Goal: Information Seeking & Learning: Compare options

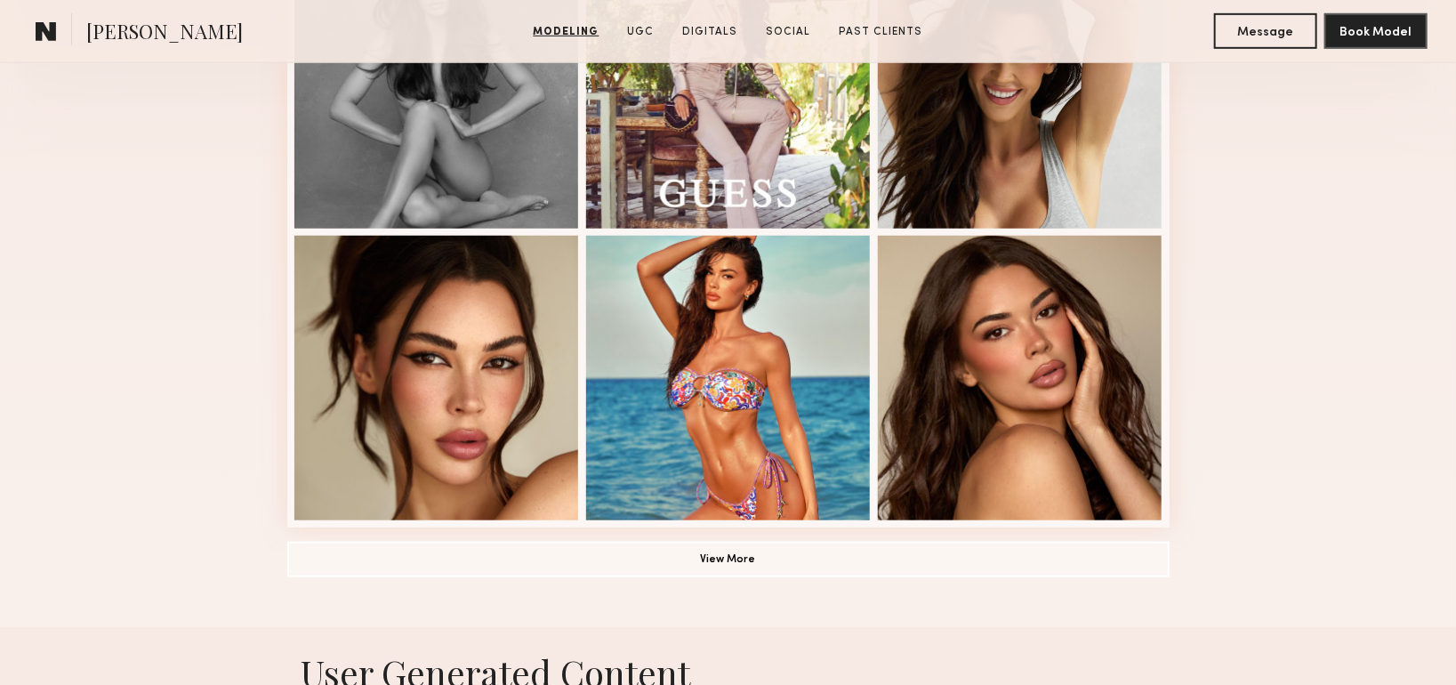
scroll to position [622, 0]
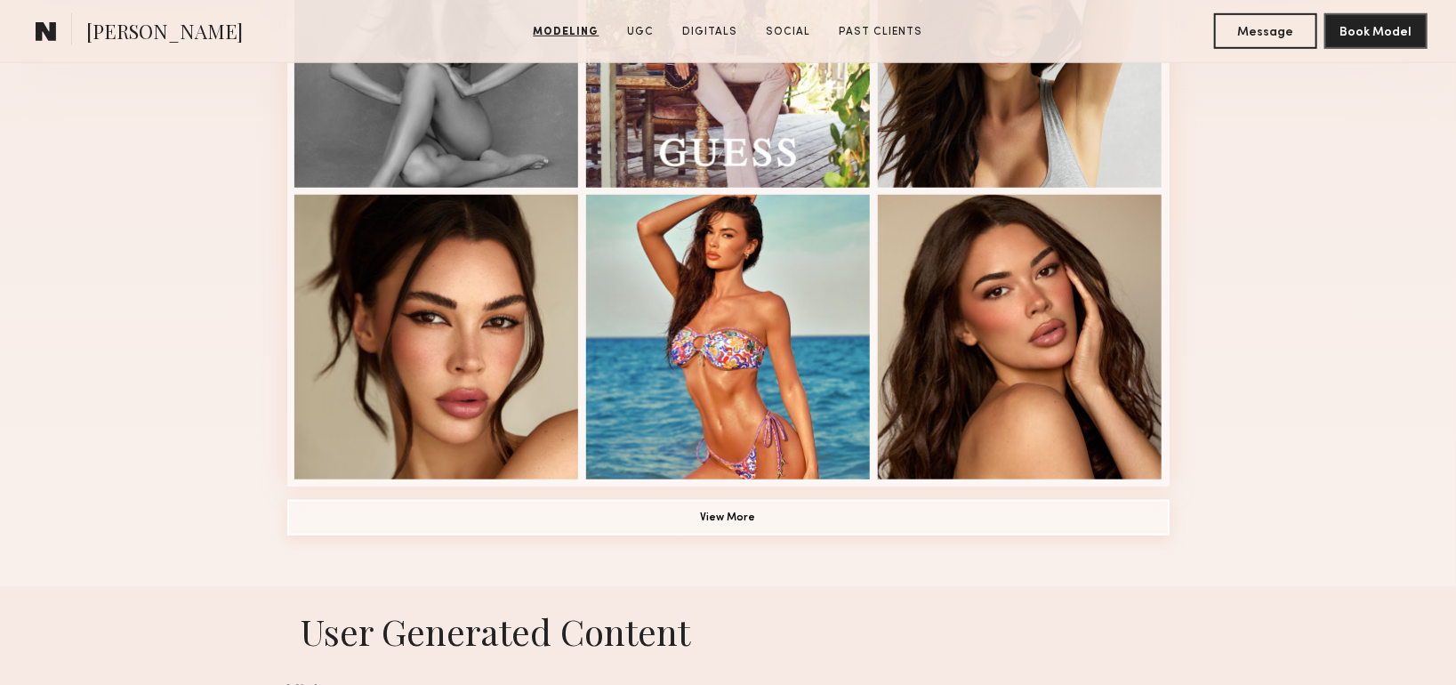
click at [709, 524] on button "View More" at bounding box center [728, 518] width 882 height 36
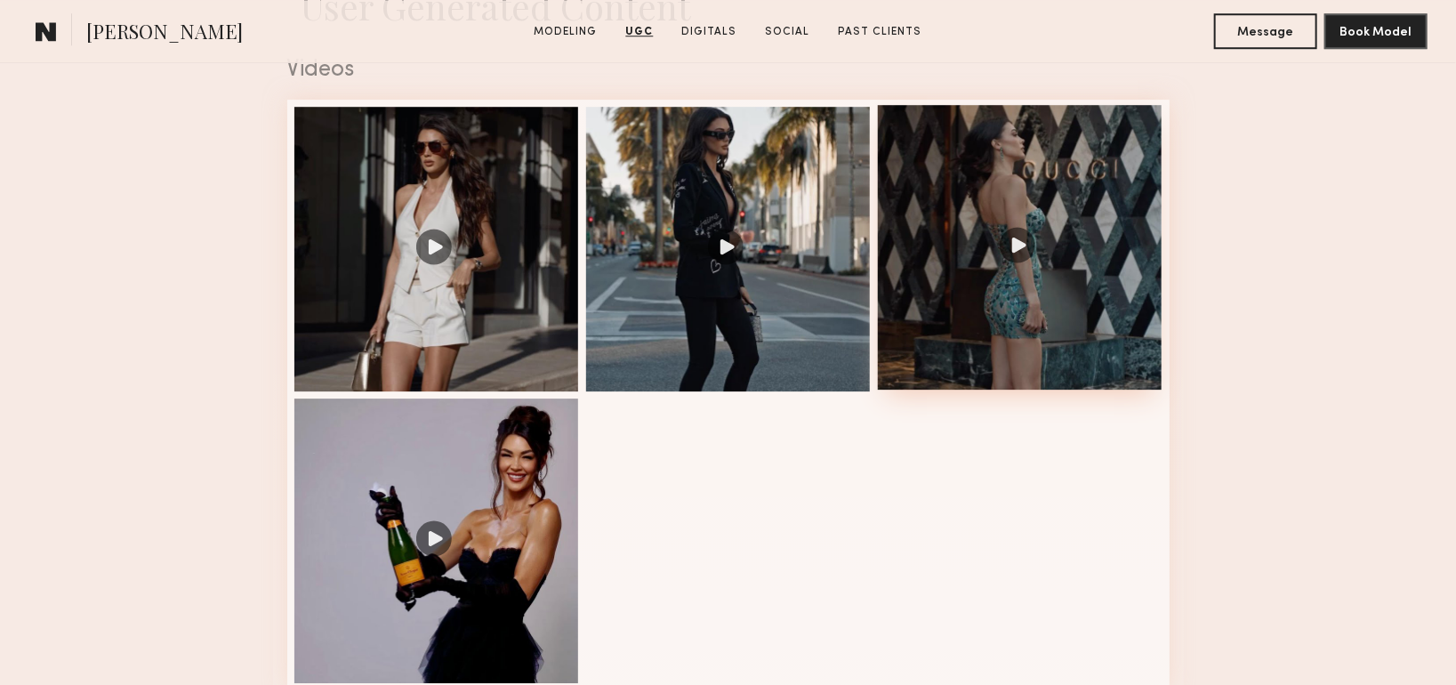
scroll to position [2579, 0]
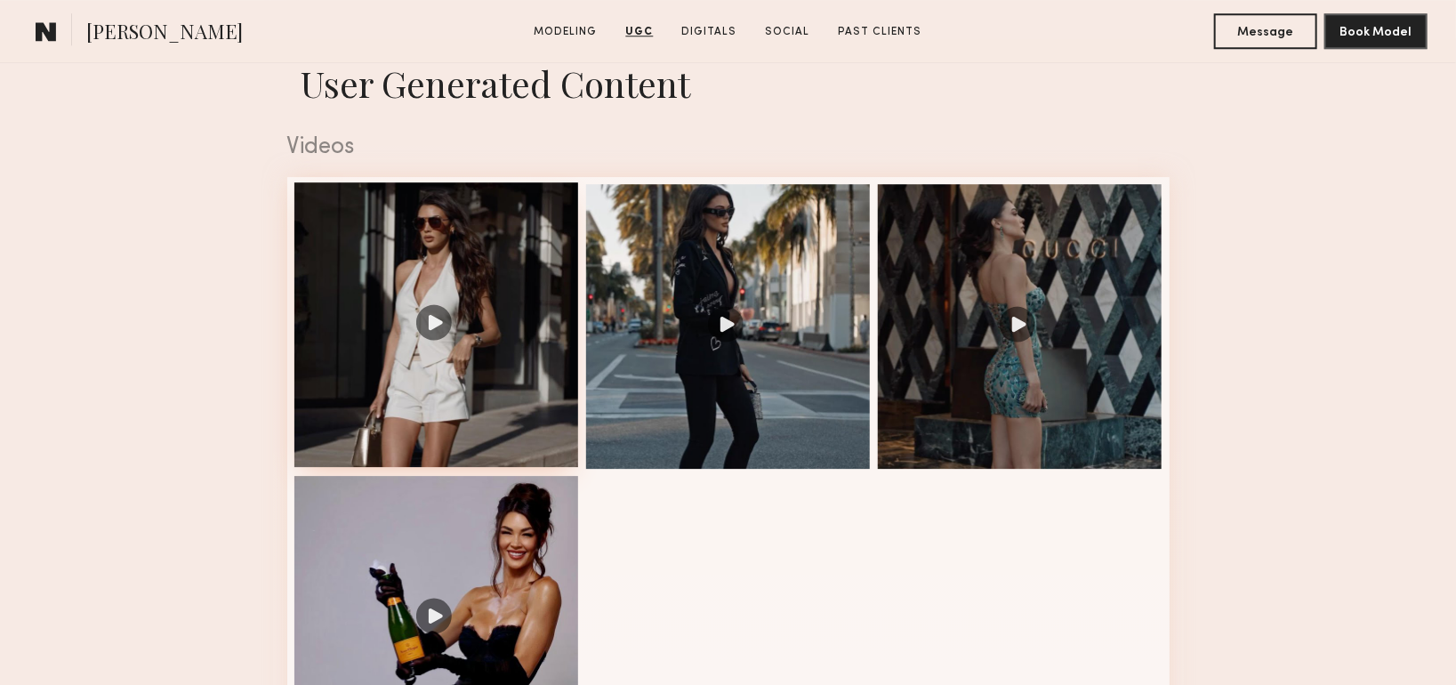
click at [542, 379] on div at bounding box center [436, 324] width 285 height 285
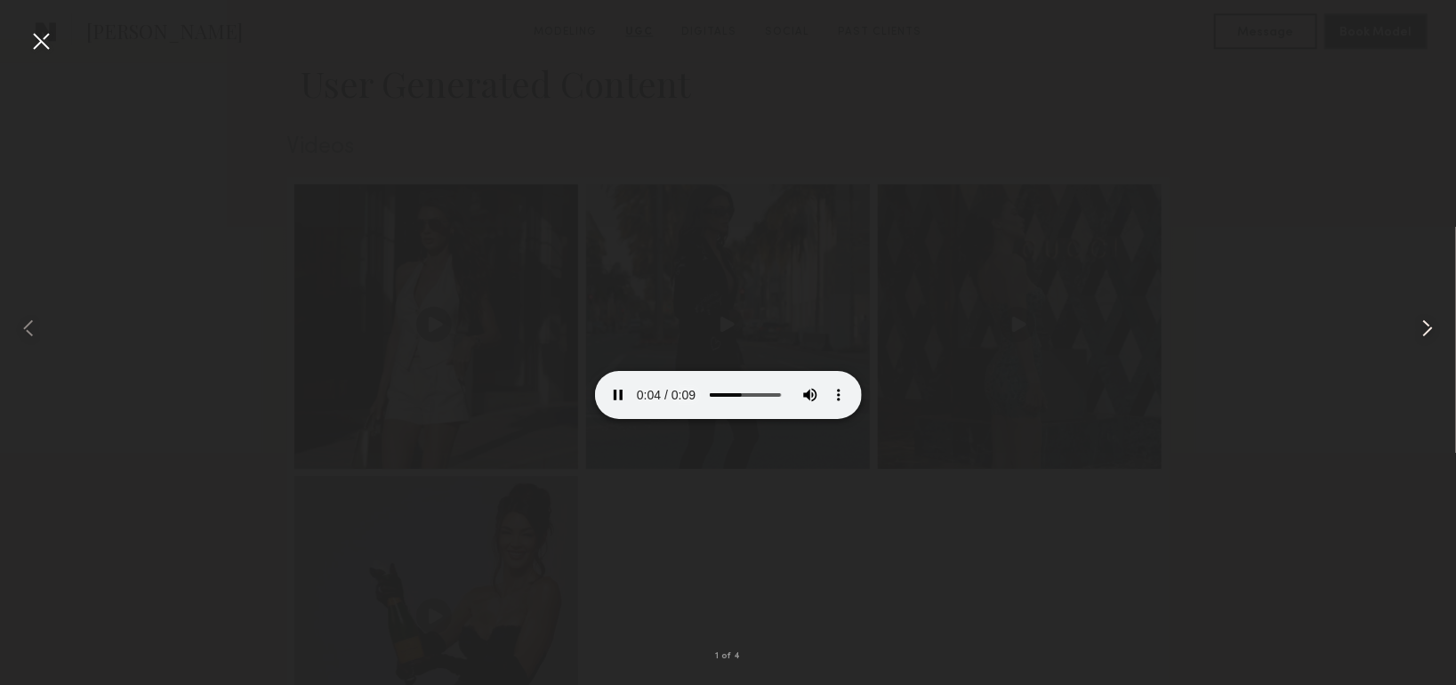
click at [1432, 322] on common-icon at bounding box center [1427, 328] width 28 height 28
click at [1428, 328] on common-icon at bounding box center [1427, 328] width 28 height 28
click at [1432, 330] on common-icon at bounding box center [1427, 328] width 28 height 28
click at [1425, 325] on common-icon at bounding box center [1427, 328] width 28 height 28
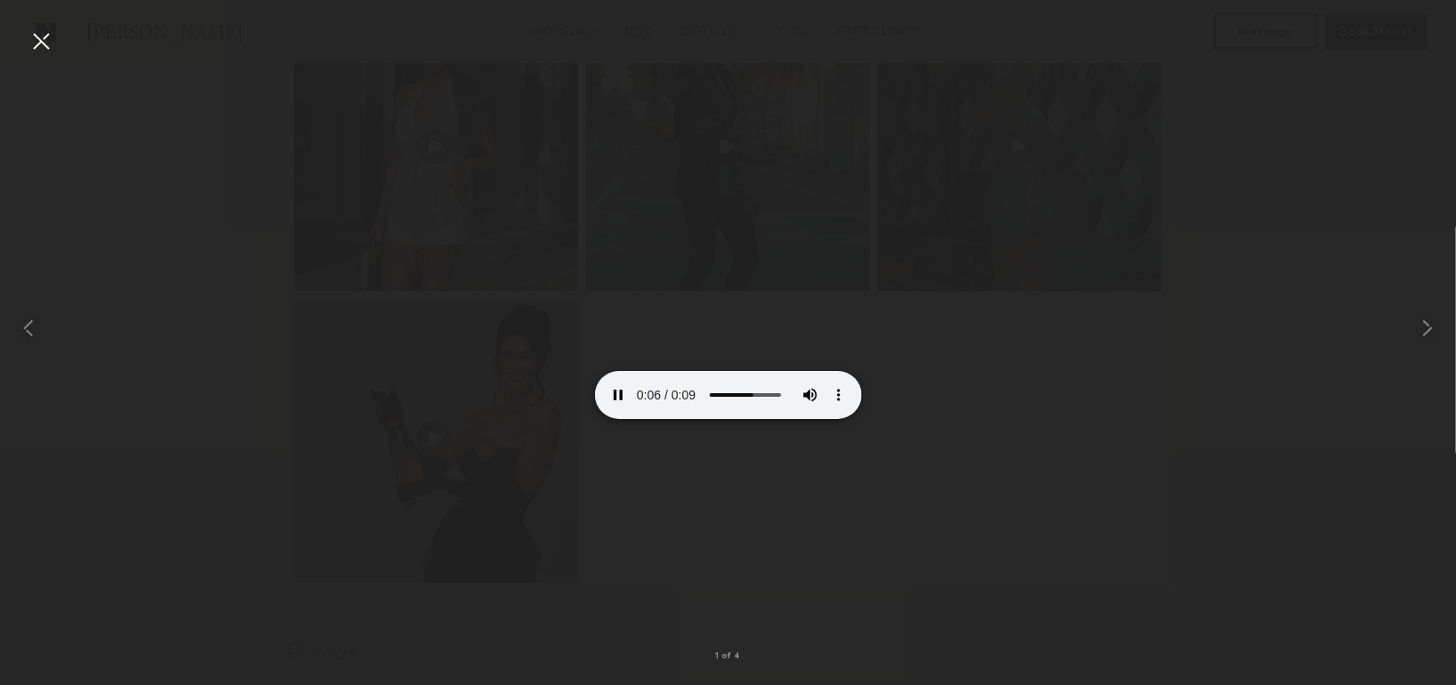
click at [35, 41] on div at bounding box center [41, 41] width 28 height 28
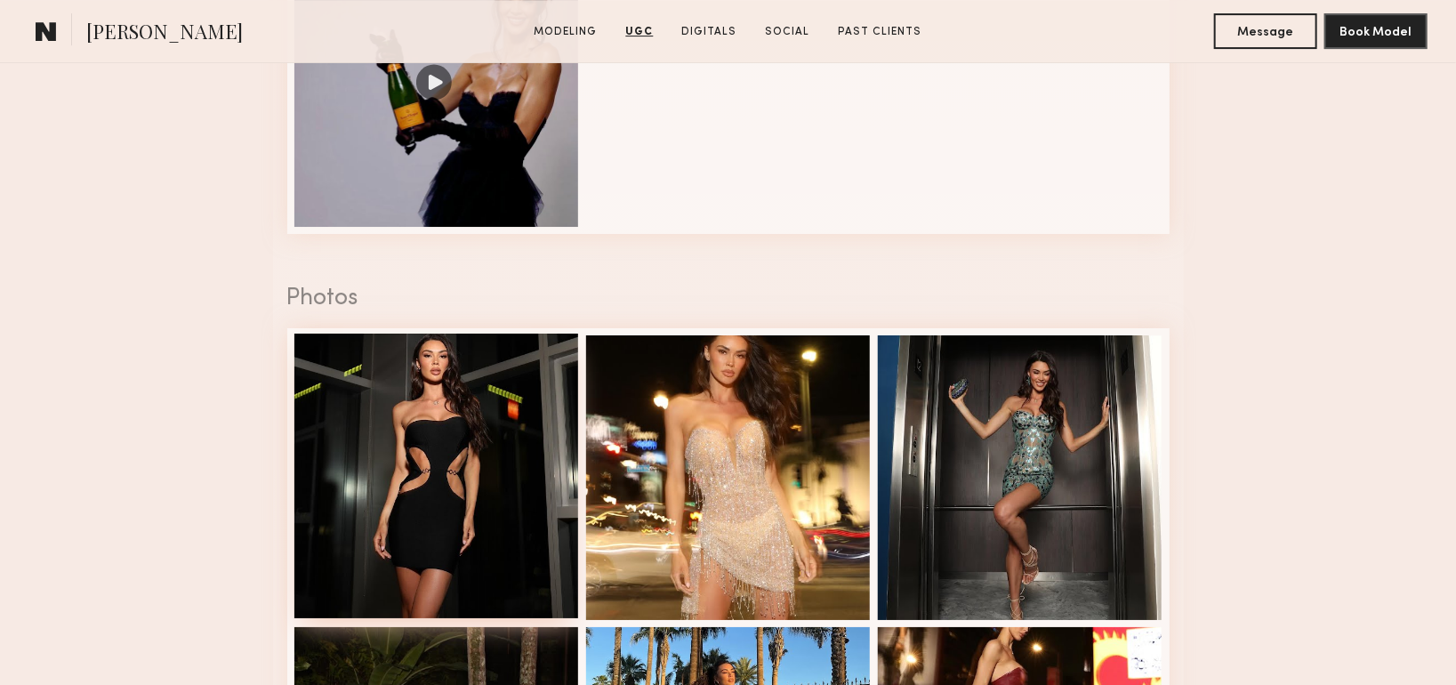
scroll to position [3290, 0]
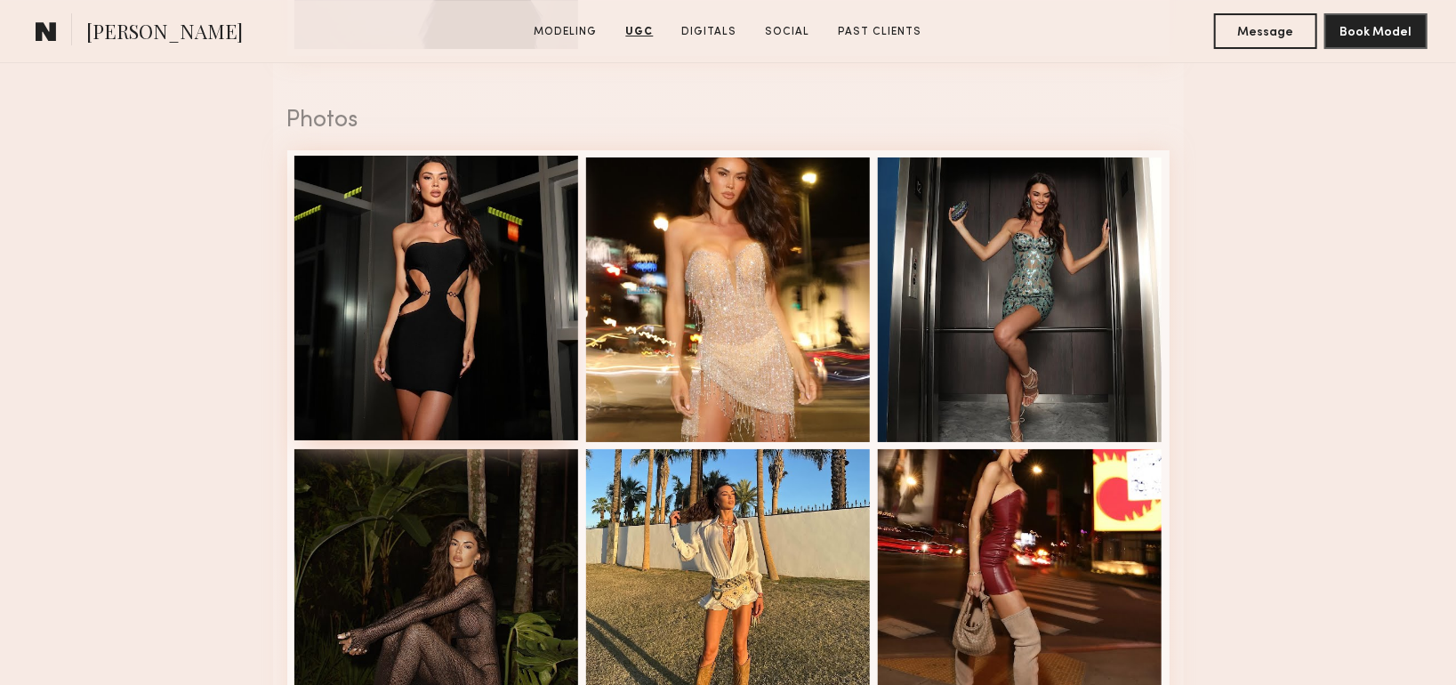
click at [433, 322] on div at bounding box center [436, 298] width 285 height 285
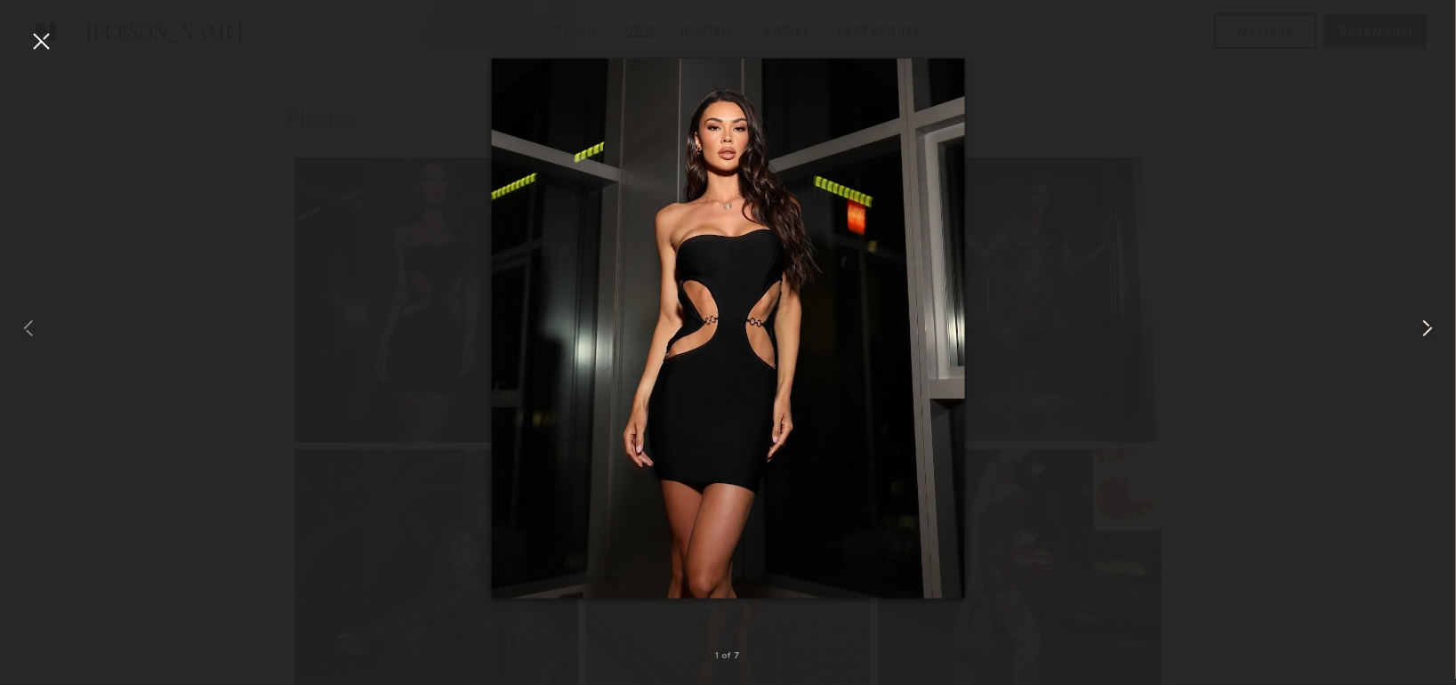
click at [1427, 324] on common-icon at bounding box center [1427, 328] width 28 height 28
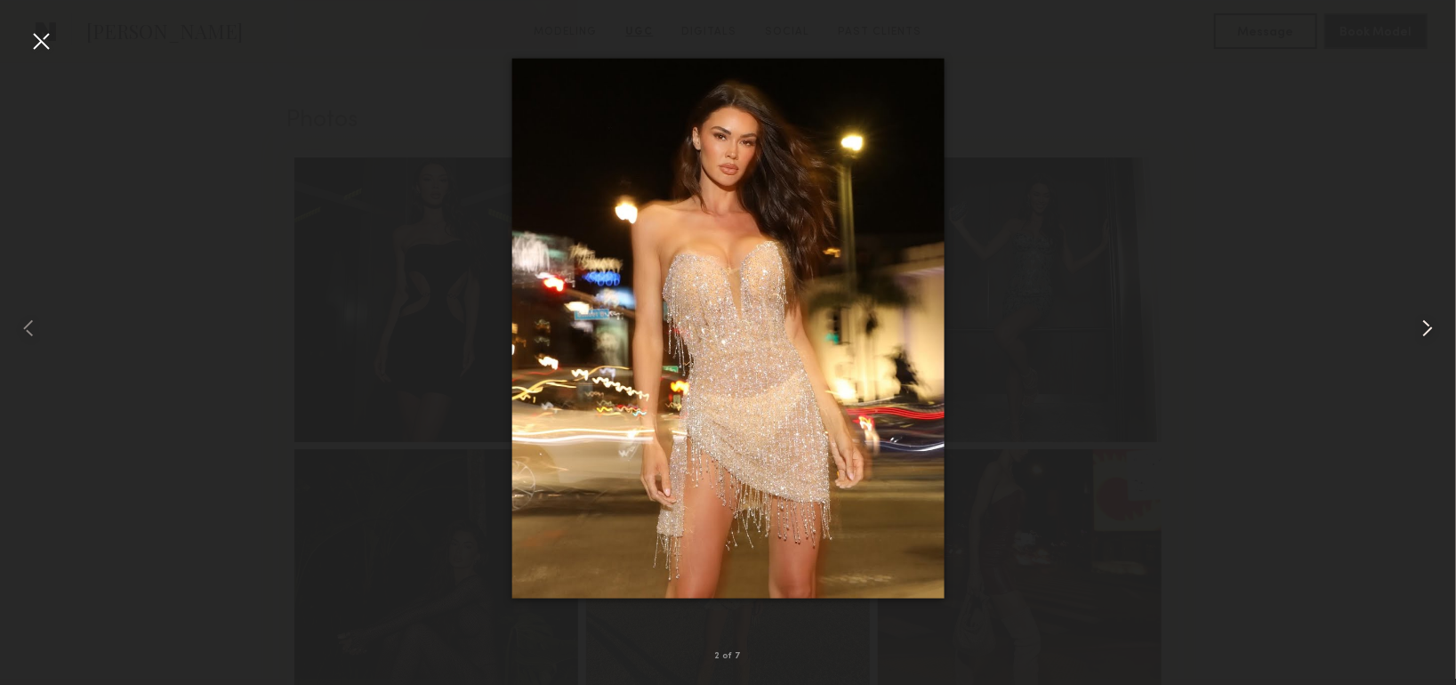
click at [1427, 324] on common-icon at bounding box center [1427, 328] width 28 height 28
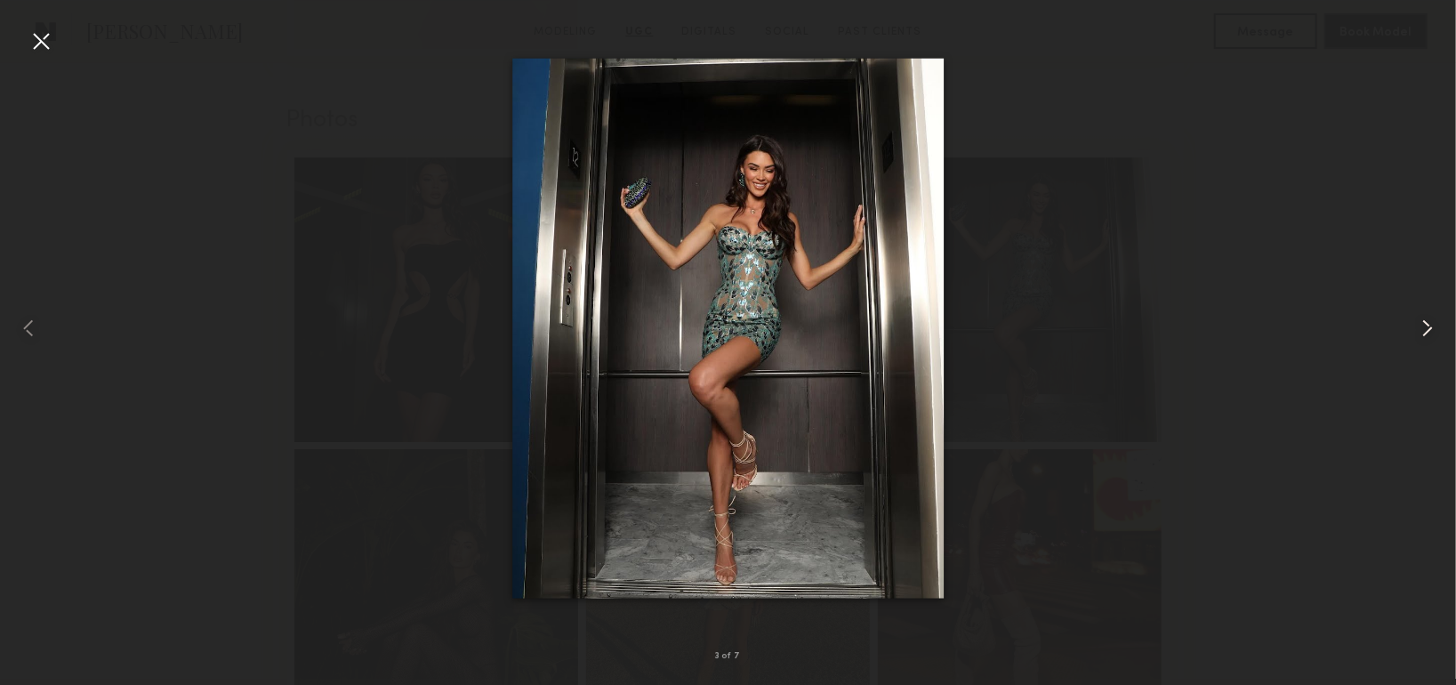
click at [1427, 324] on common-icon at bounding box center [1427, 328] width 28 height 28
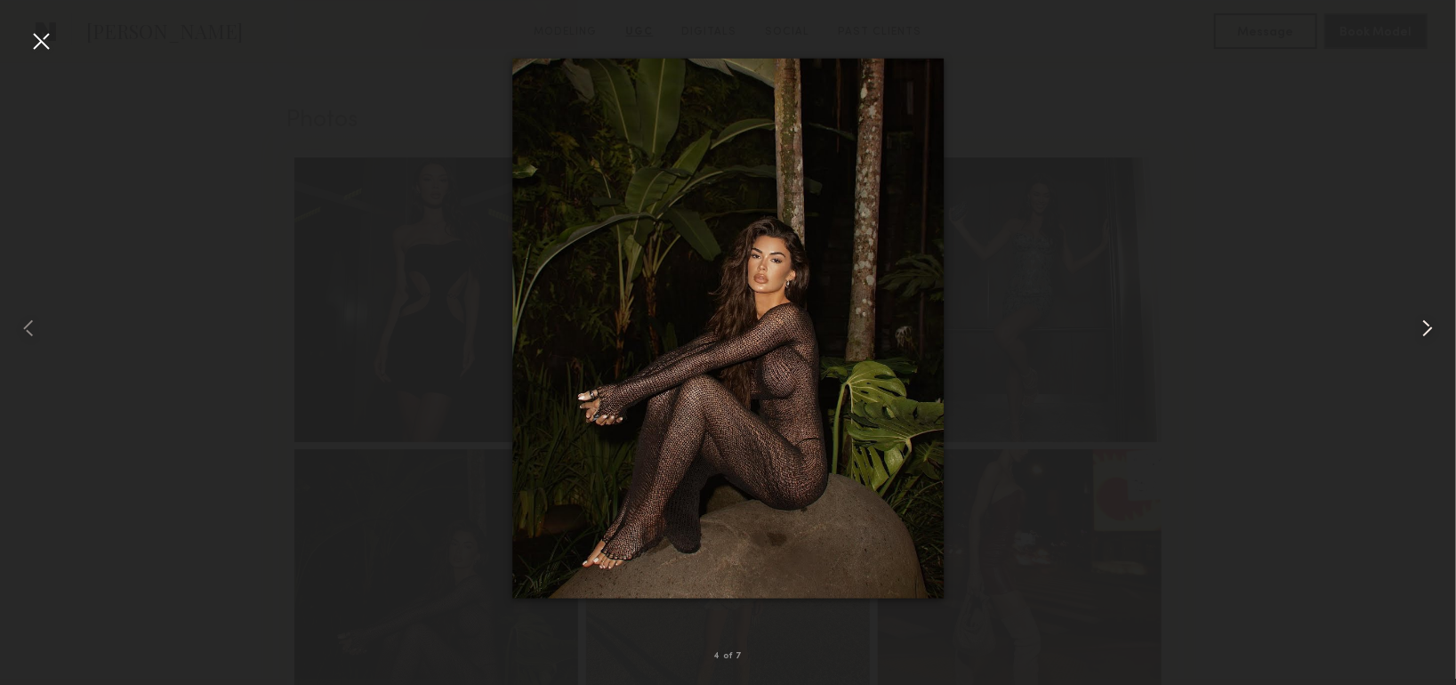
click at [1427, 324] on common-icon at bounding box center [1427, 328] width 28 height 28
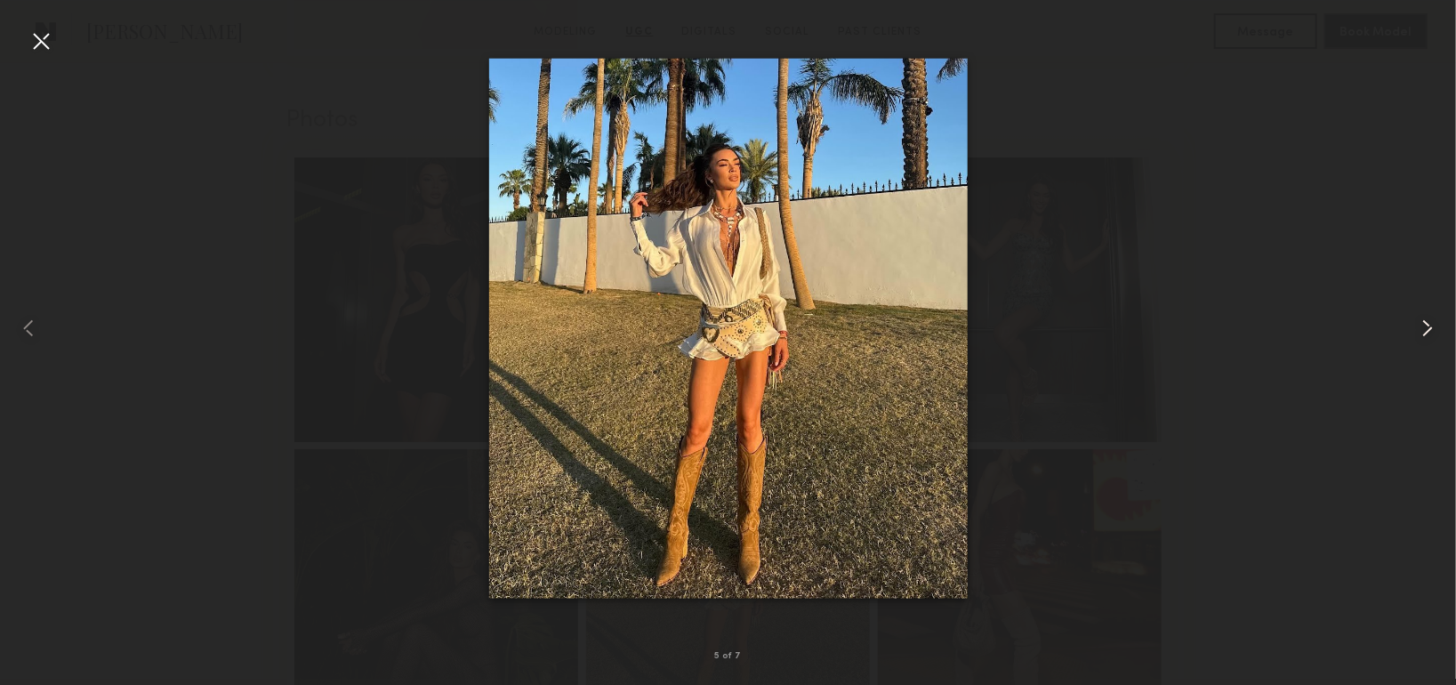
click at [1427, 324] on common-icon at bounding box center [1427, 328] width 28 height 28
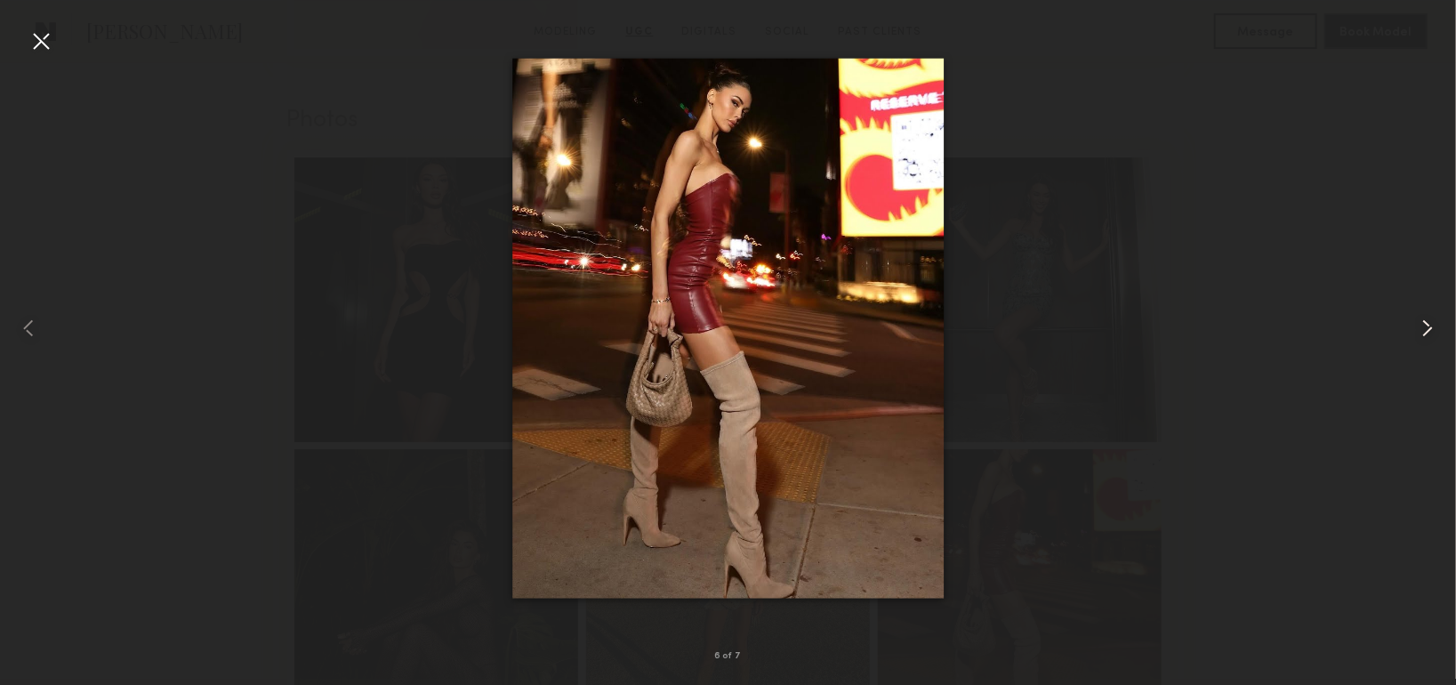
click at [1427, 324] on common-icon at bounding box center [1427, 328] width 28 height 28
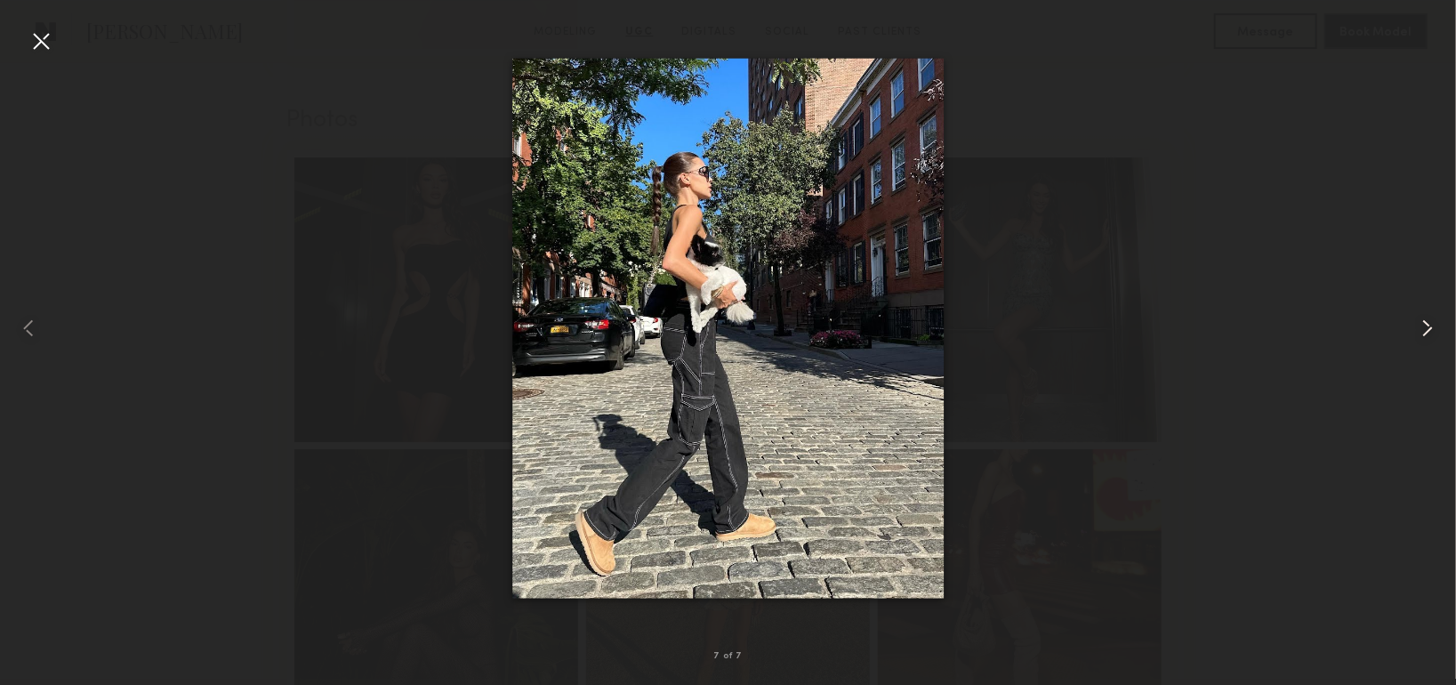
click at [1427, 324] on common-icon at bounding box center [1427, 328] width 28 height 28
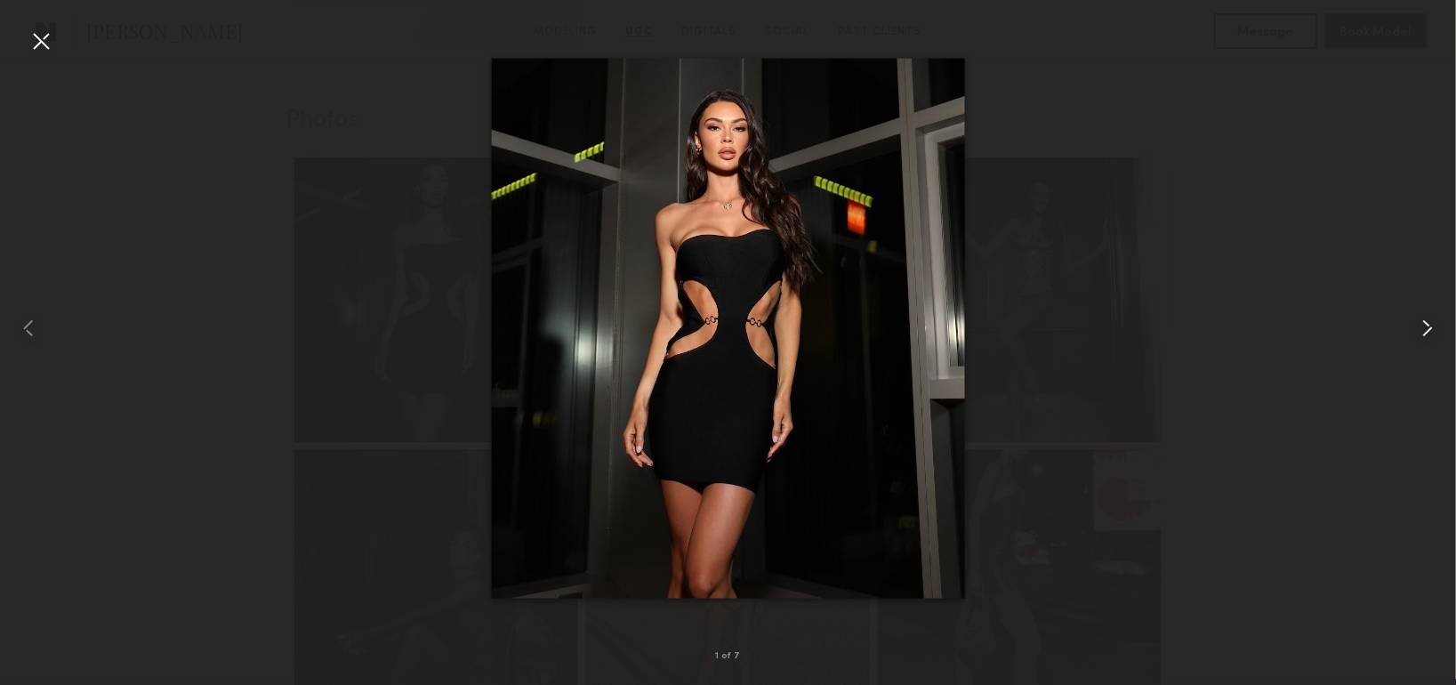
click at [1427, 324] on common-icon at bounding box center [1427, 328] width 28 height 28
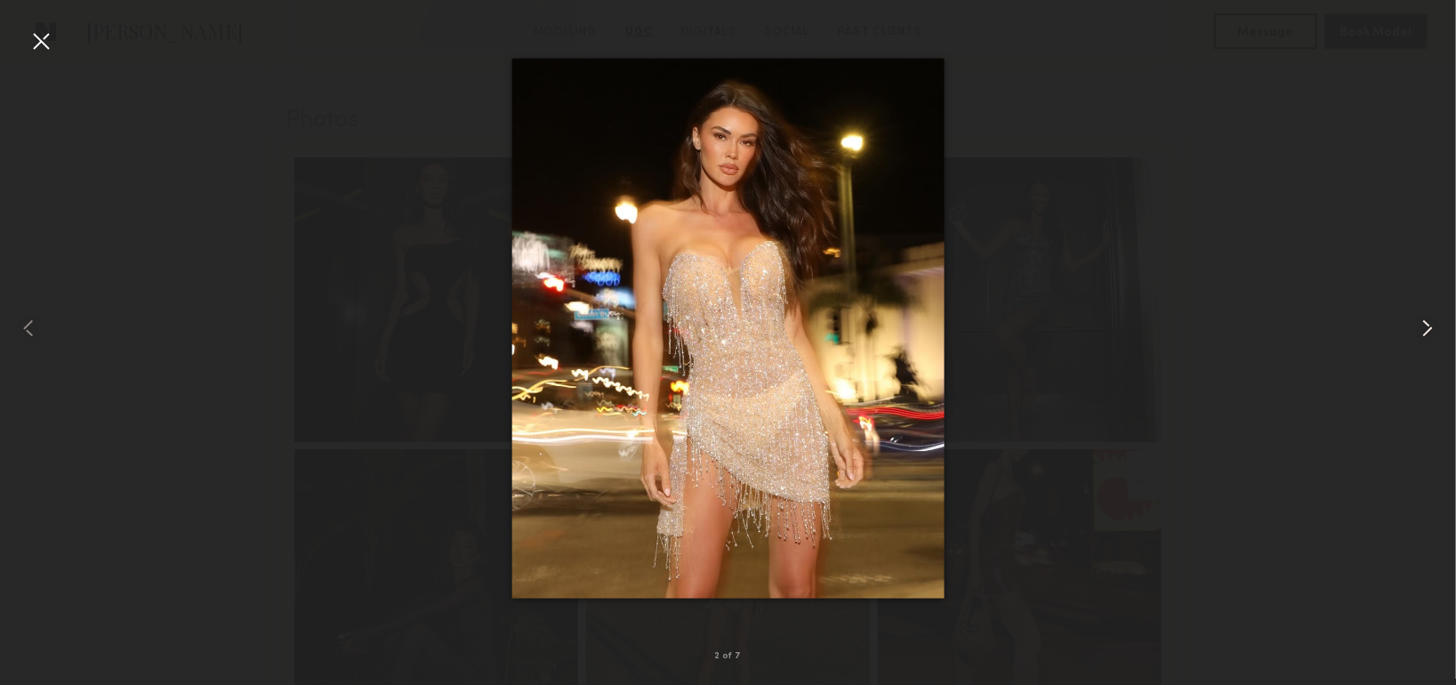
click at [1427, 324] on common-icon at bounding box center [1427, 328] width 28 height 28
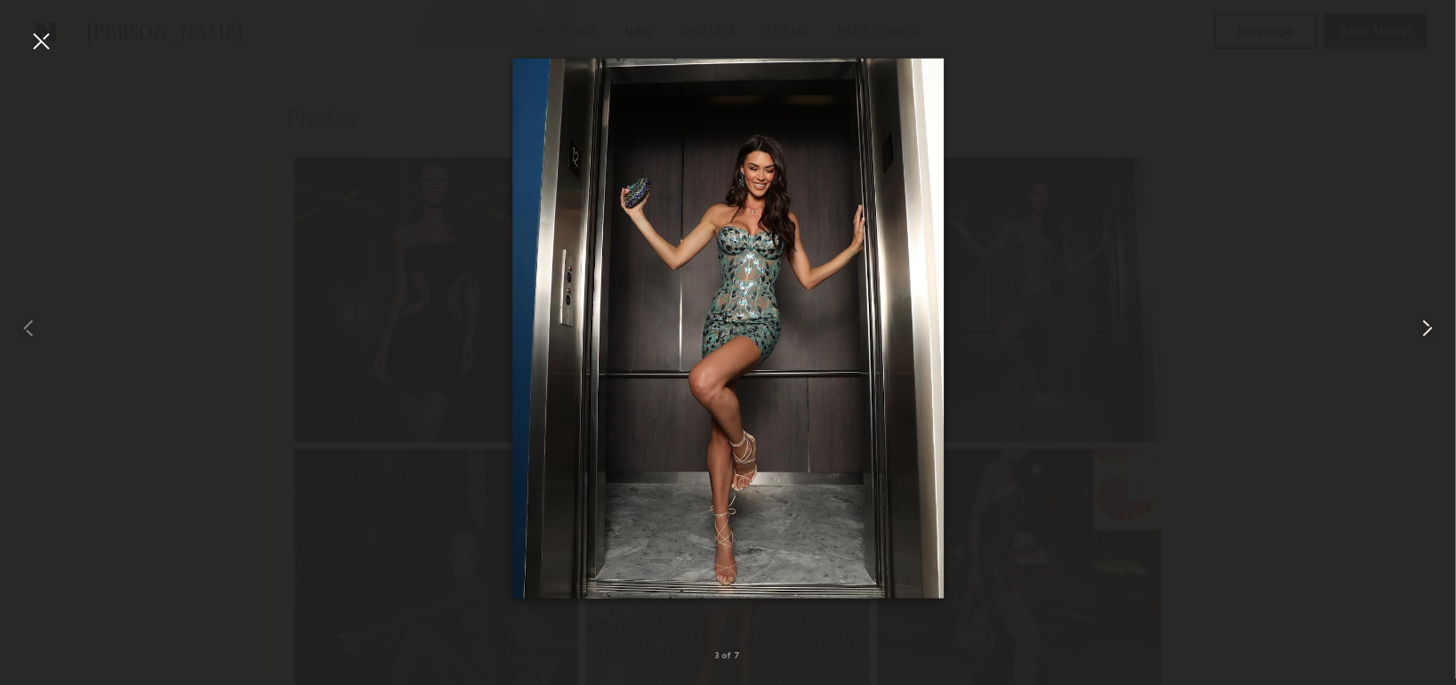
click at [1427, 324] on common-icon at bounding box center [1427, 328] width 28 height 28
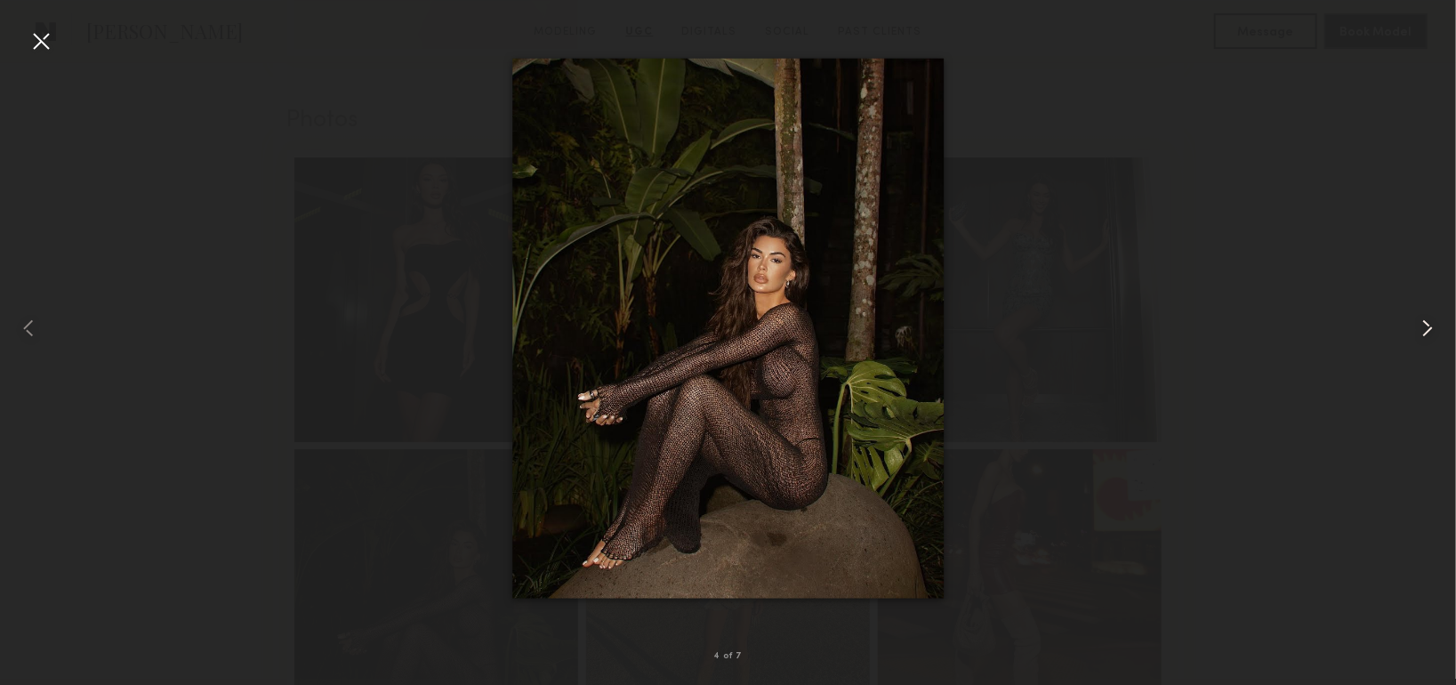
click at [1427, 324] on common-icon at bounding box center [1427, 328] width 28 height 28
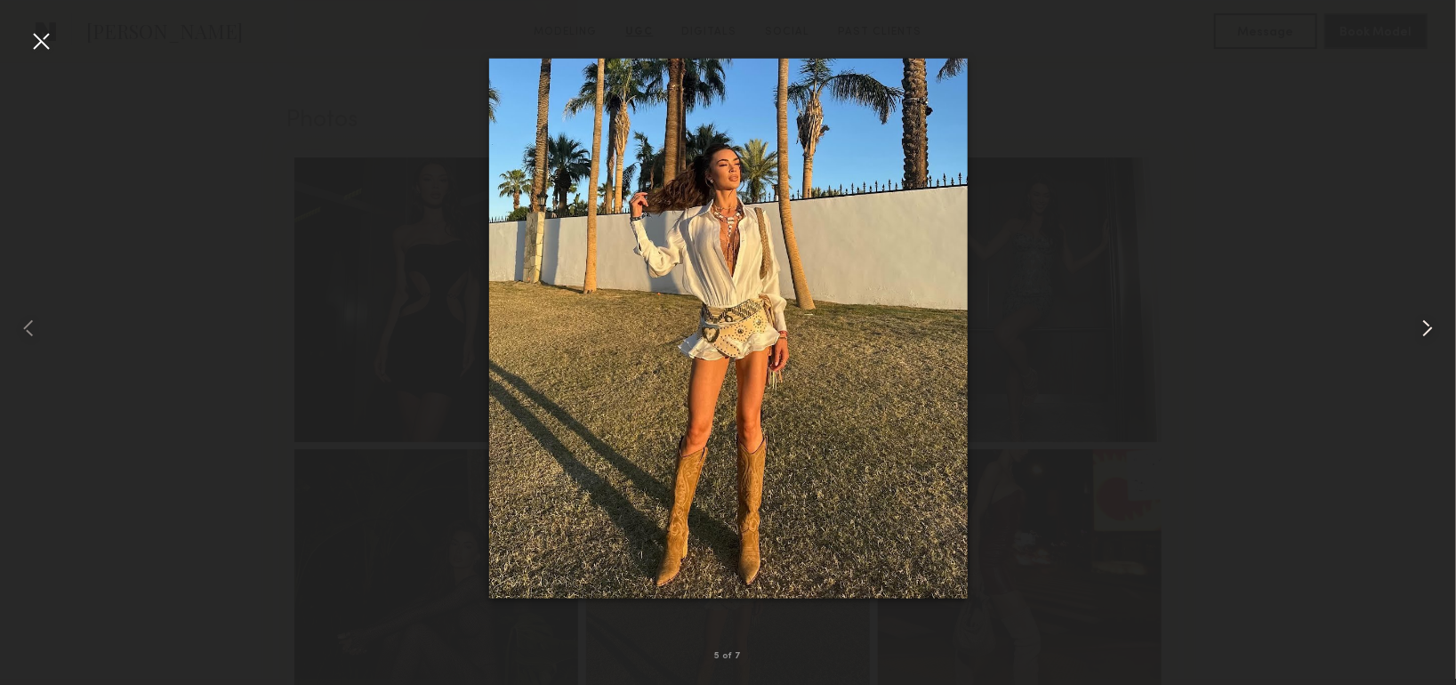
click at [1427, 324] on common-icon at bounding box center [1427, 328] width 28 height 28
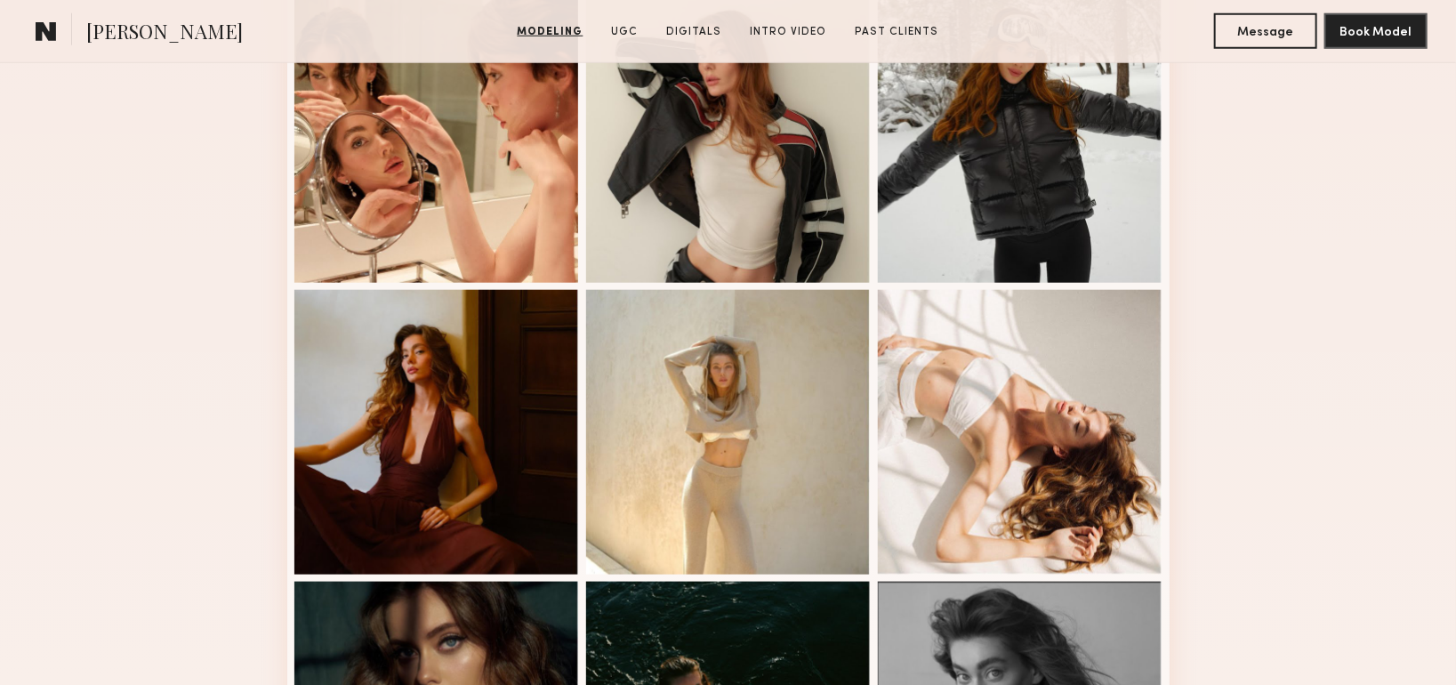
scroll to position [889, 0]
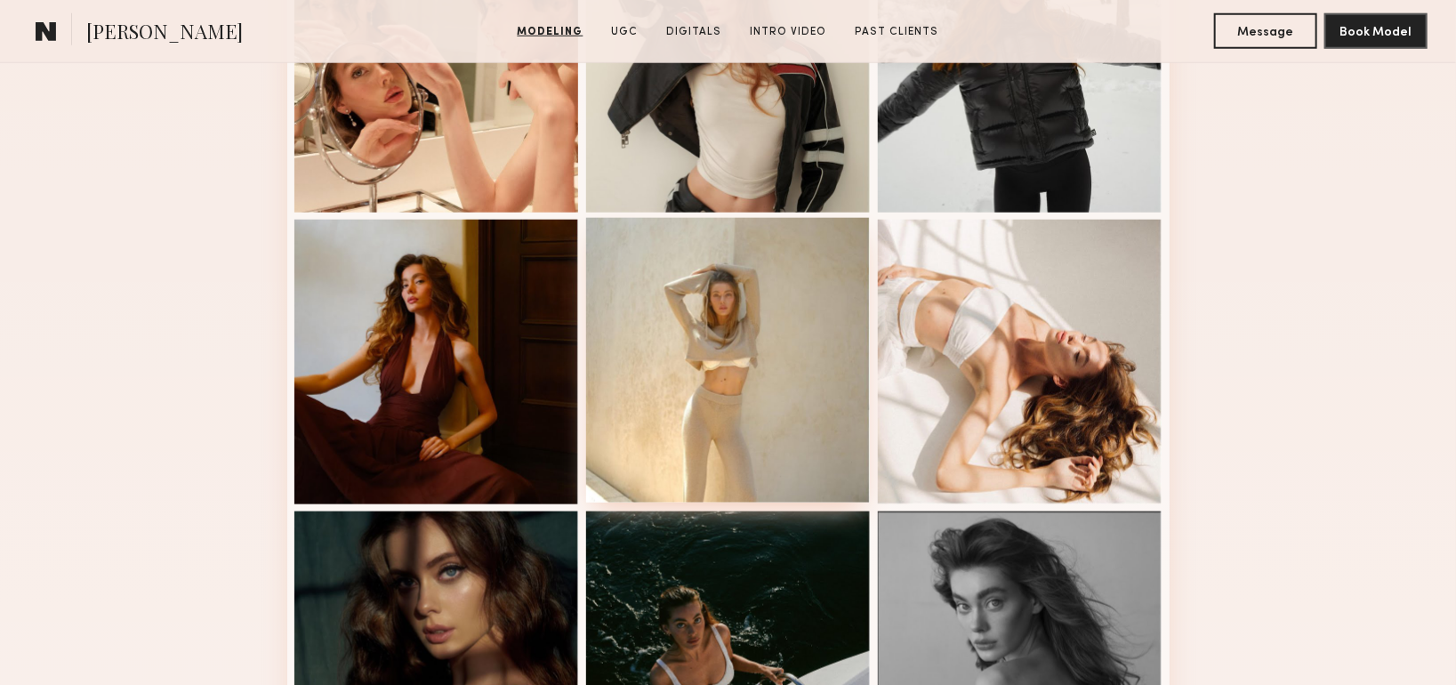
click at [729, 407] on div at bounding box center [728, 360] width 285 height 285
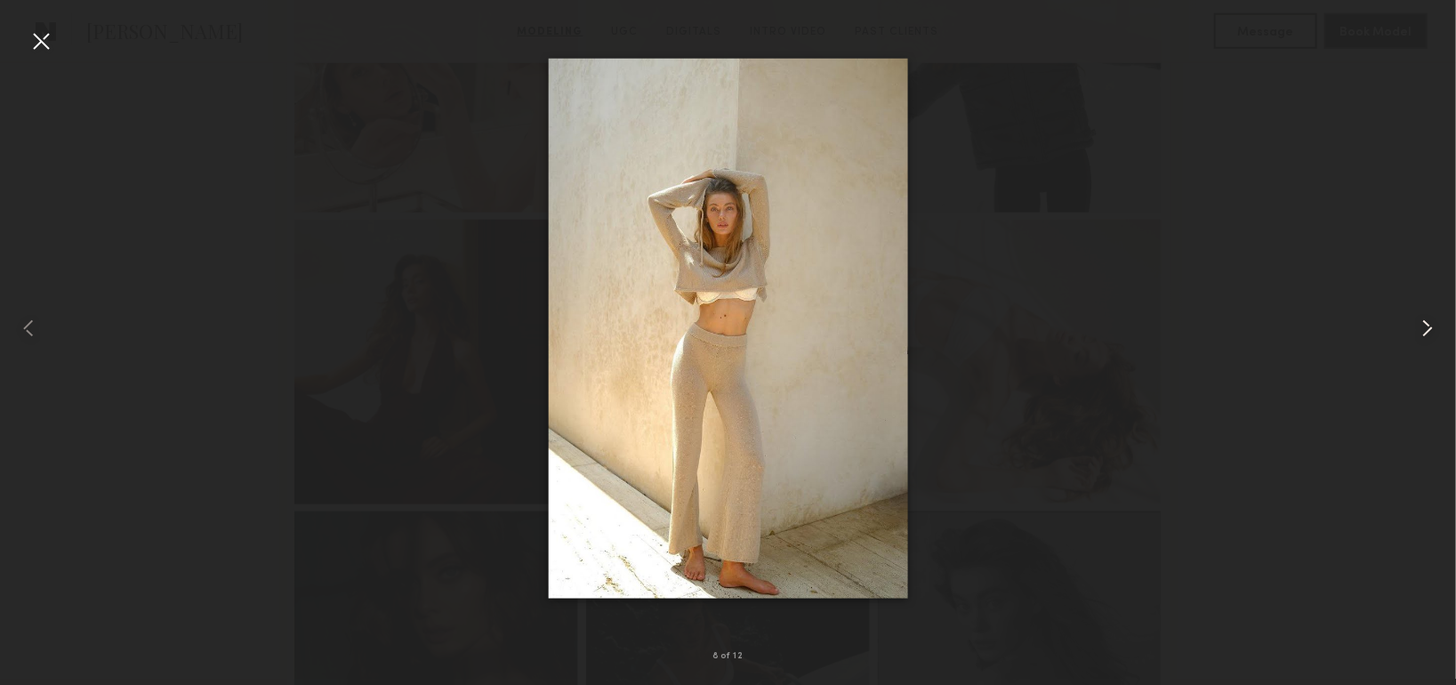
click at [1417, 325] on common-icon at bounding box center [1427, 328] width 28 height 28
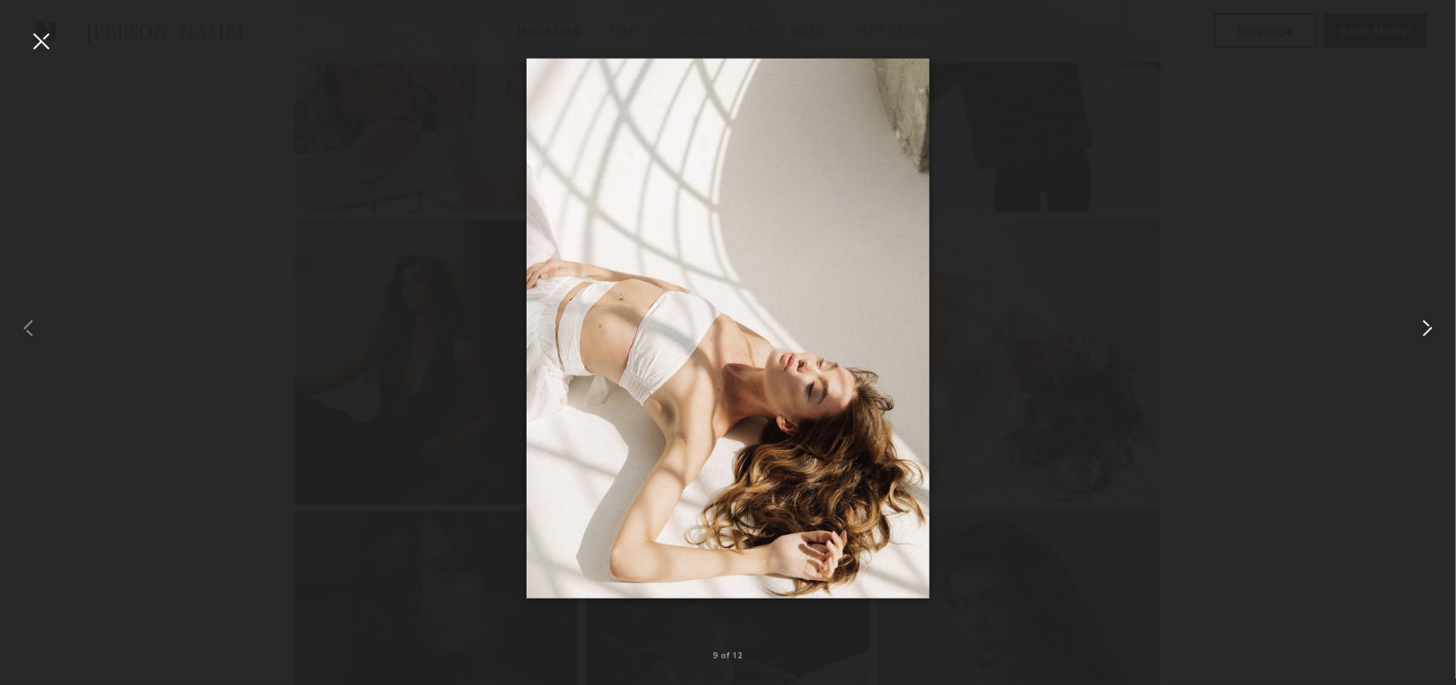
click at [1417, 325] on common-icon at bounding box center [1427, 328] width 28 height 28
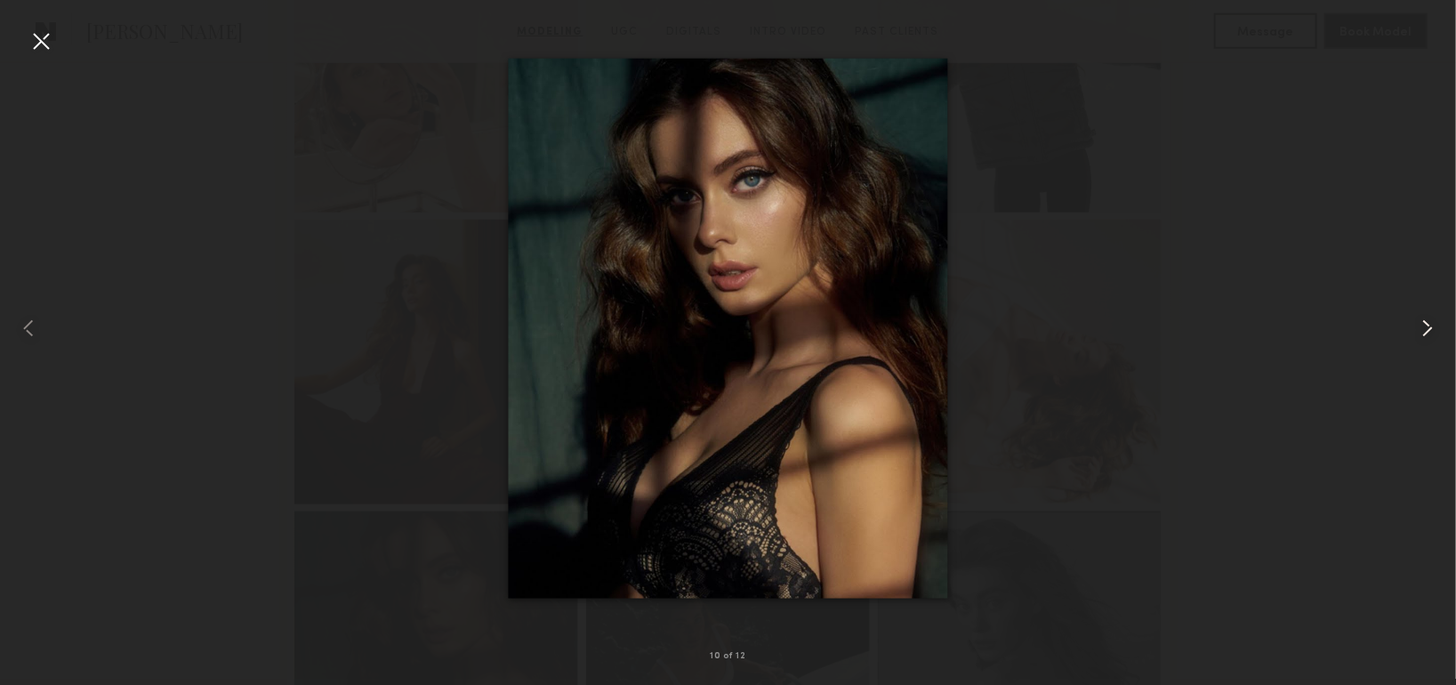
click at [1417, 325] on common-icon at bounding box center [1427, 328] width 28 height 28
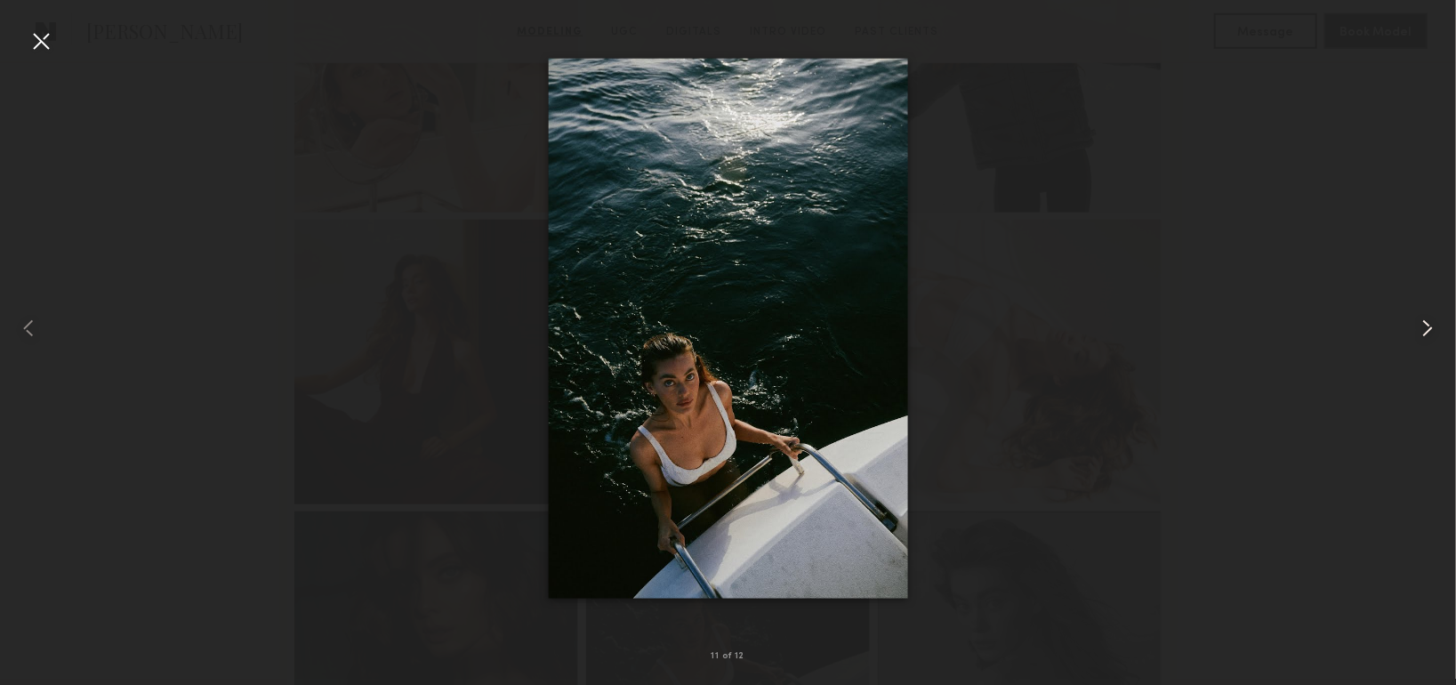
click at [1417, 325] on common-icon at bounding box center [1427, 328] width 28 height 28
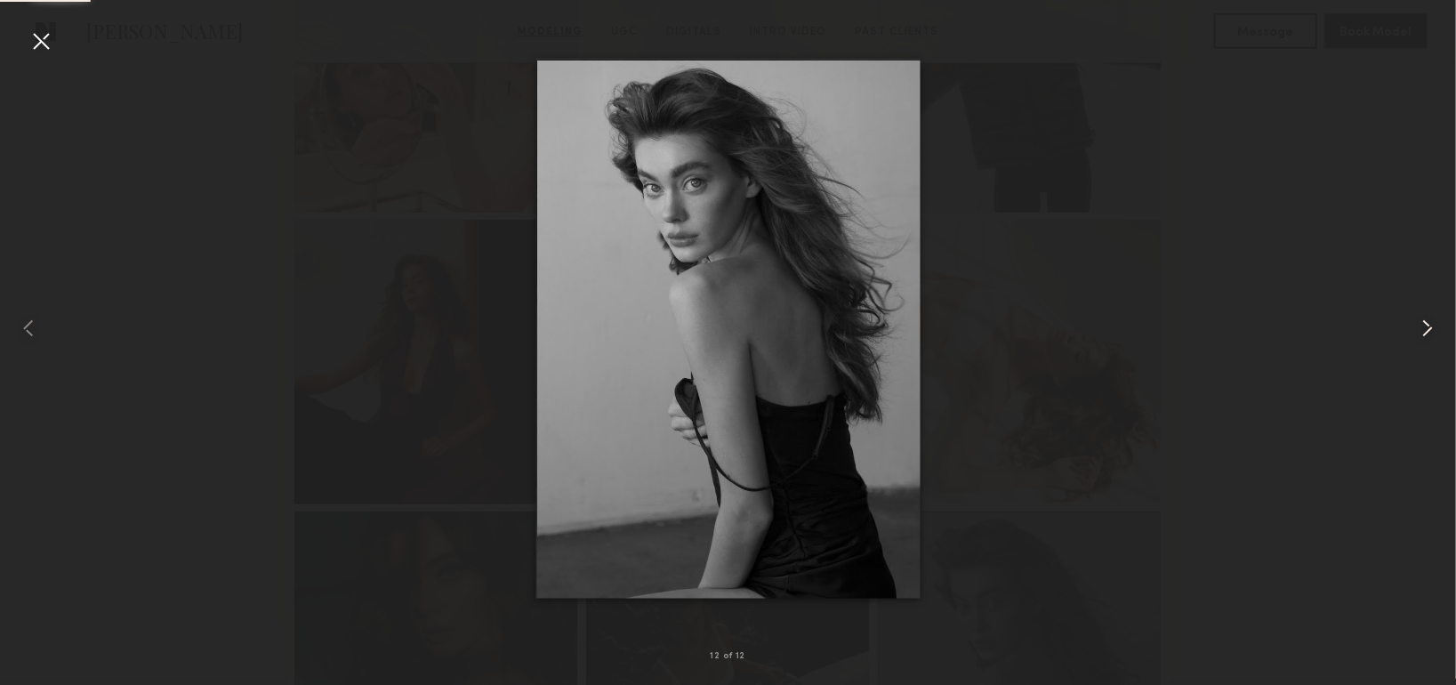
click at [1417, 325] on common-icon at bounding box center [1427, 328] width 28 height 28
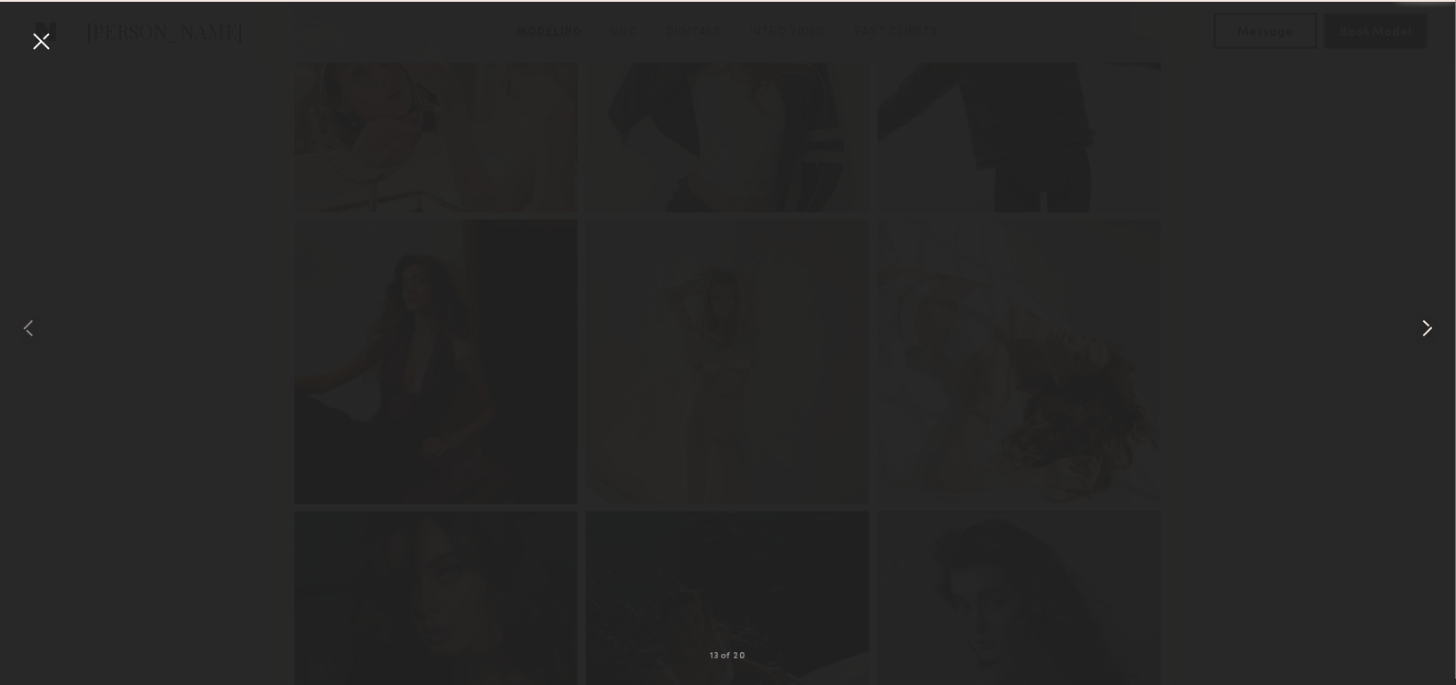
click at [1417, 325] on common-icon at bounding box center [1427, 328] width 28 height 28
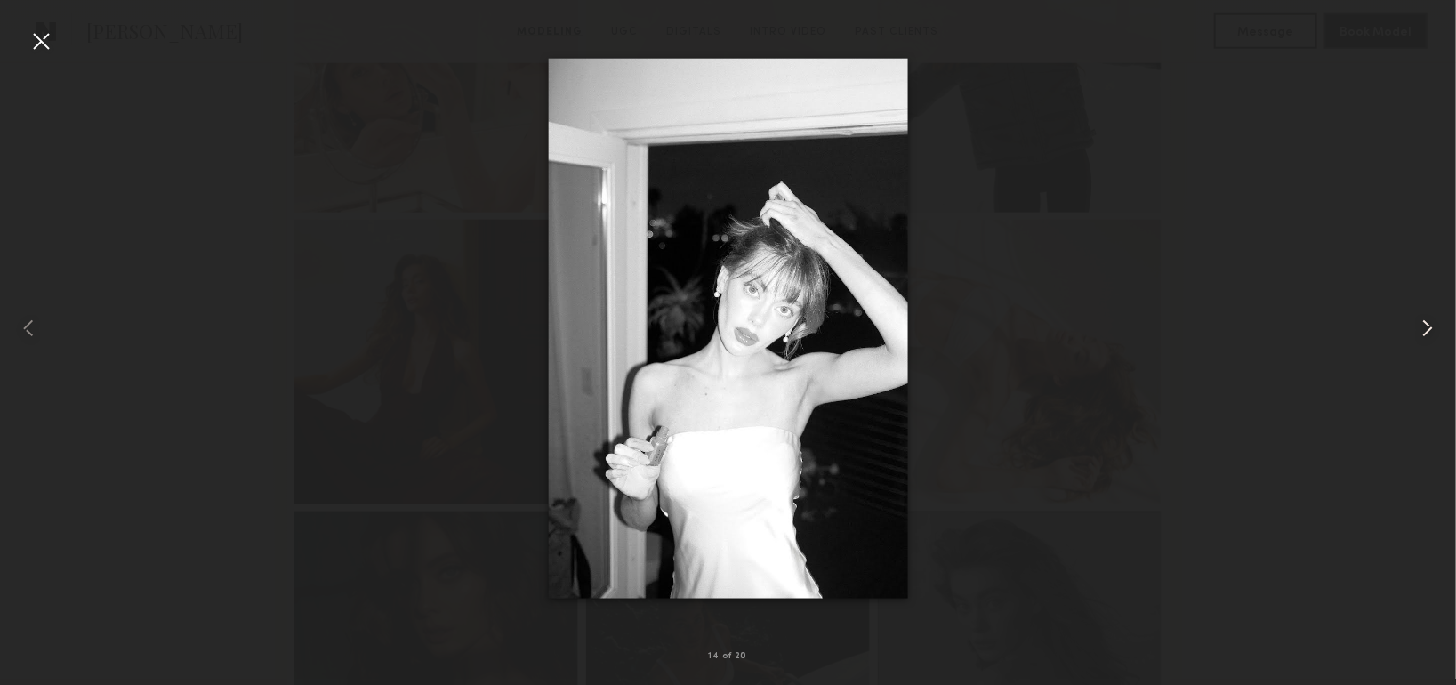
click at [1417, 325] on common-icon at bounding box center [1427, 328] width 28 height 28
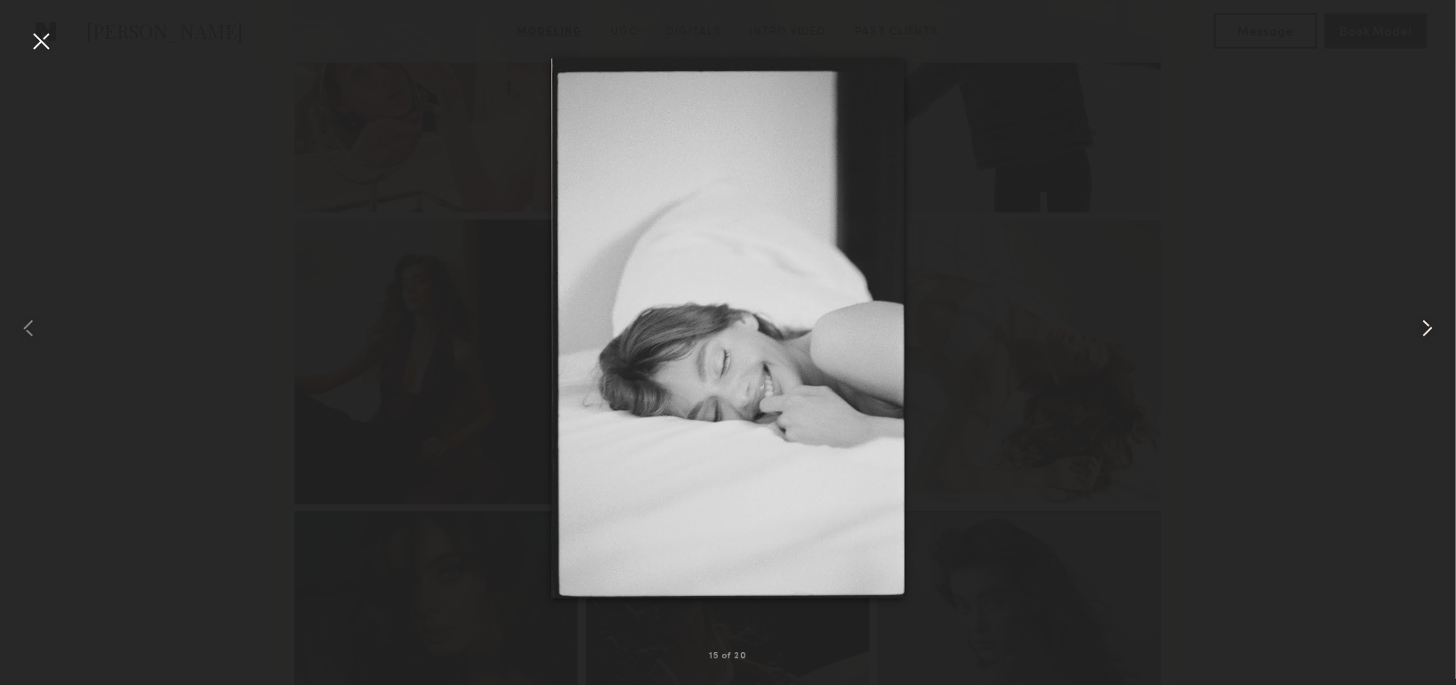
click at [1417, 325] on common-icon at bounding box center [1427, 328] width 28 height 28
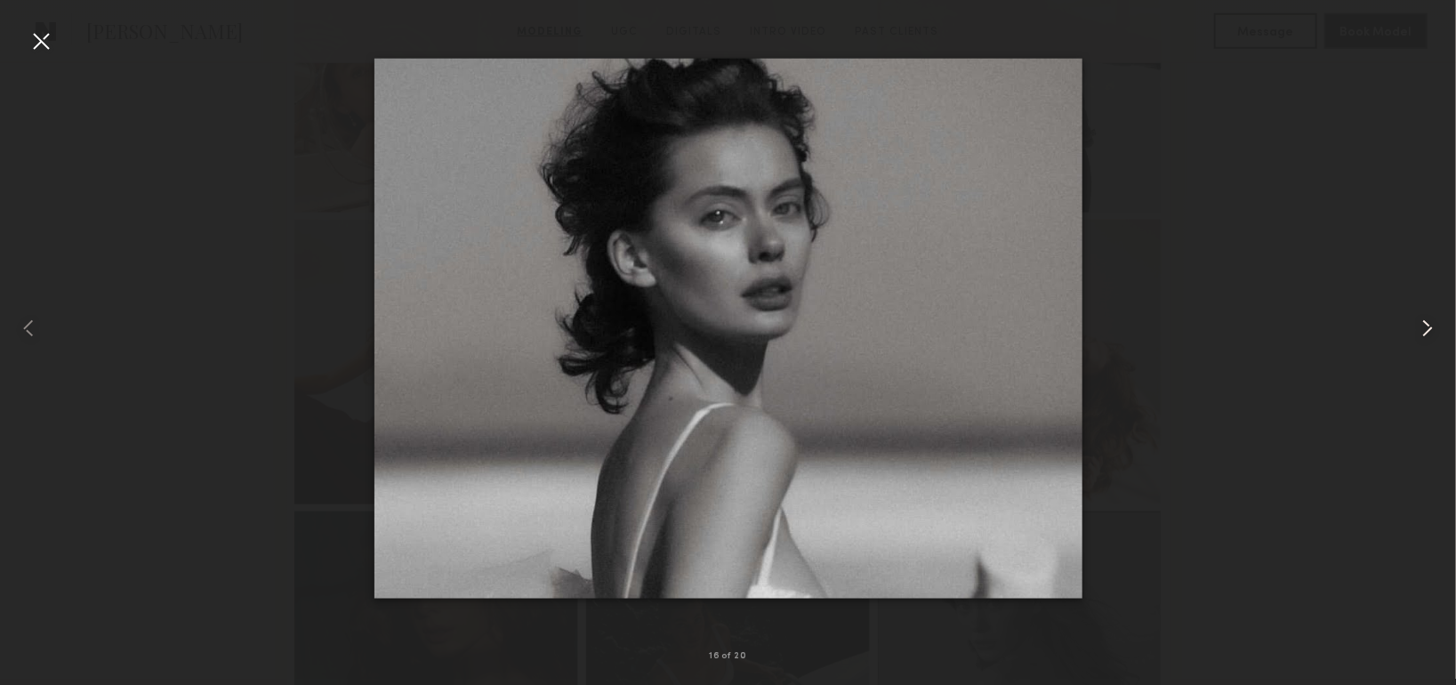
click at [1417, 325] on common-icon at bounding box center [1427, 328] width 28 height 28
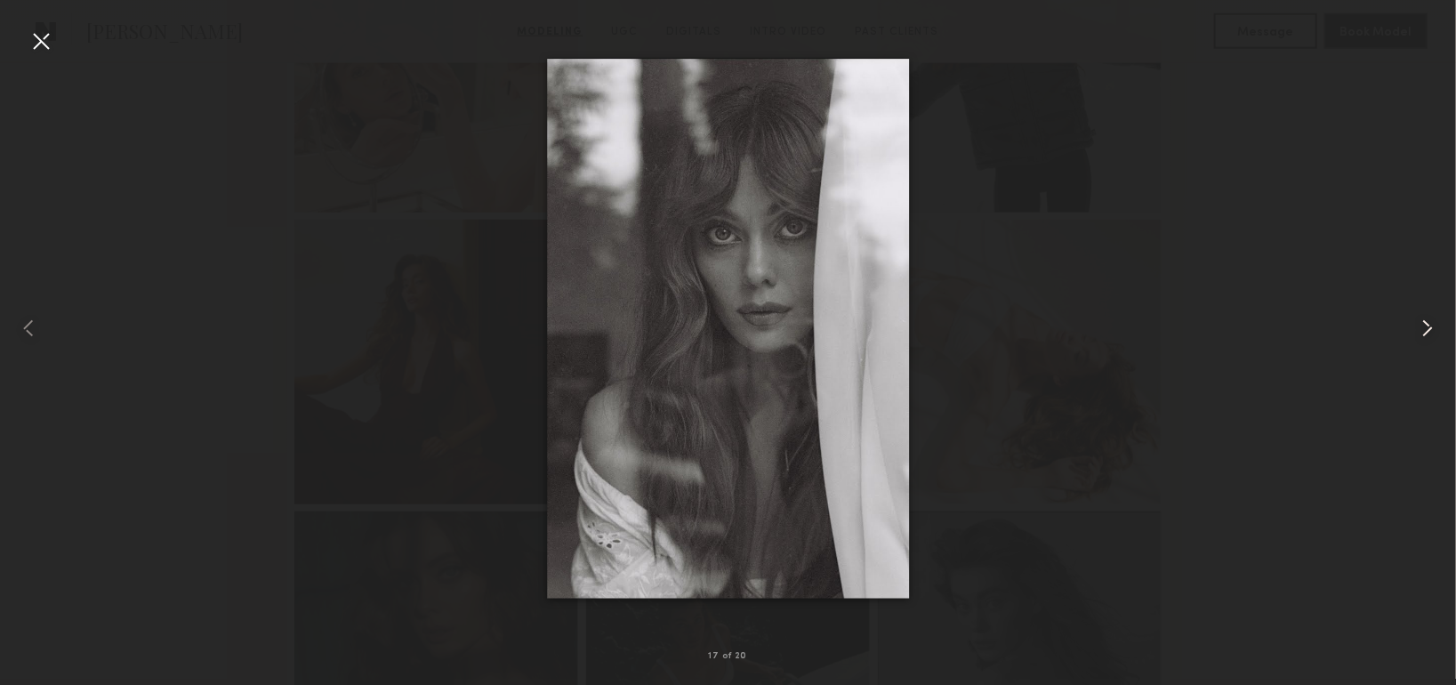
click at [1417, 325] on common-icon at bounding box center [1427, 328] width 28 height 28
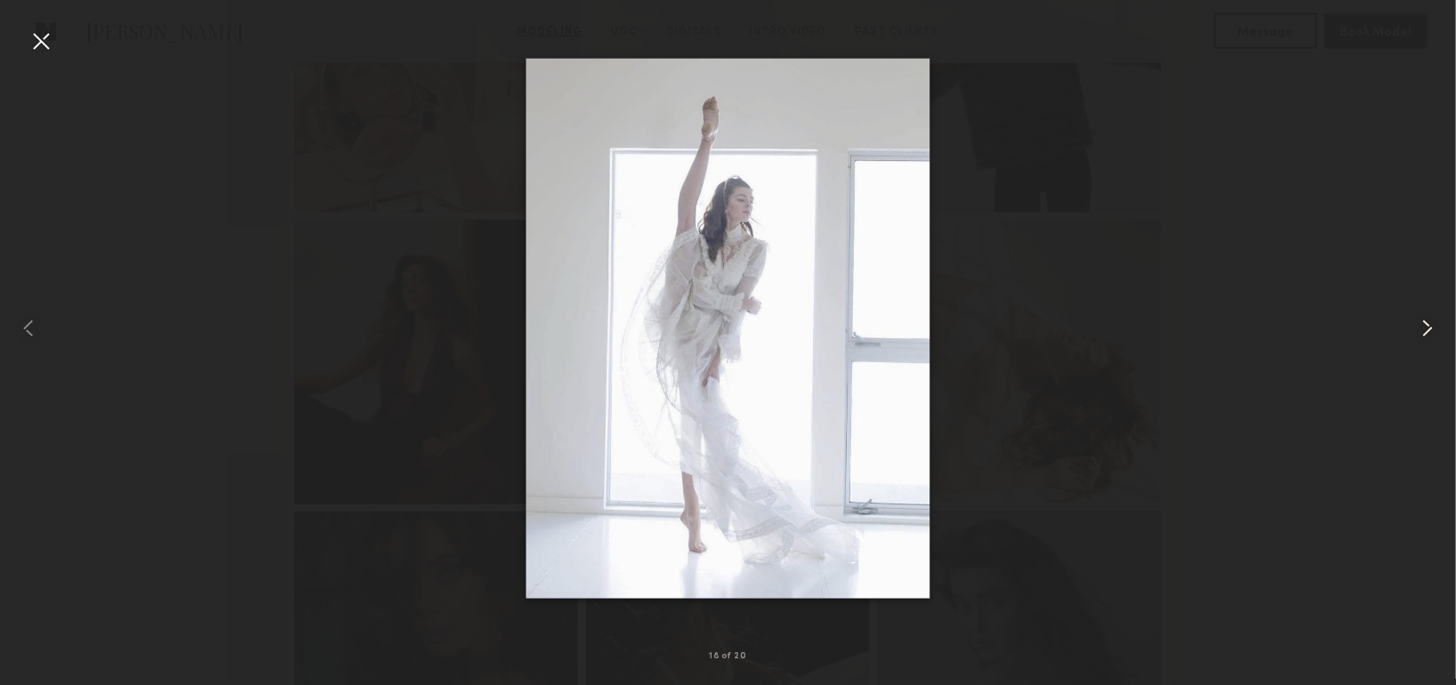
click at [1417, 325] on common-icon at bounding box center [1427, 328] width 28 height 28
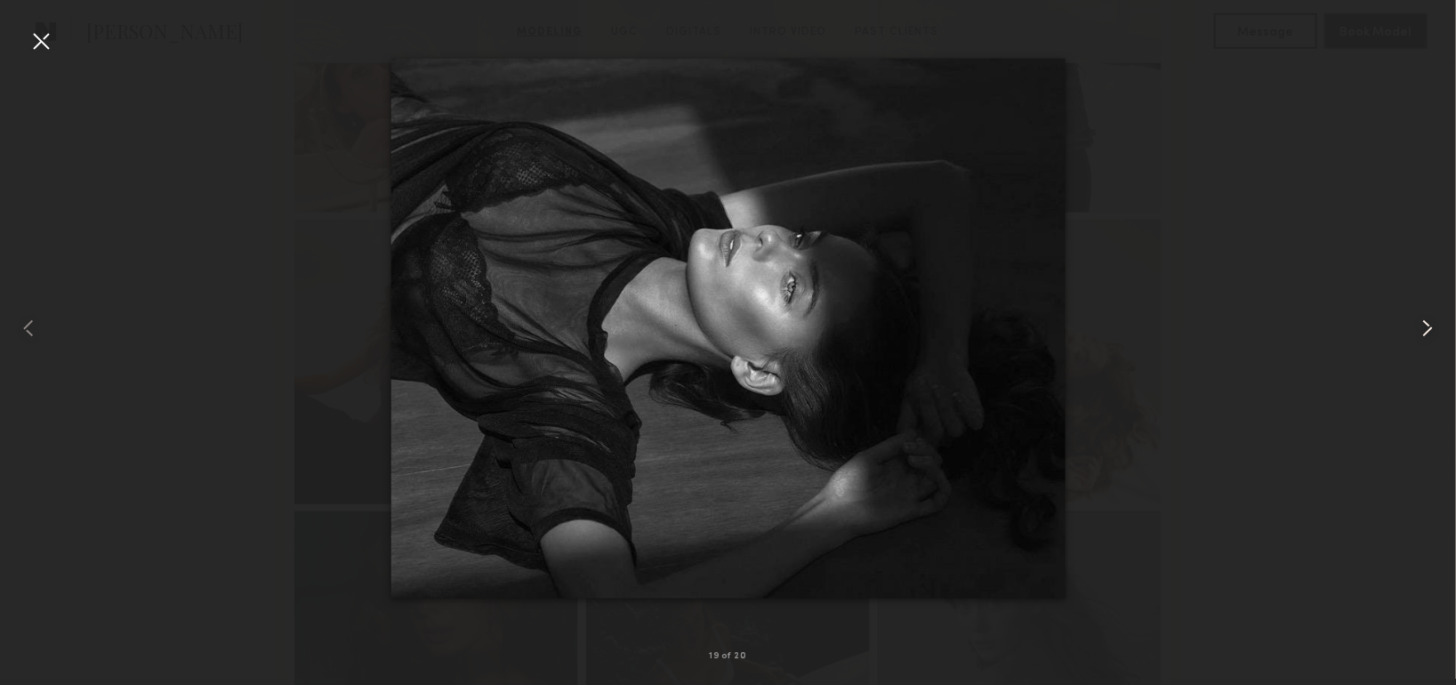
click at [1417, 325] on common-icon at bounding box center [1427, 328] width 28 height 28
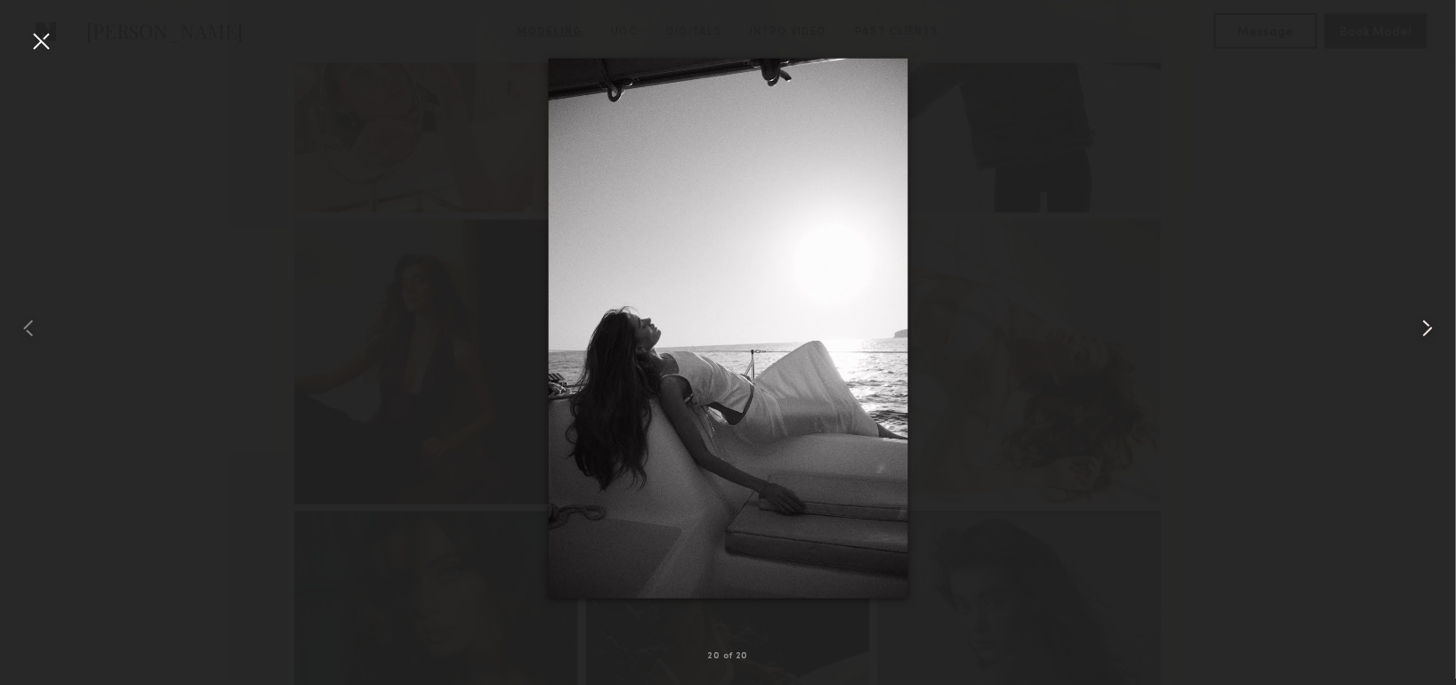
click at [1417, 325] on common-icon at bounding box center [1427, 328] width 28 height 28
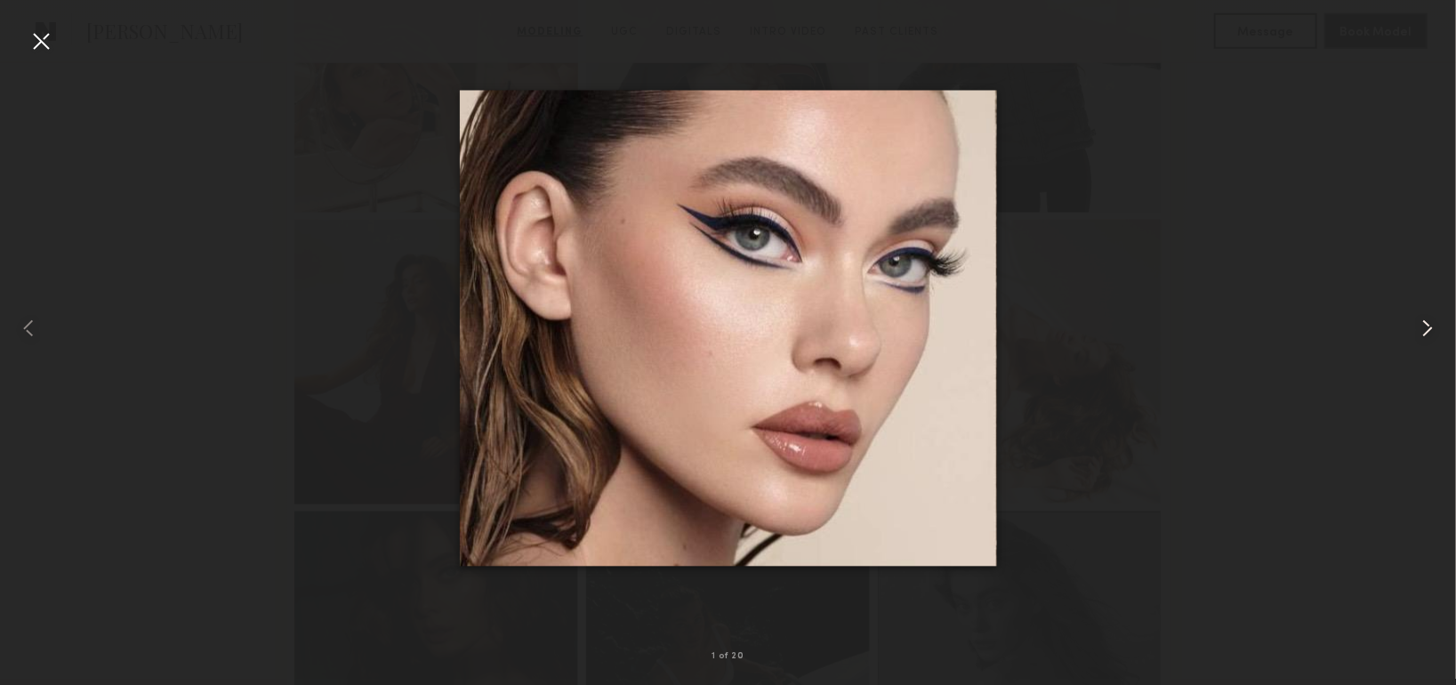
click at [1417, 325] on common-icon at bounding box center [1427, 328] width 28 height 28
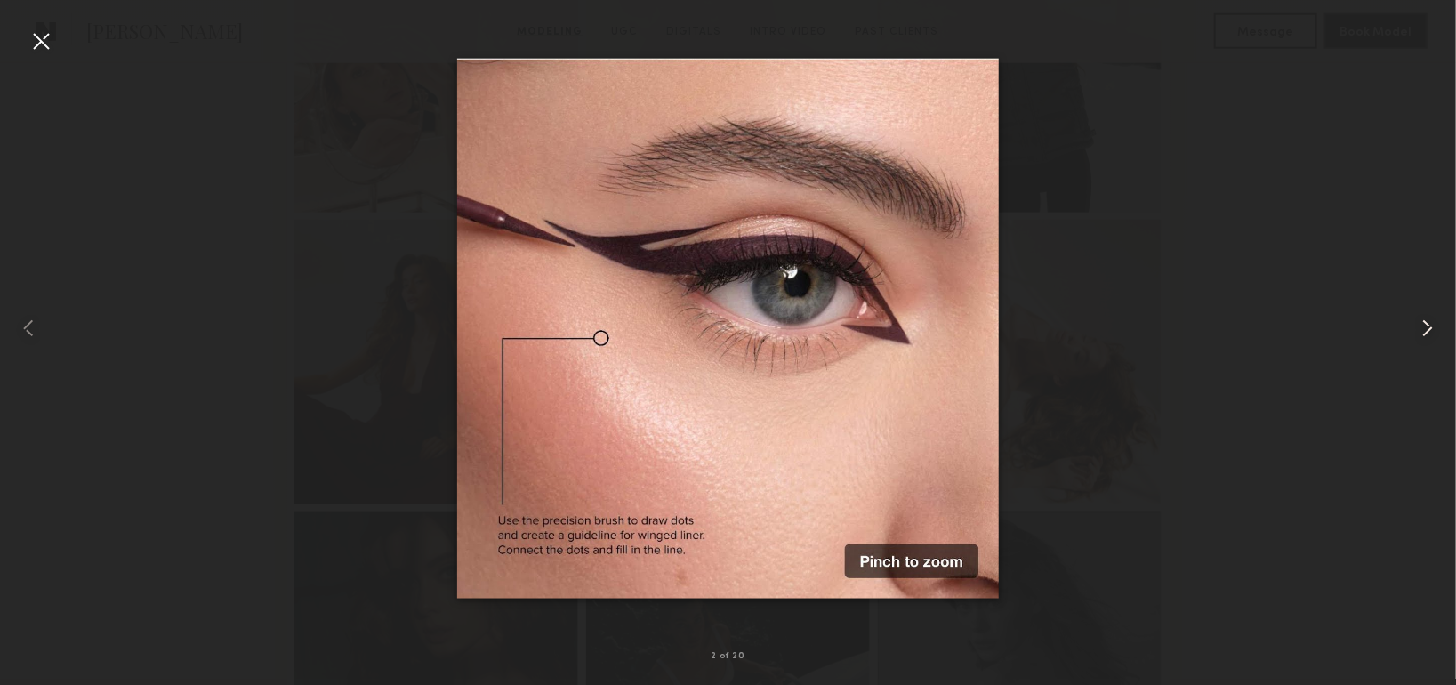
click at [1417, 325] on common-icon at bounding box center [1427, 328] width 28 height 28
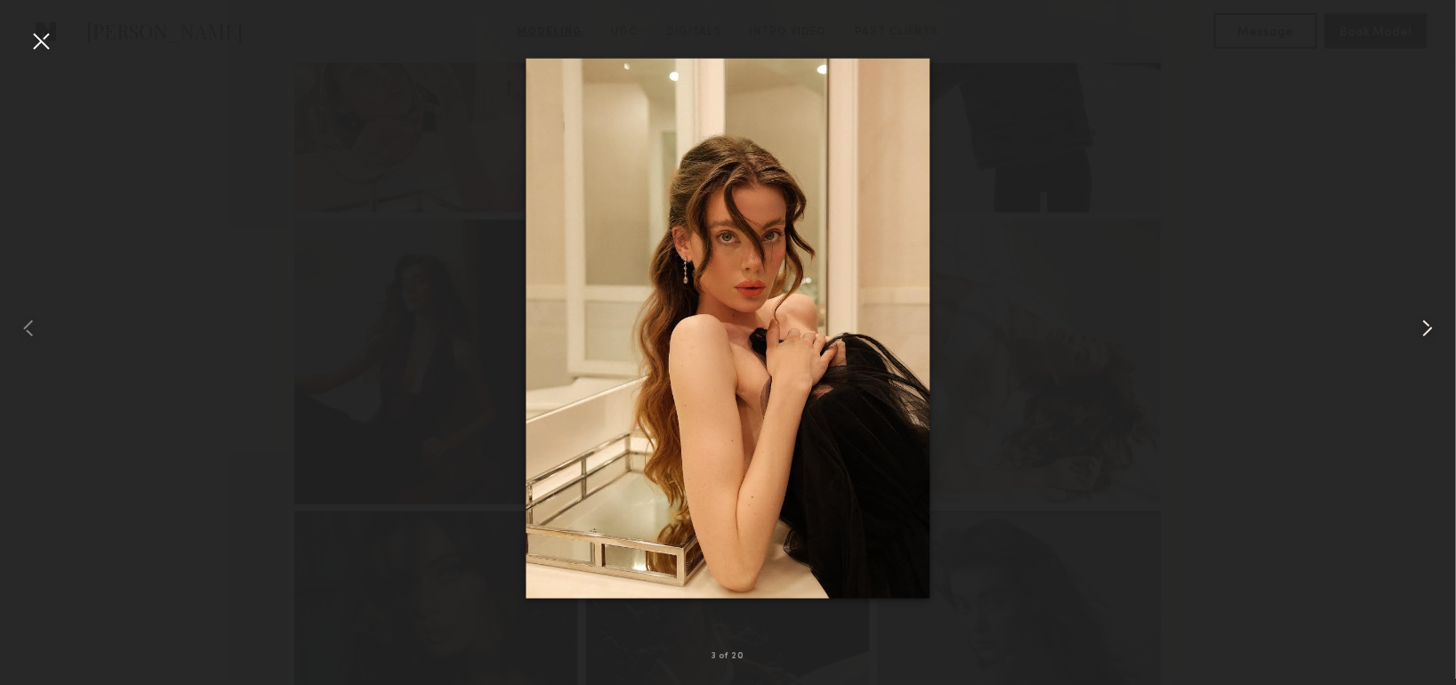
click at [1417, 325] on common-icon at bounding box center [1427, 328] width 28 height 28
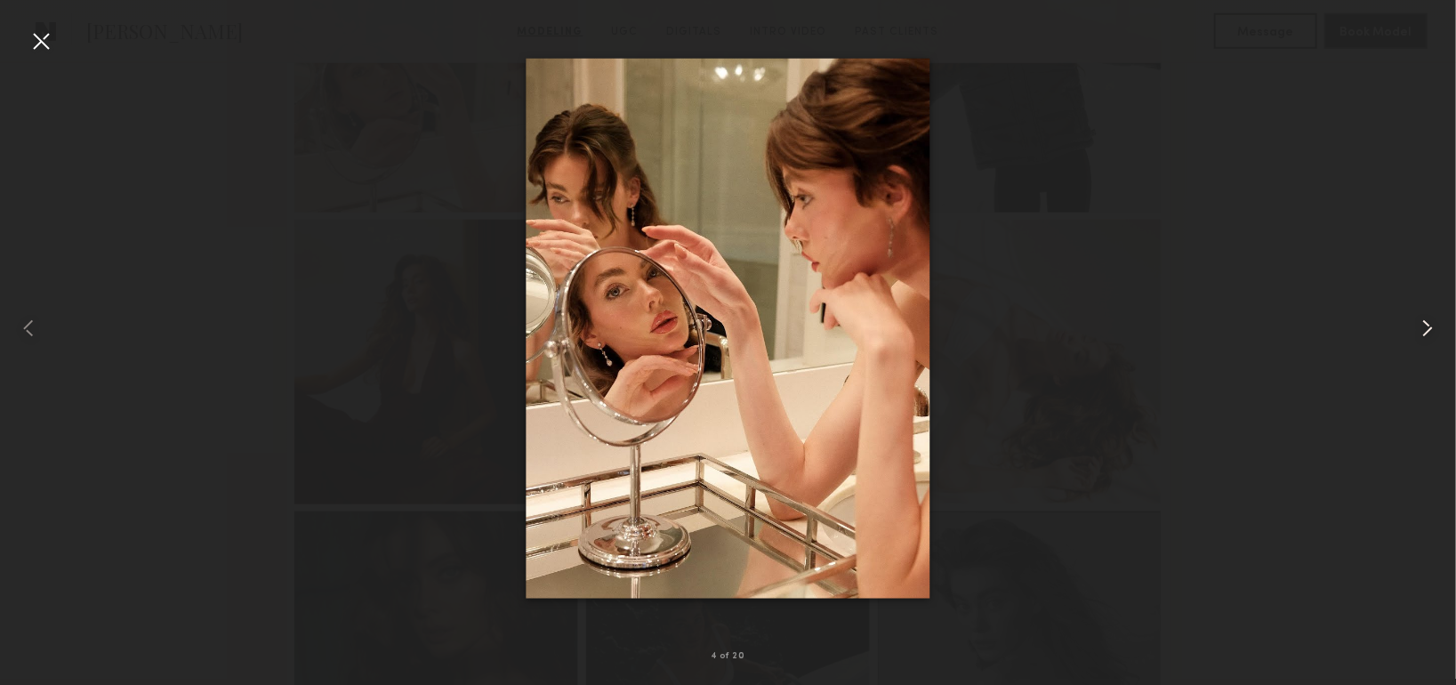
click at [1417, 325] on common-icon at bounding box center [1427, 328] width 28 height 28
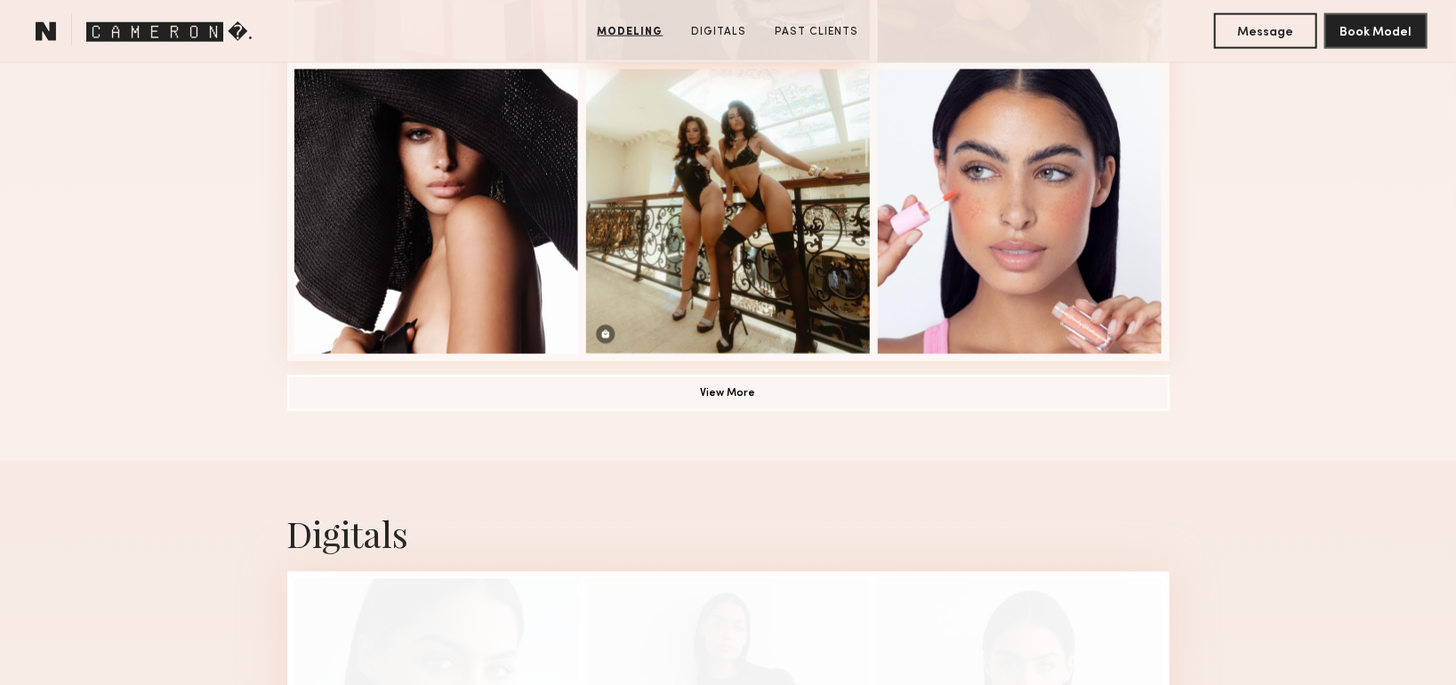
scroll to position [1334, 0]
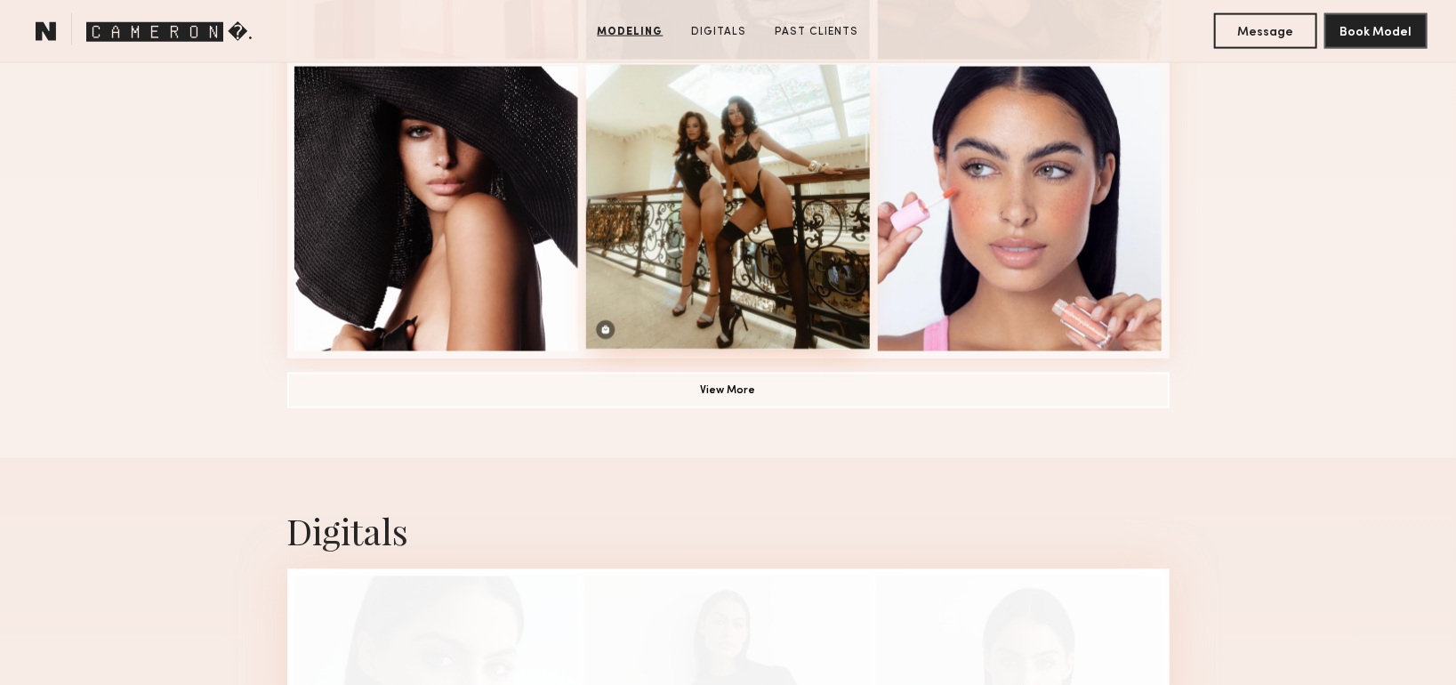
click at [709, 256] on div at bounding box center [728, 207] width 285 height 285
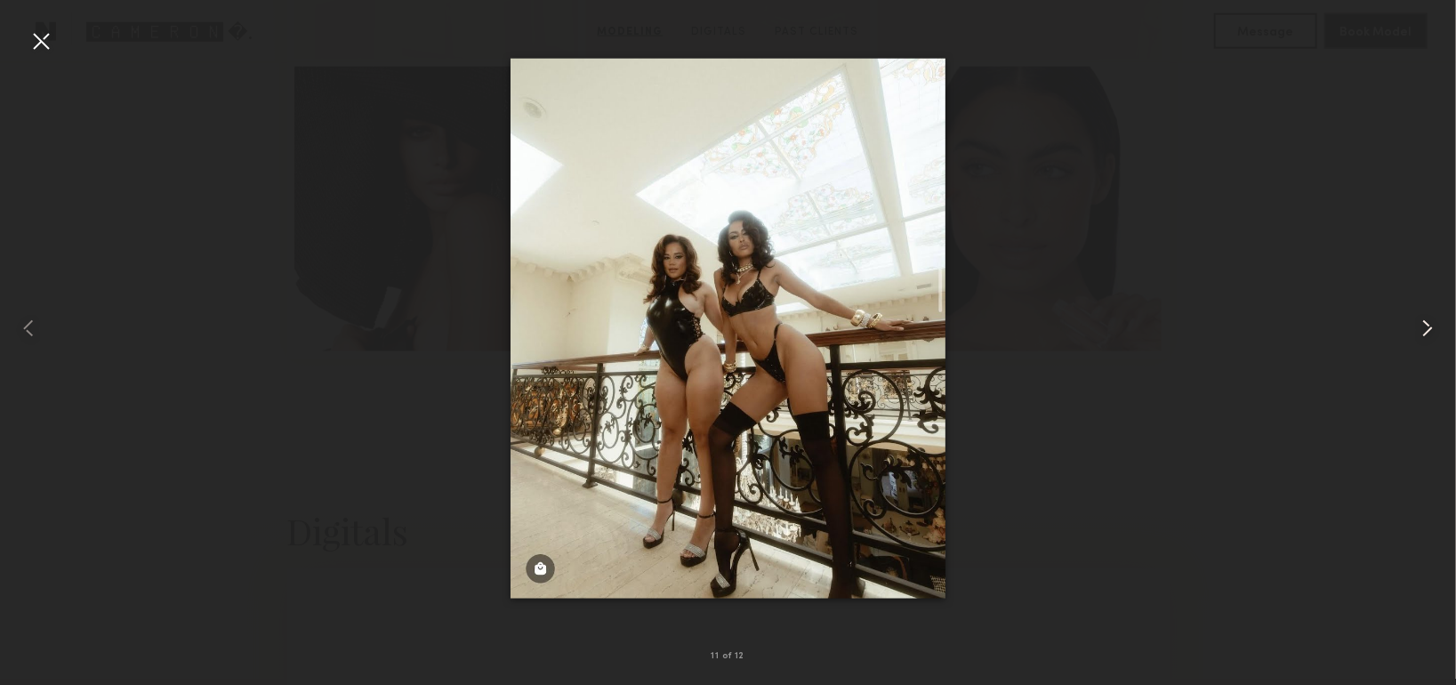
click at [1426, 330] on common-icon at bounding box center [1427, 328] width 28 height 28
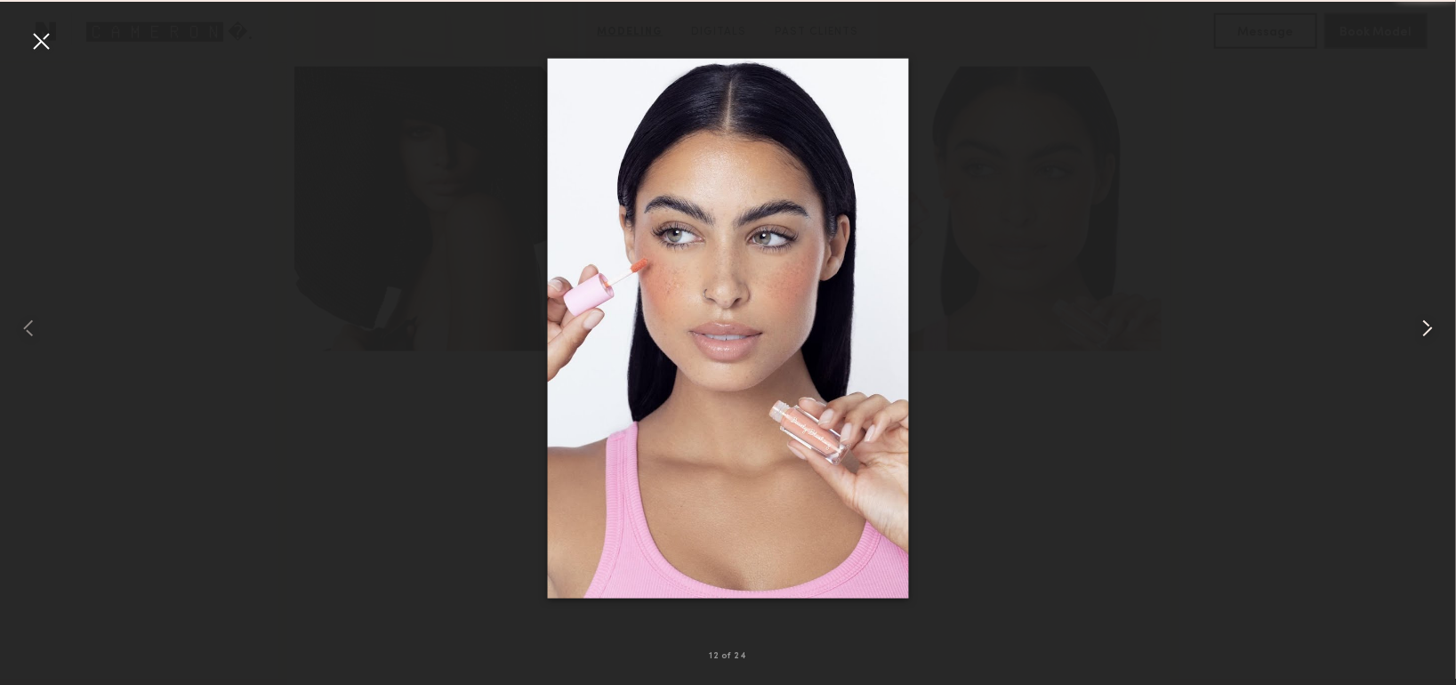
click at [1426, 330] on common-icon at bounding box center [1427, 328] width 28 height 28
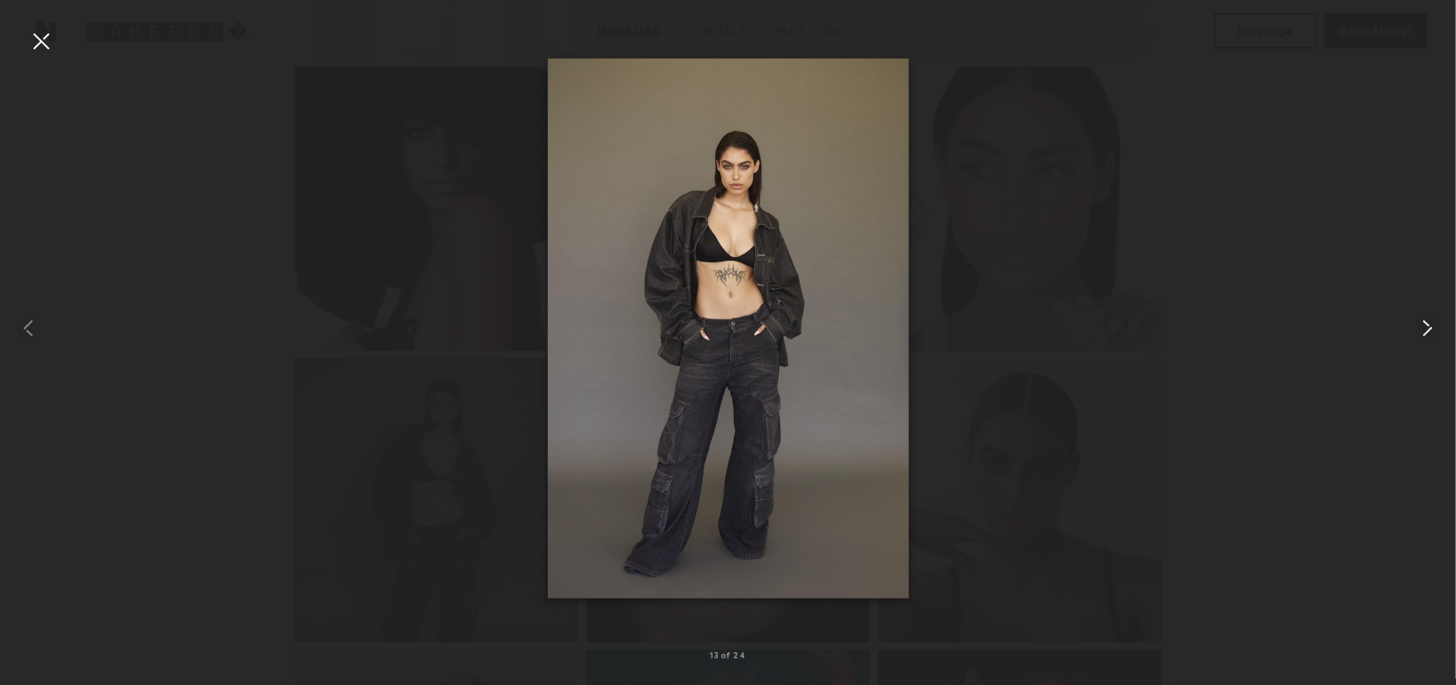
click at [1426, 330] on common-icon at bounding box center [1427, 328] width 28 height 28
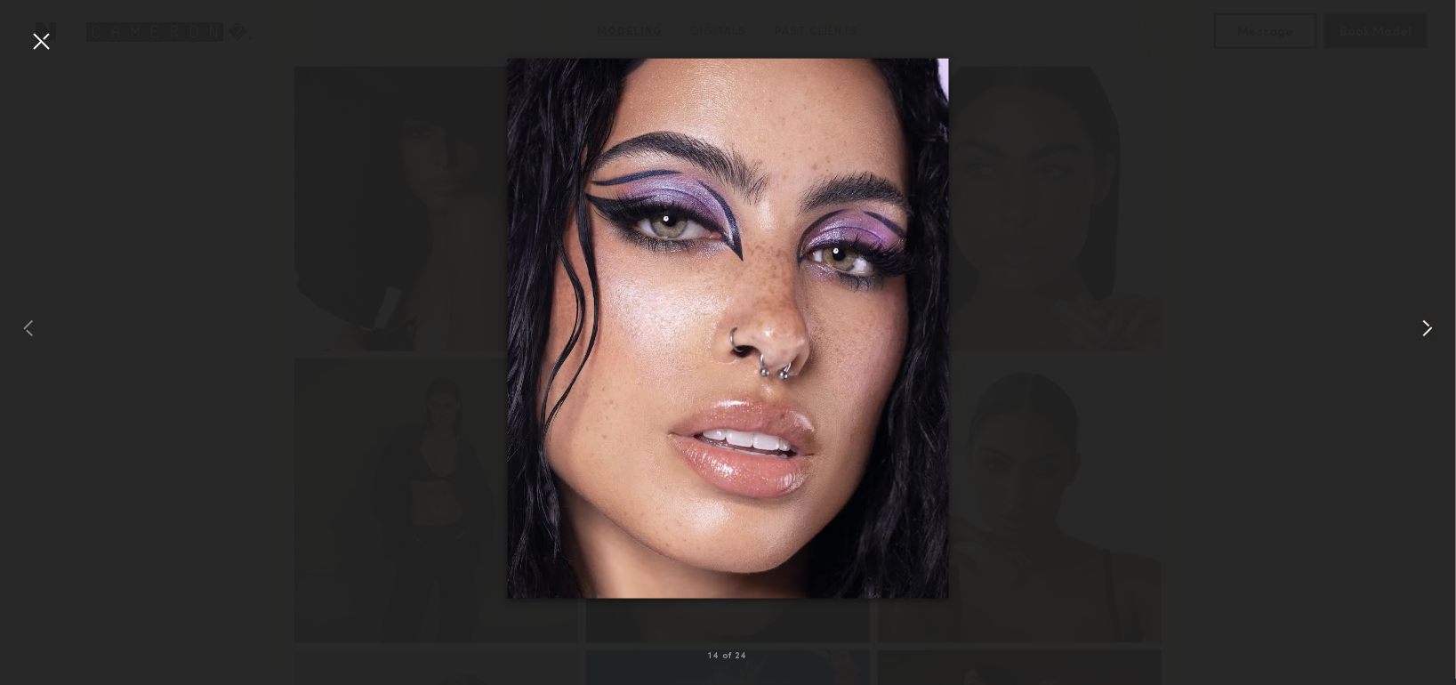
click at [1426, 330] on common-icon at bounding box center [1427, 328] width 28 height 28
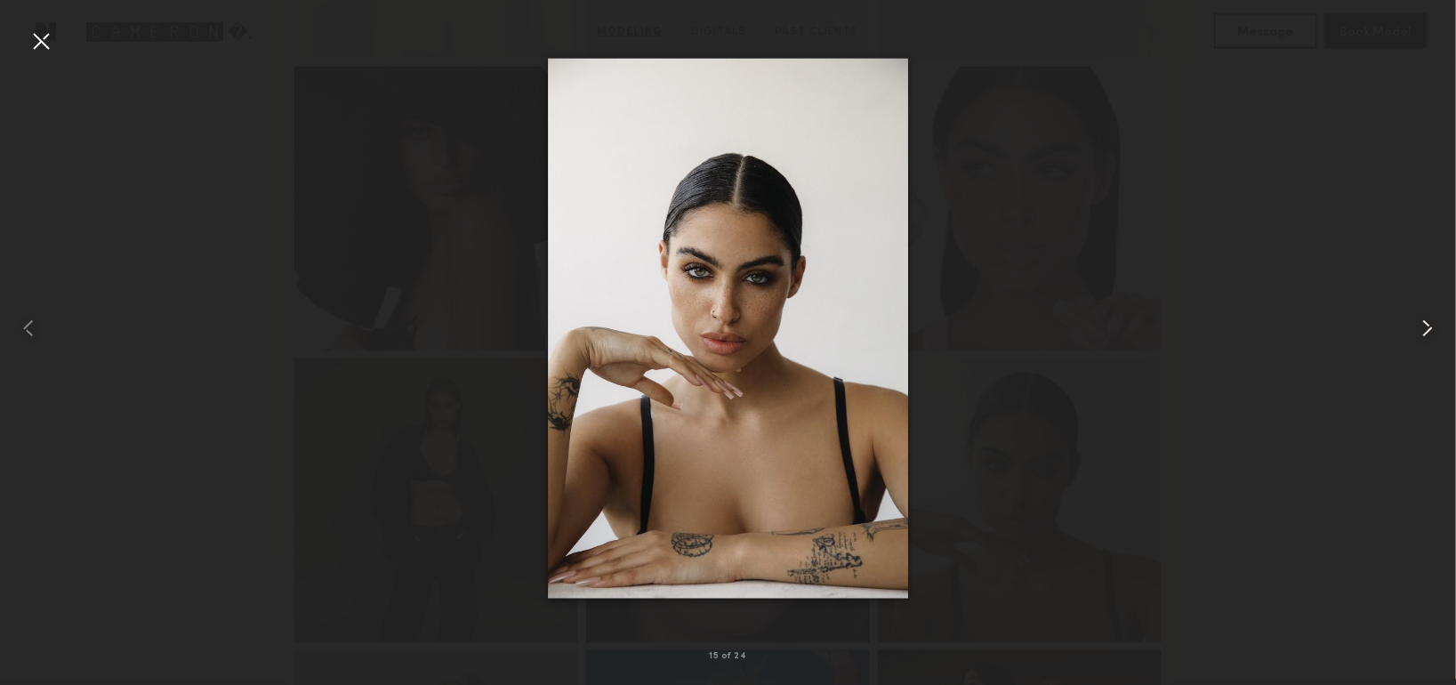
click at [1425, 329] on common-icon at bounding box center [1427, 328] width 28 height 28
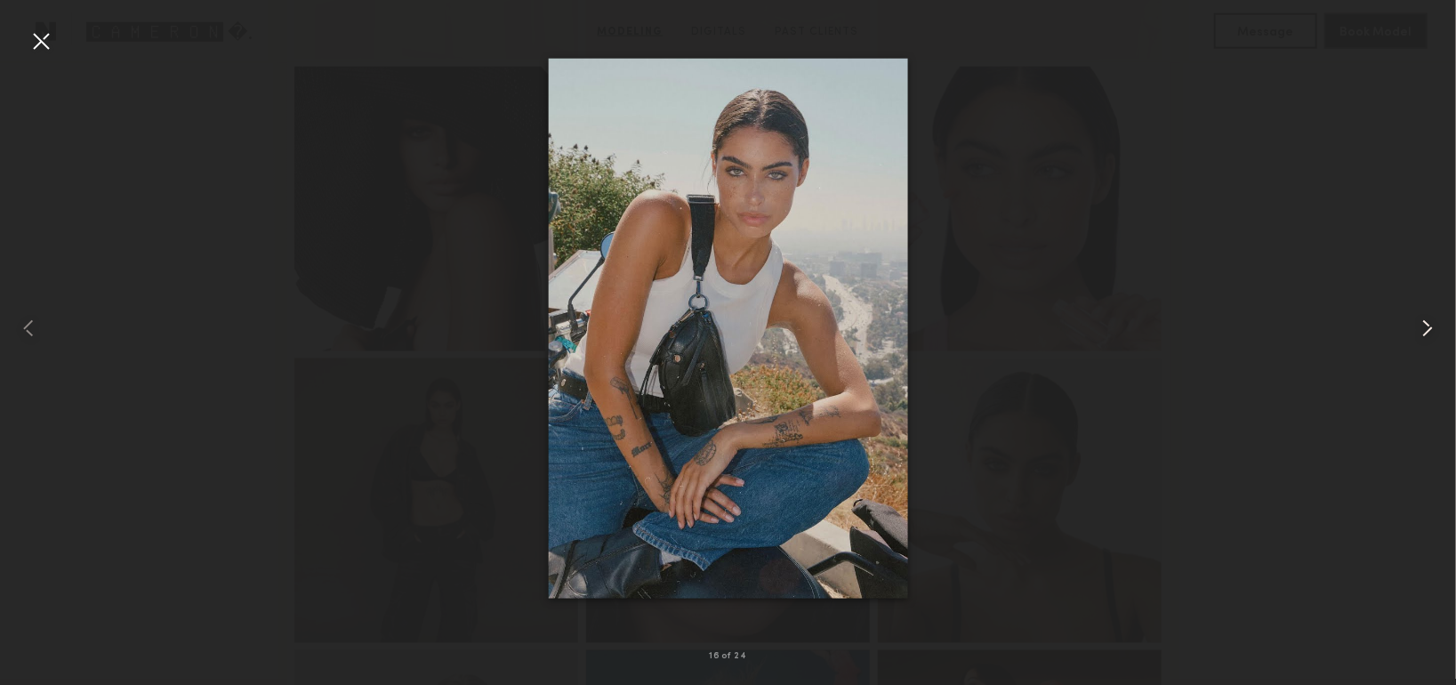
click at [1425, 329] on common-icon at bounding box center [1427, 328] width 28 height 28
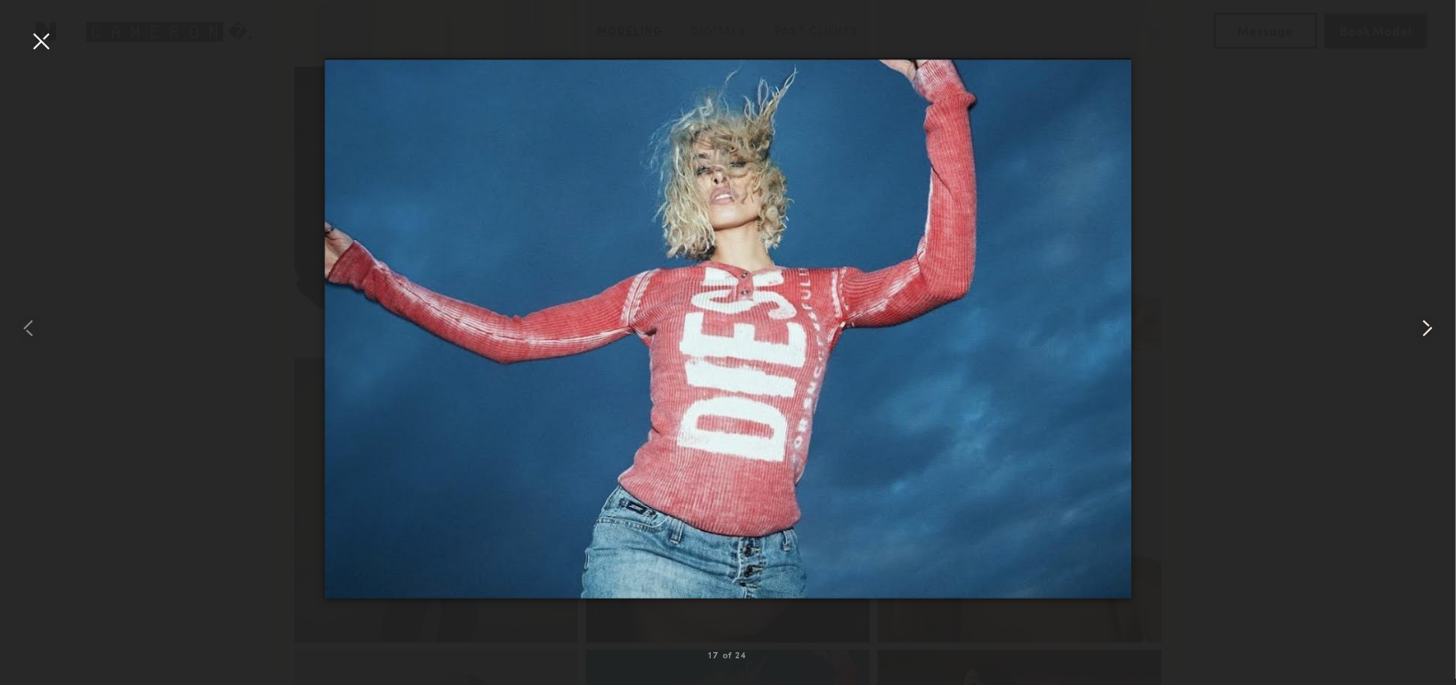
click at [1425, 329] on common-icon at bounding box center [1427, 328] width 28 height 28
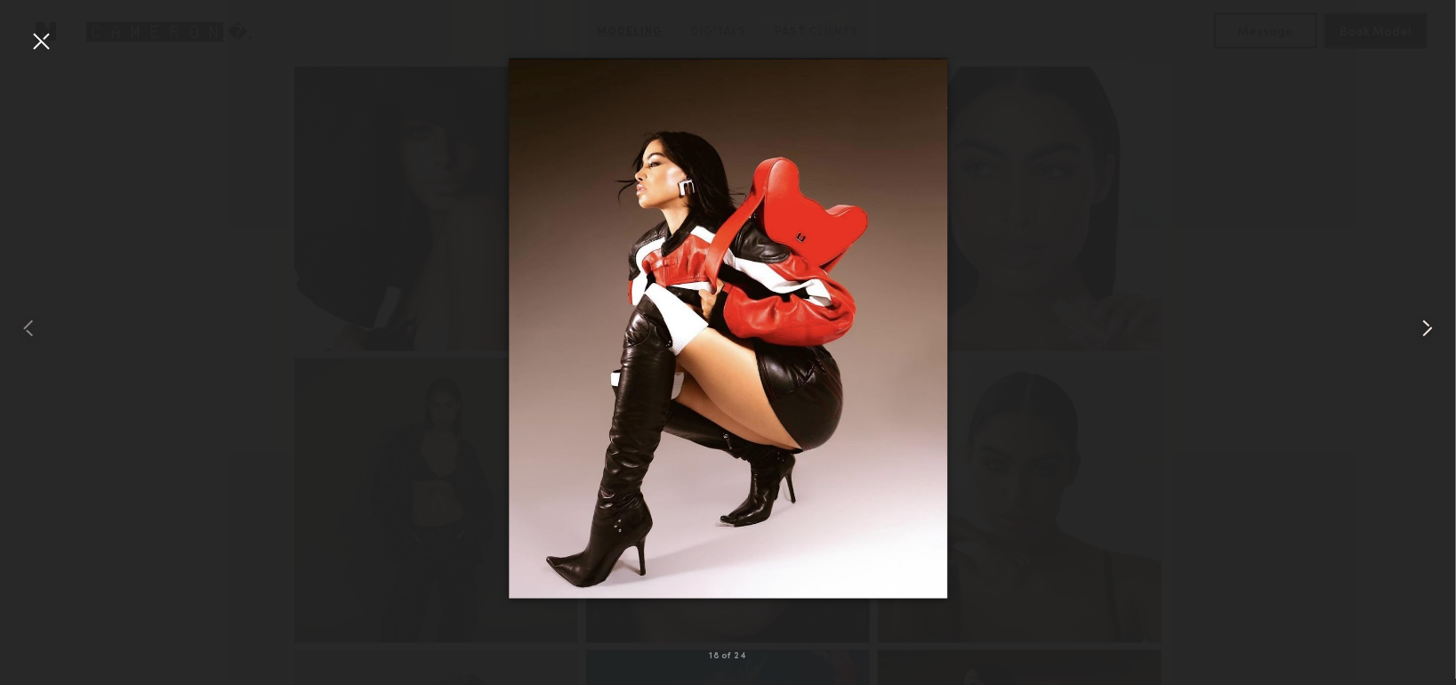
click at [1425, 329] on common-icon at bounding box center [1427, 328] width 28 height 28
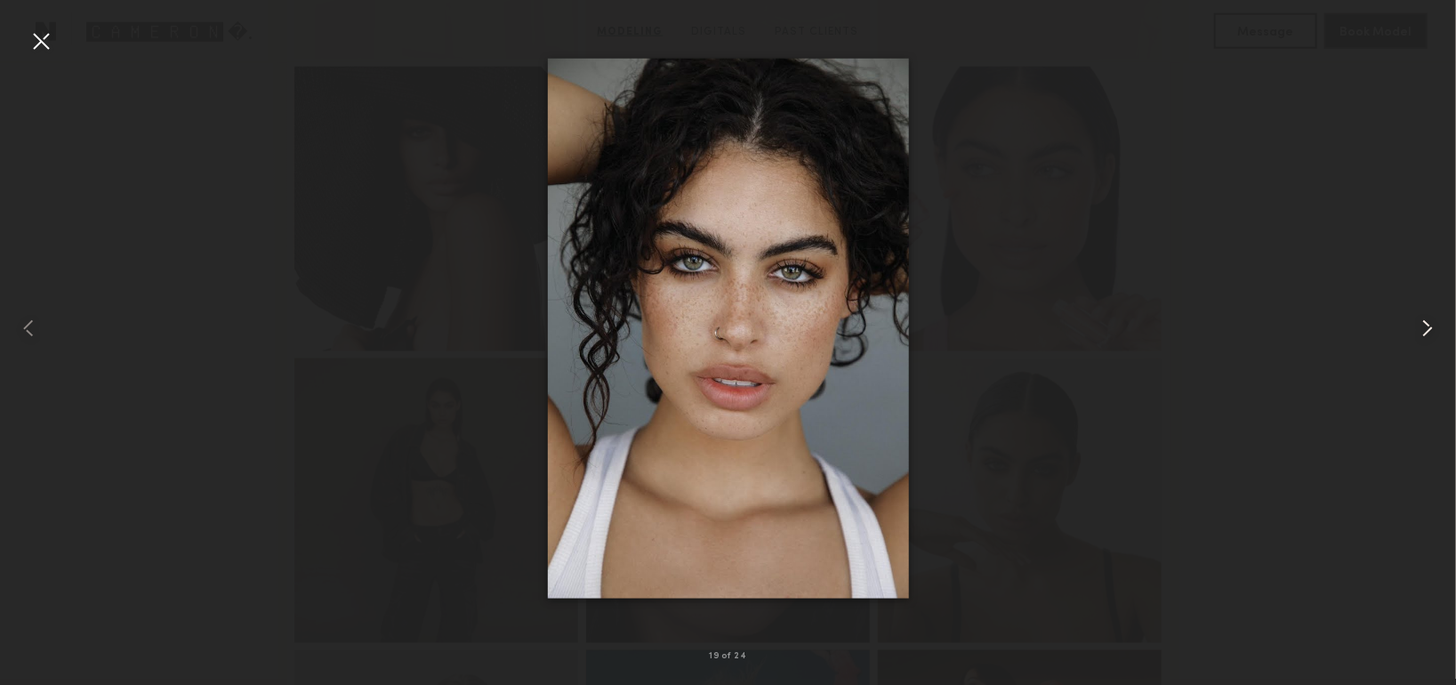
click at [1425, 329] on common-icon at bounding box center [1427, 328] width 28 height 28
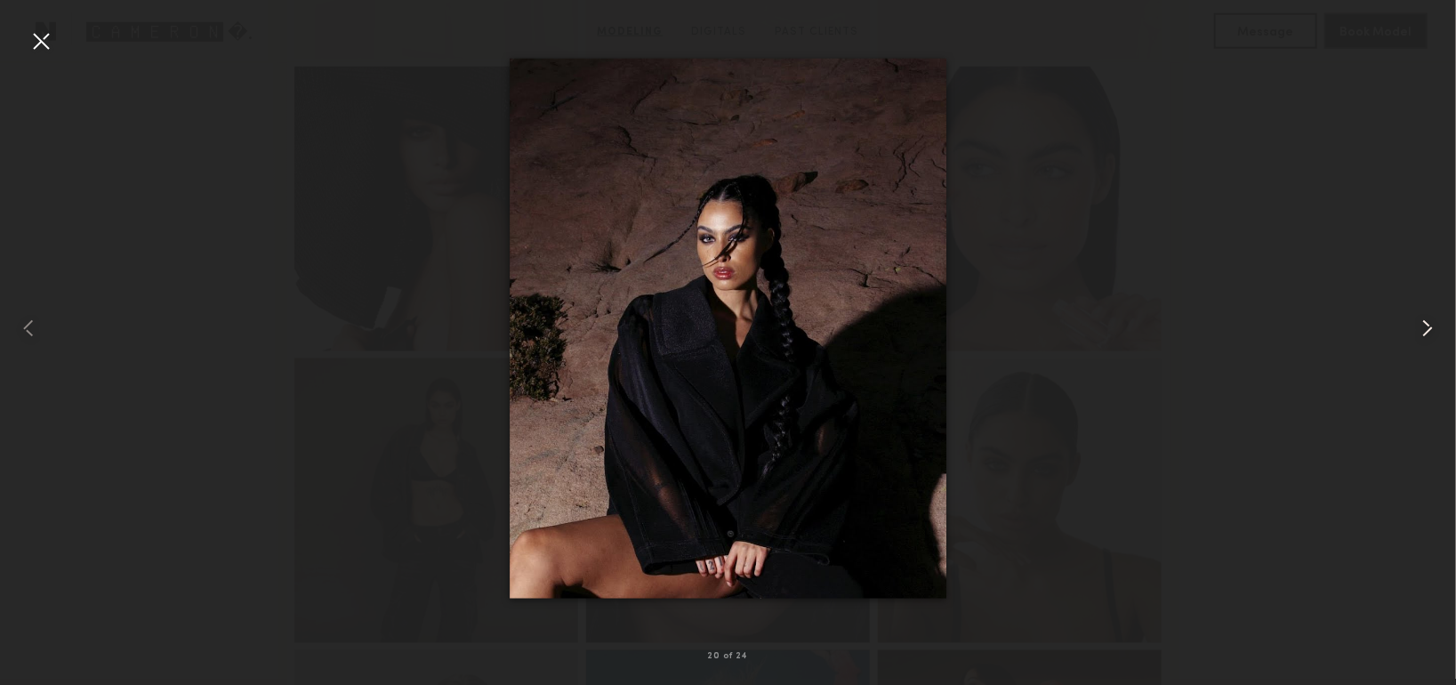
click at [1425, 329] on common-icon at bounding box center [1427, 328] width 28 height 28
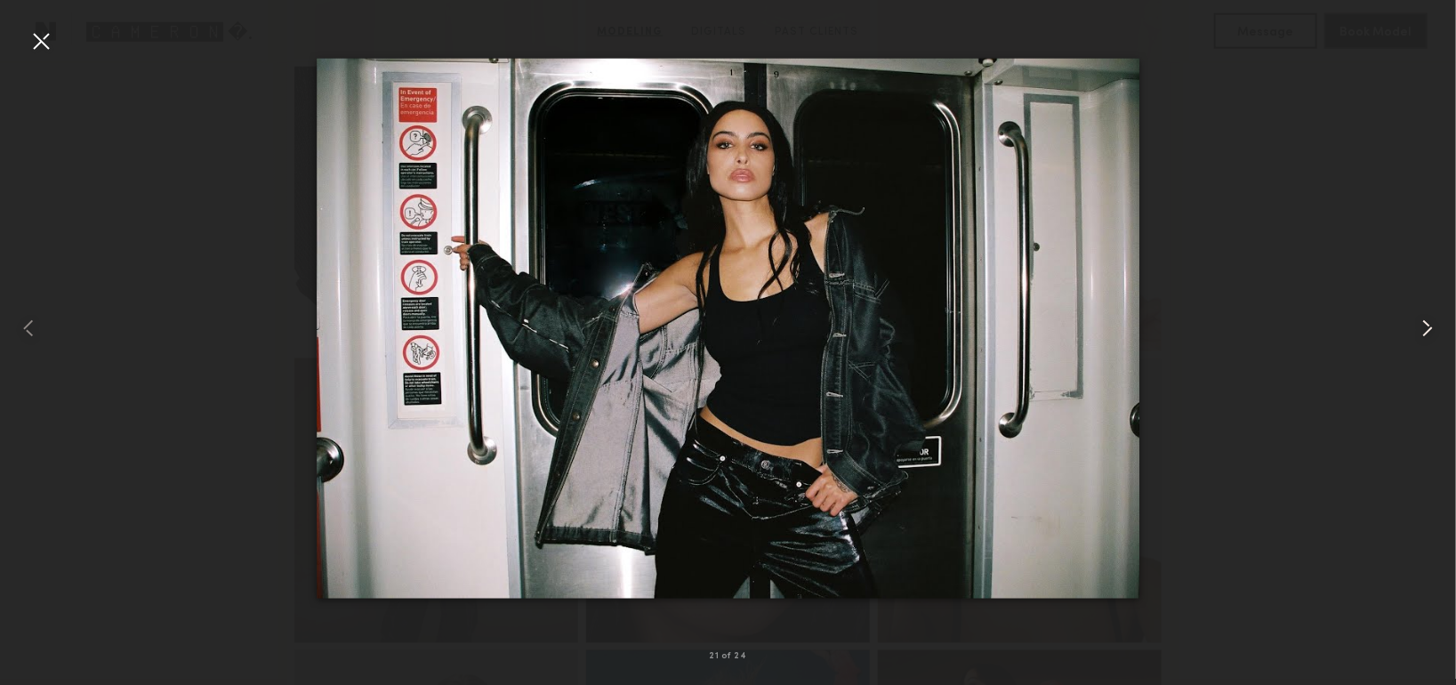
click at [1425, 329] on common-icon at bounding box center [1427, 328] width 28 height 28
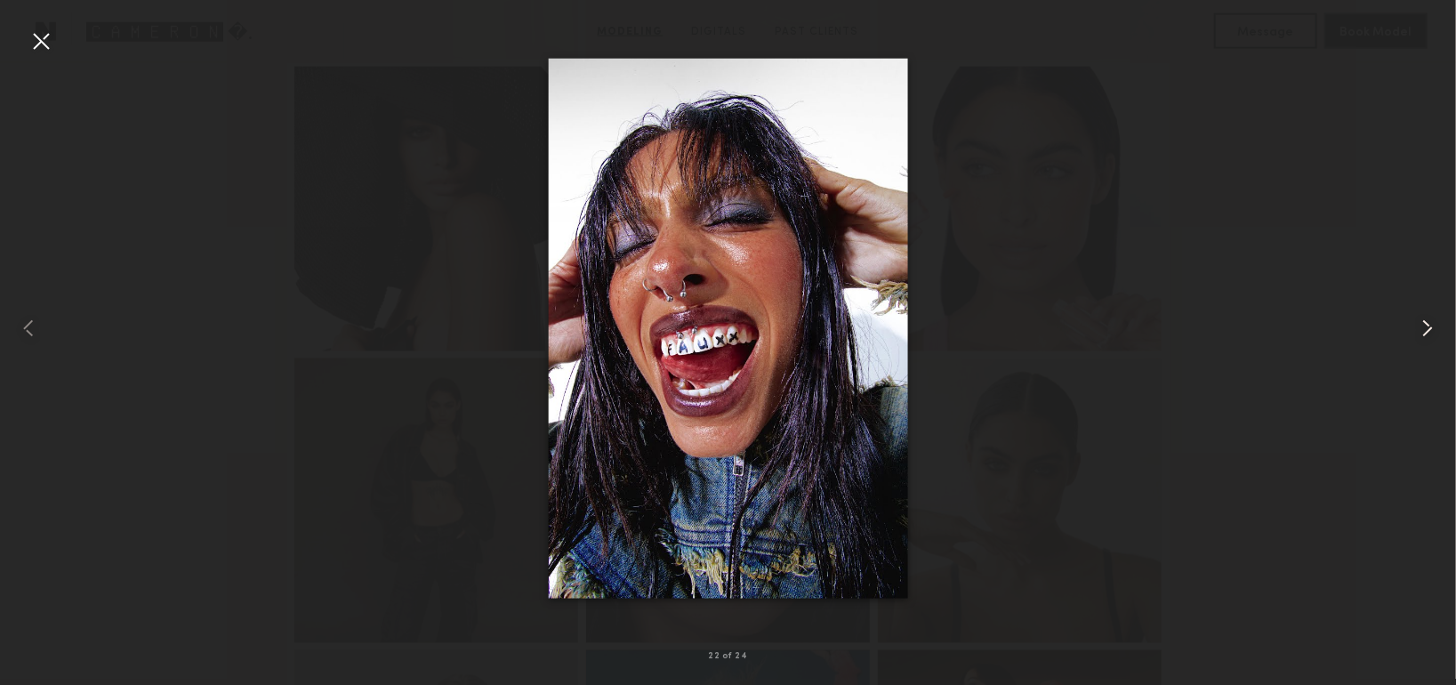
click at [1425, 329] on common-icon at bounding box center [1427, 328] width 28 height 28
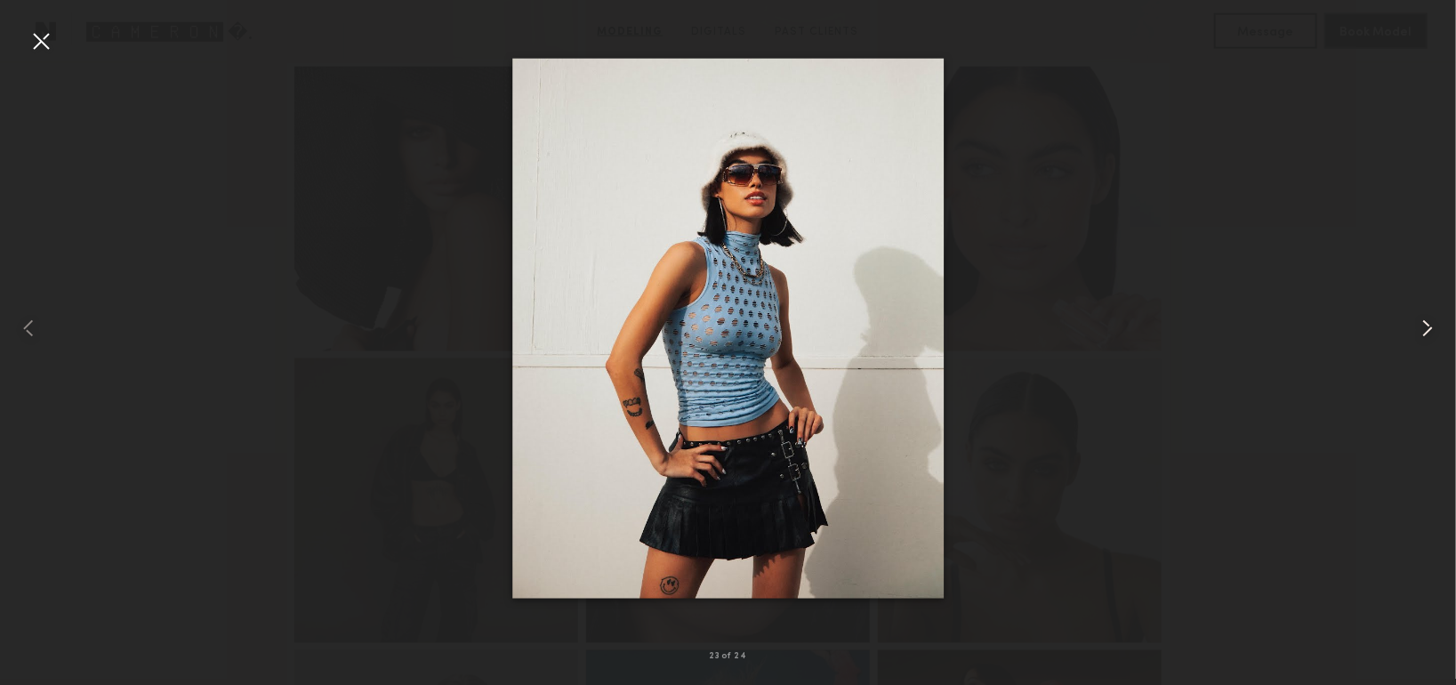
click at [1425, 329] on common-icon at bounding box center [1427, 328] width 28 height 28
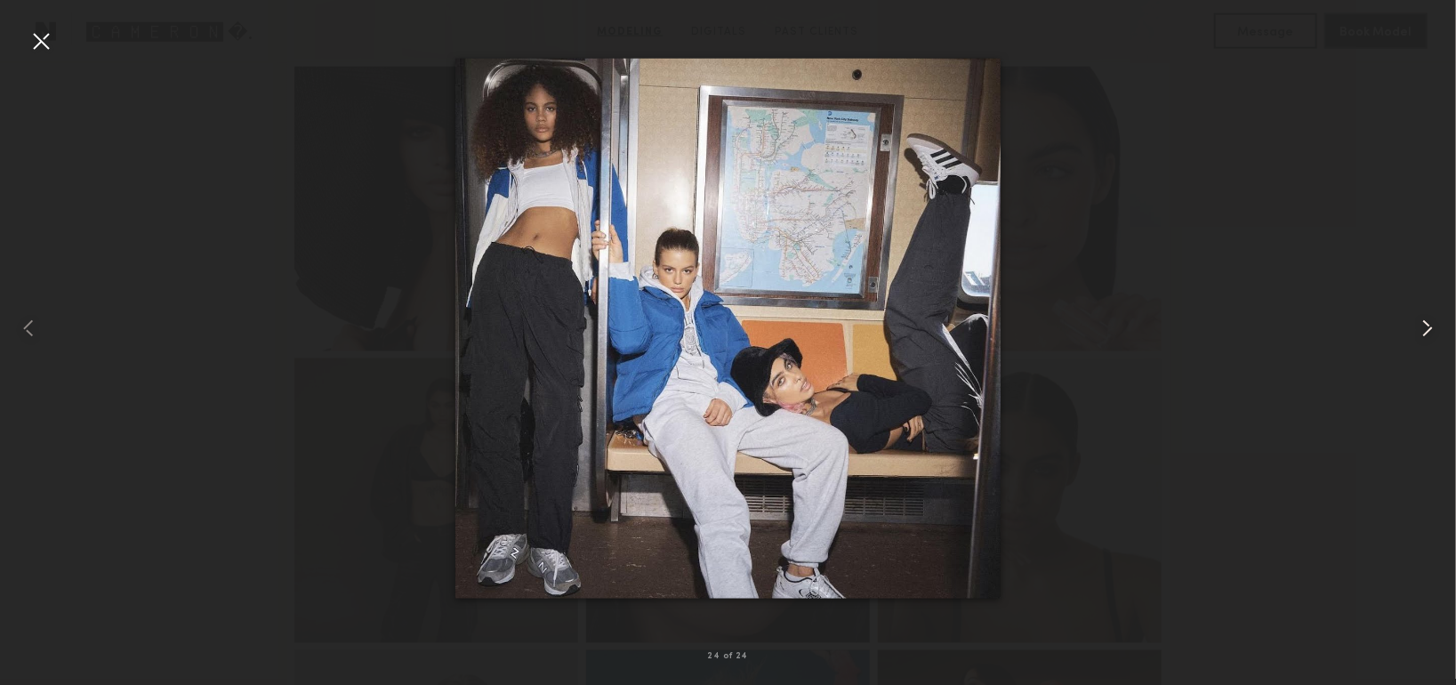
click at [1425, 329] on common-icon at bounding box center [1427, 328] width 28 height 28
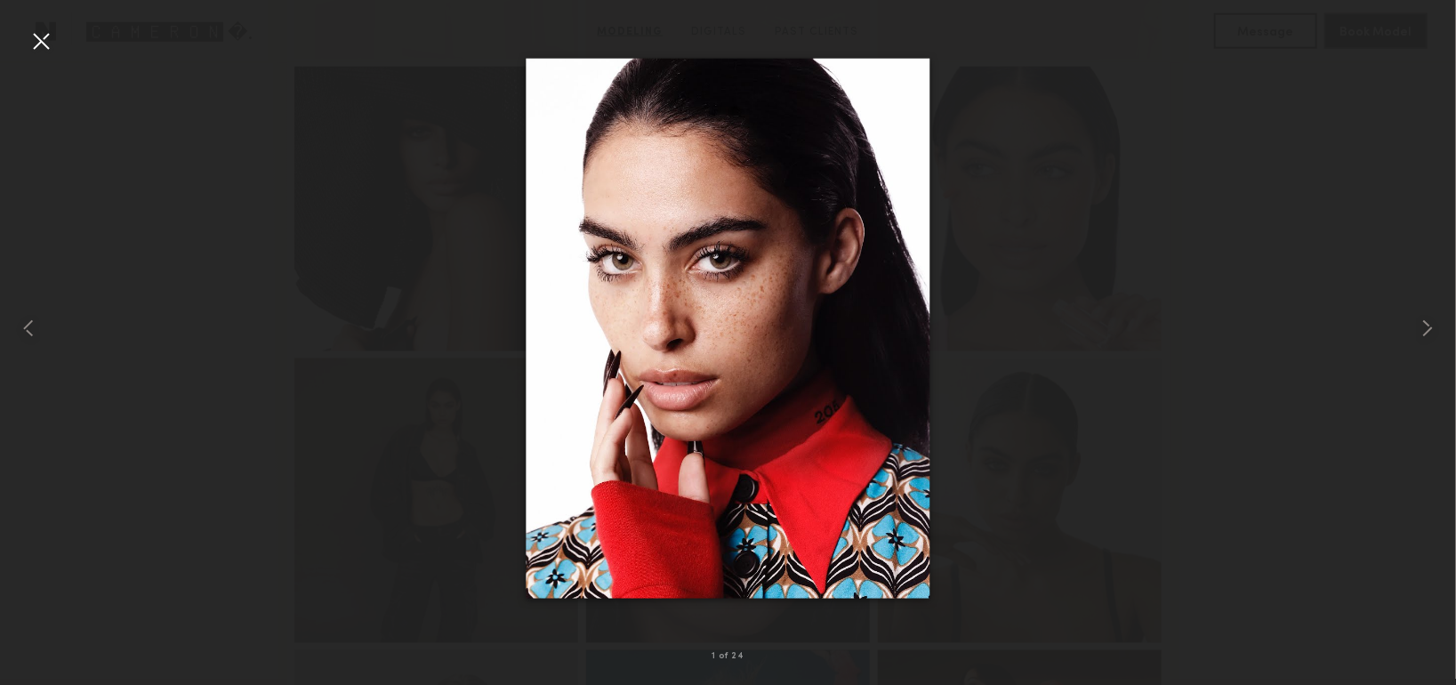
click at [46, 37] on div at bounding box center [41, 41] width 28 height 28
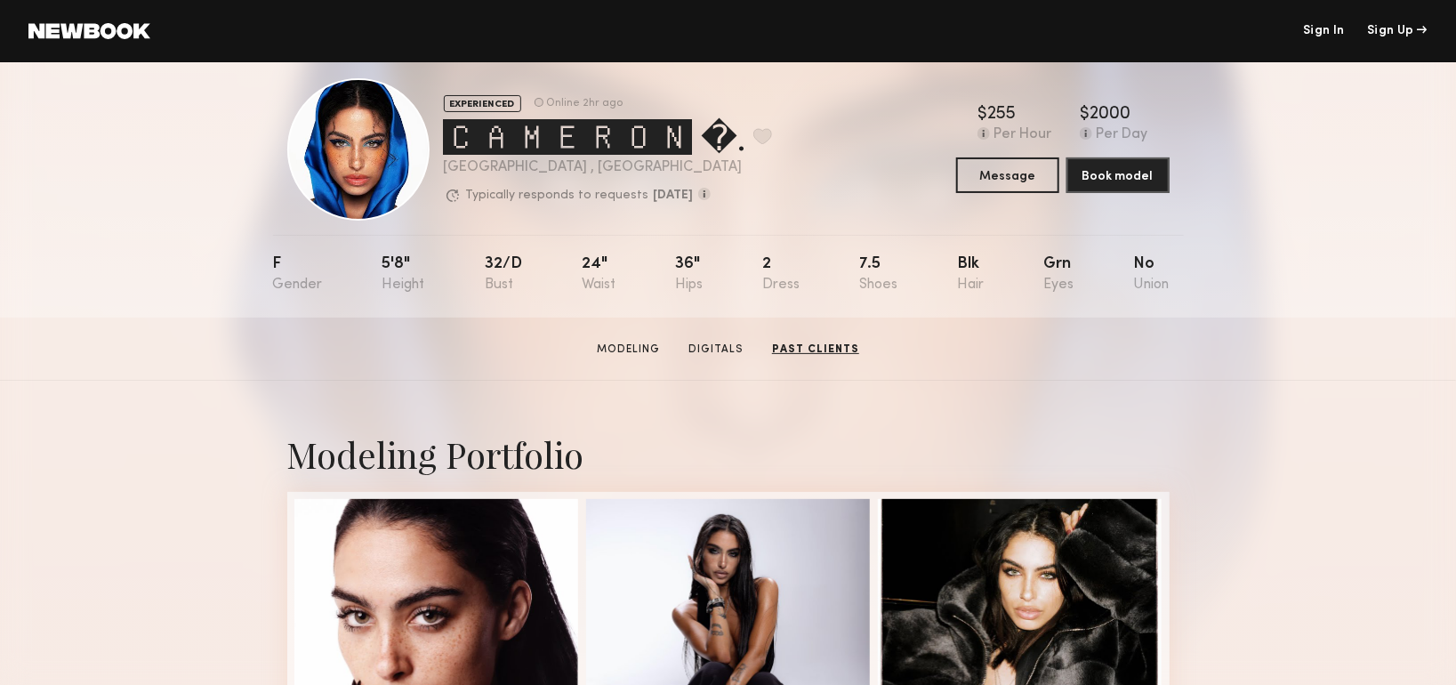
scroll to position [0, 0]
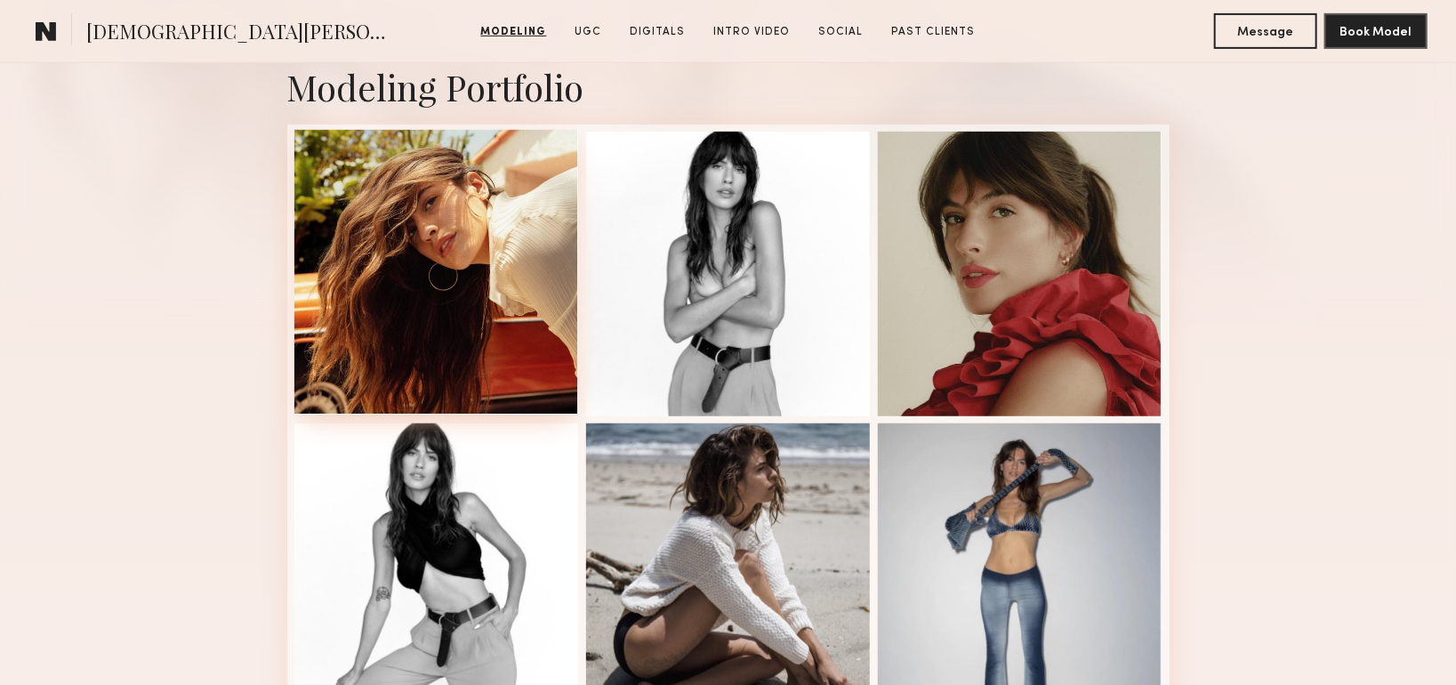
scroll to position [445, 0]
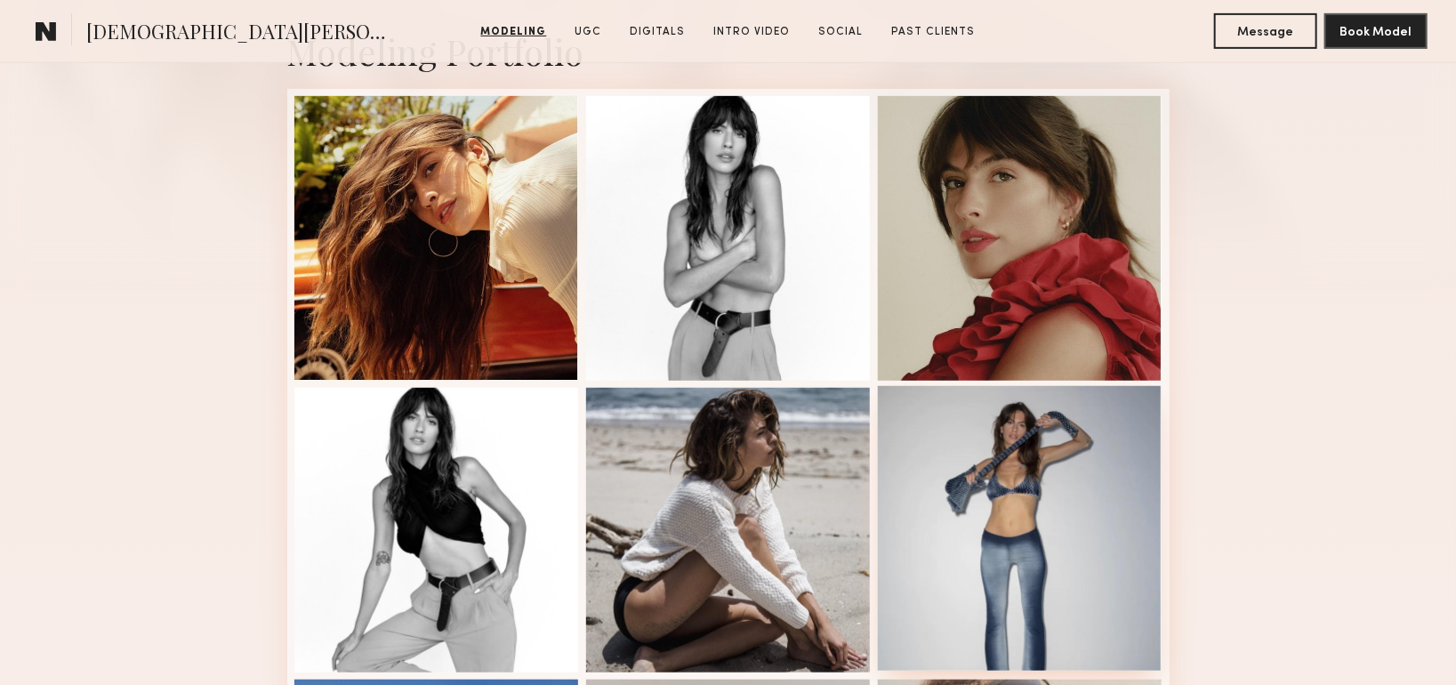
click at [1002, 490] on div at bounding box center [1020, 528] width 285 height 285
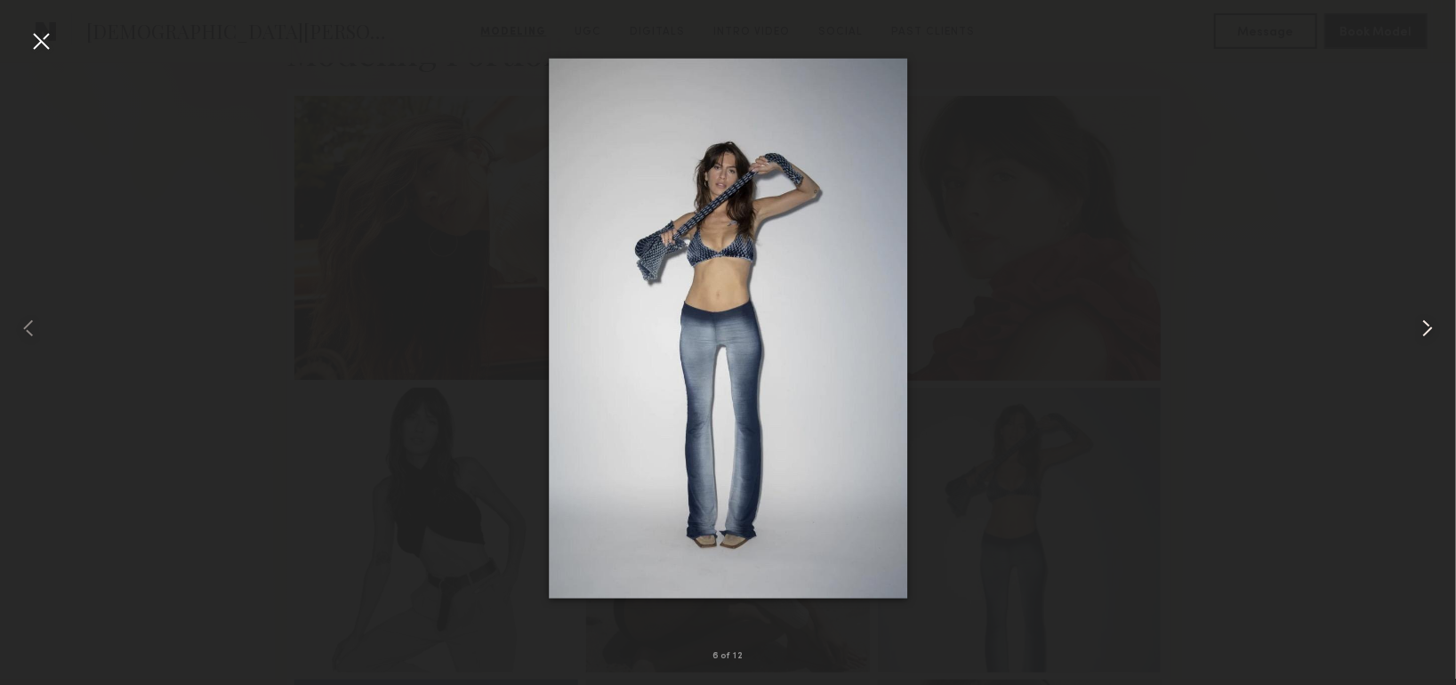
click at [1443, 325] on div at bounding box center [1427, 327] width 58 height 599
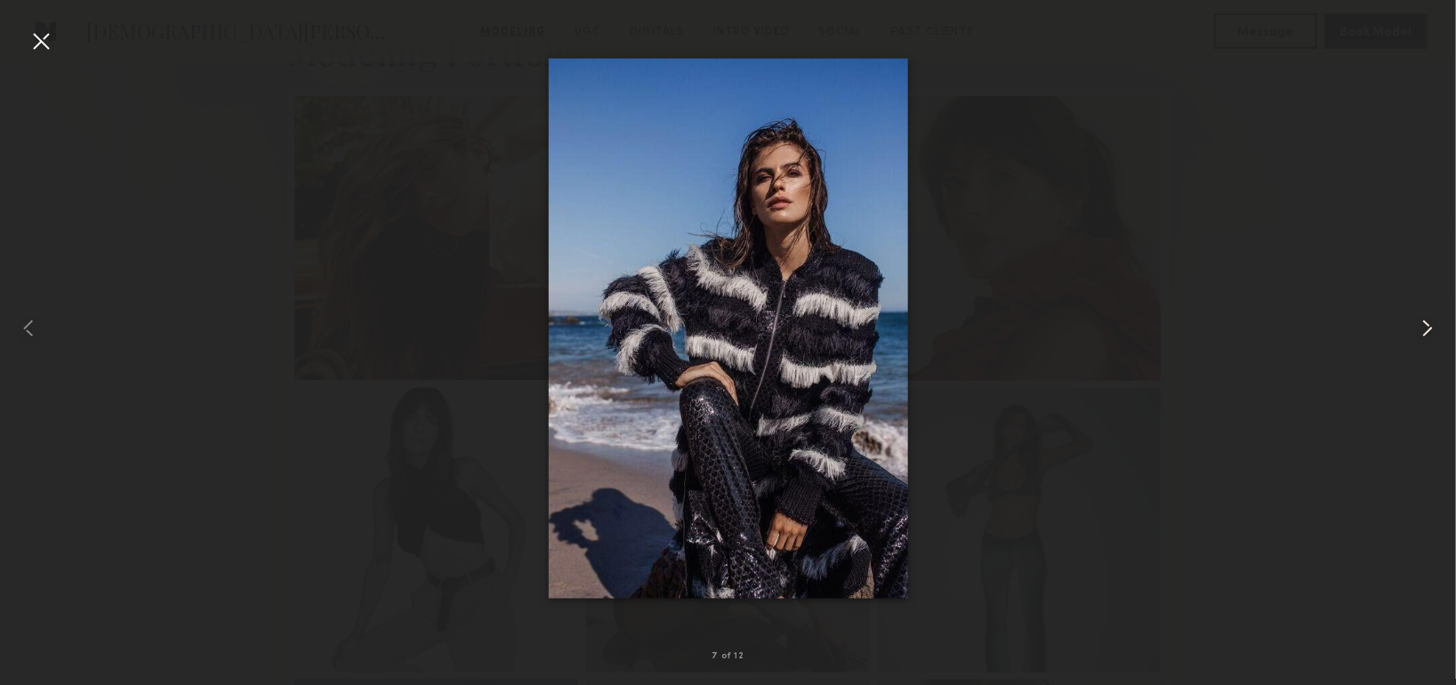
click at [1445, 325] on div at bounding box center [1427, 327] width 58 height 599
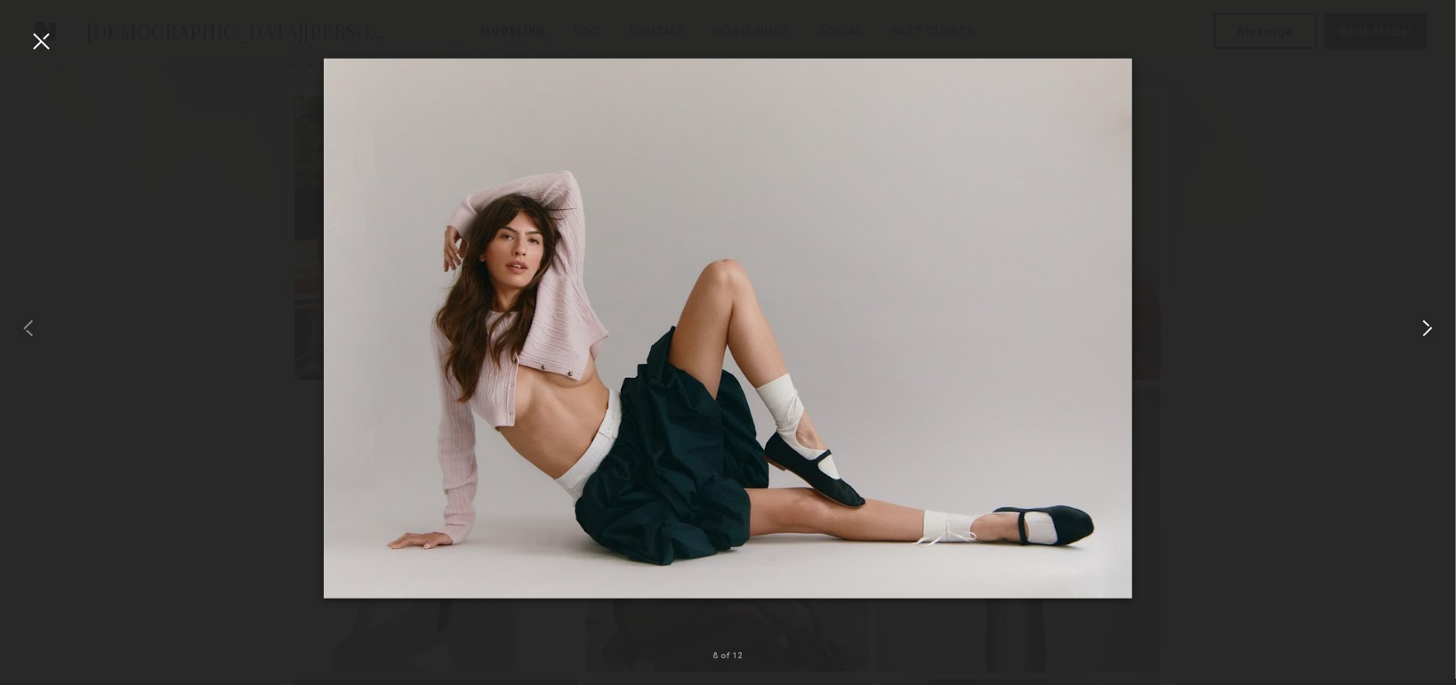
click at [1445, 326] on div at bounding box center [1427, 327] width 58 height 599
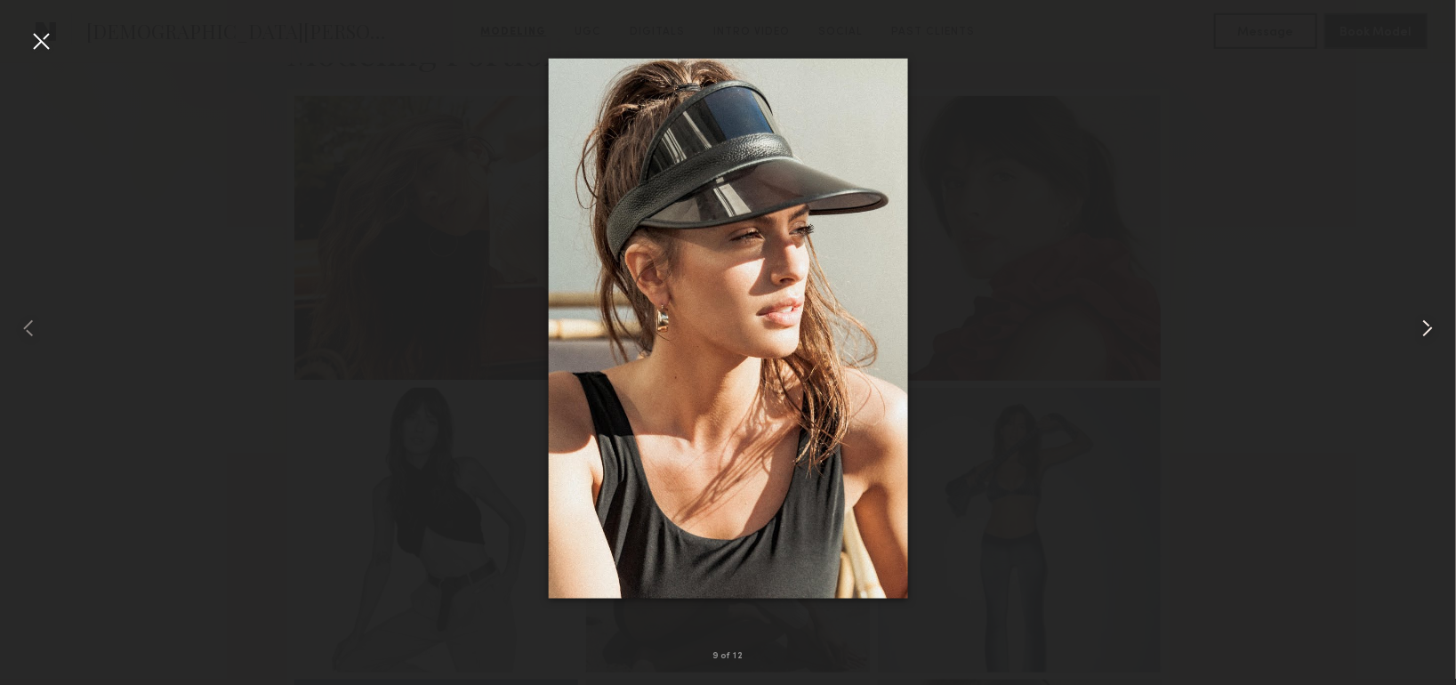
click at [1445, 326] on div at bounding box center [1427, 327] width 58 height 599
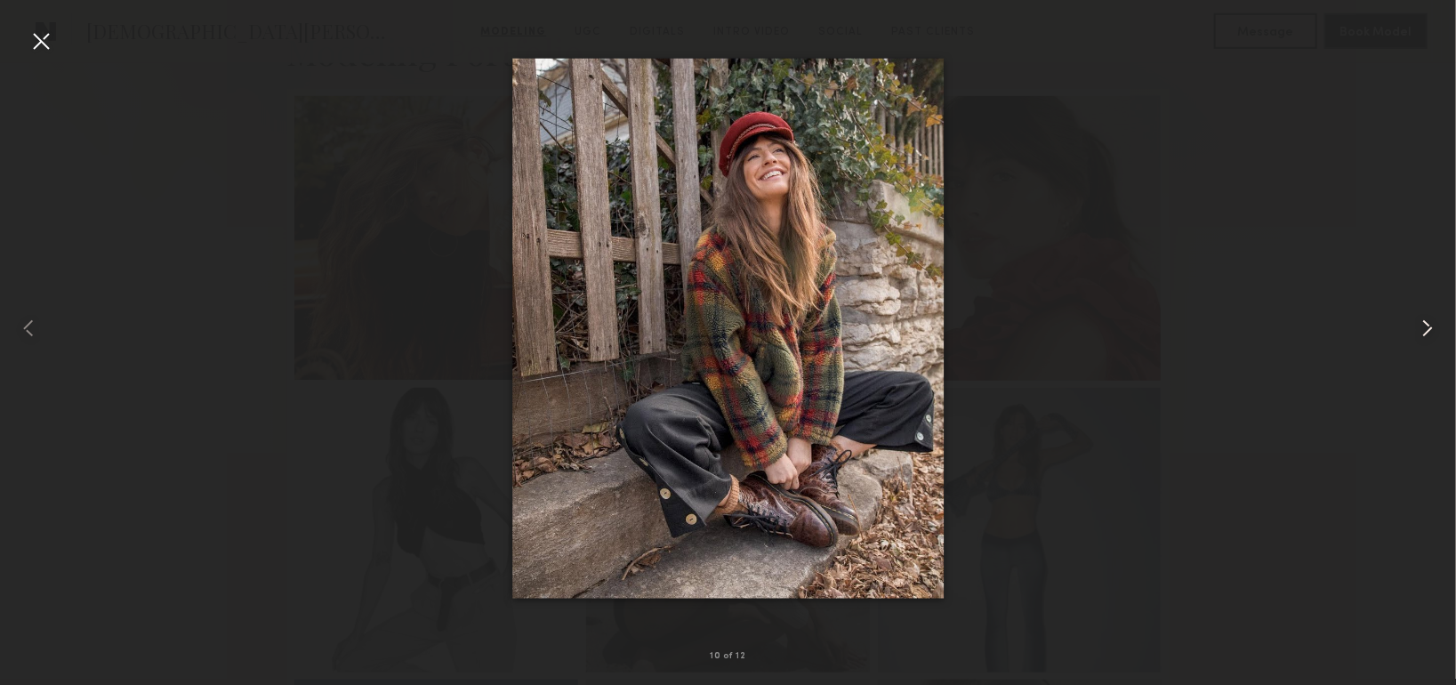
click at [1445, 326] on div at bounding box center [1427, 327] width 58 height 599
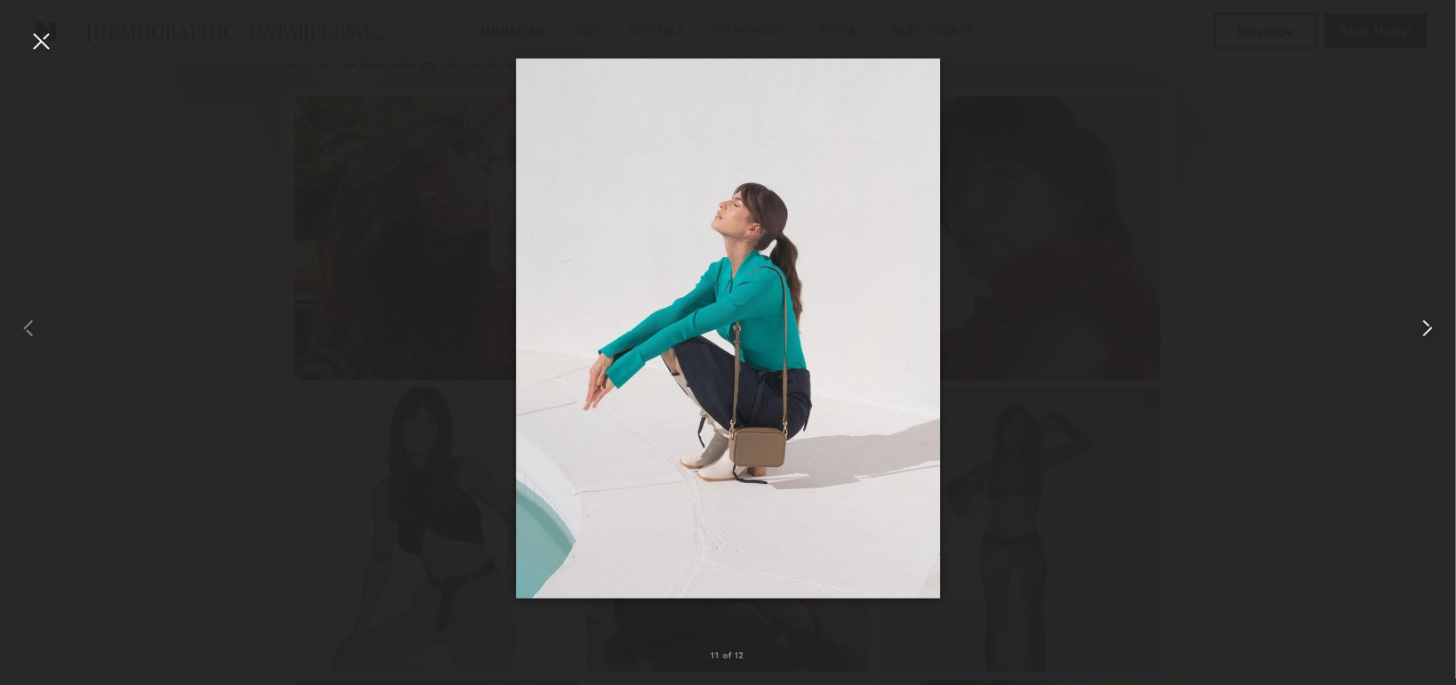
click at [1431, 324] on common-icon at bounding box center [1427, 328] width 28 height 28
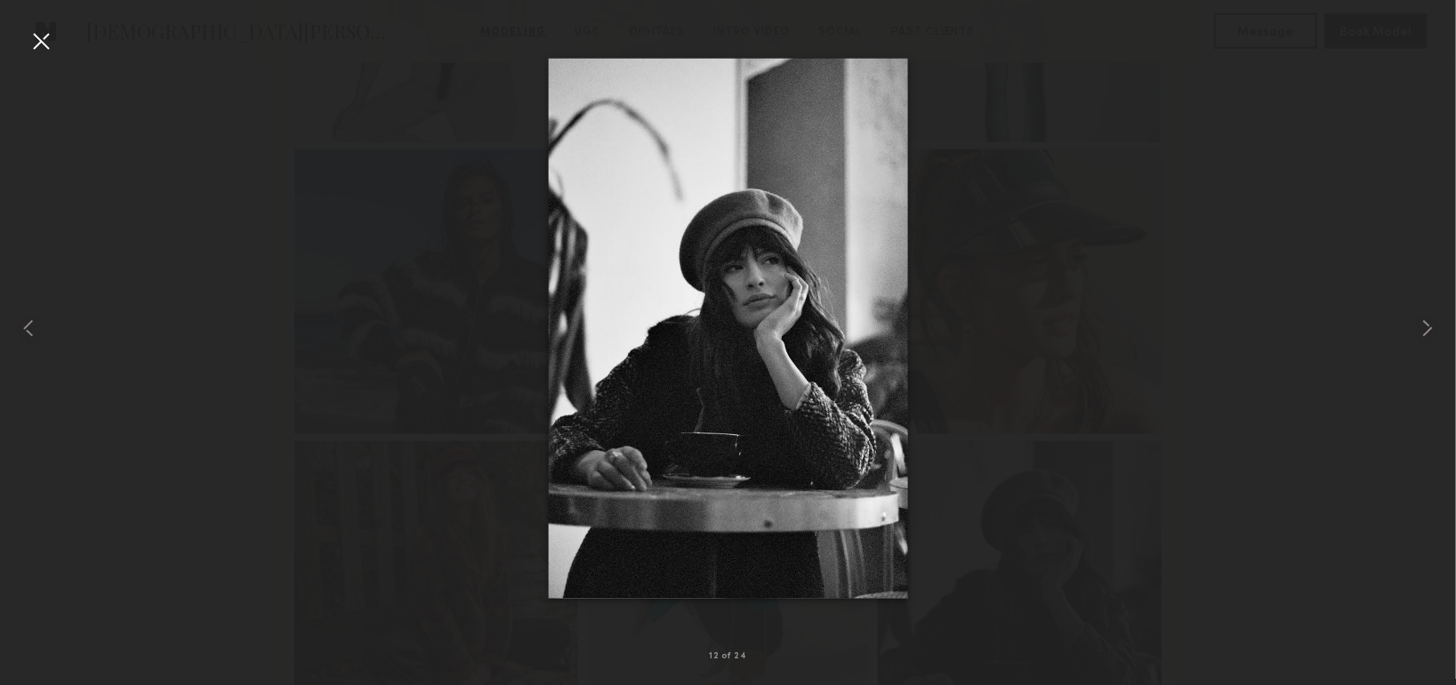
scroll to position [978, 0]
click at [33, 43] on div at bounding box center [41, 41] width 28 height 28
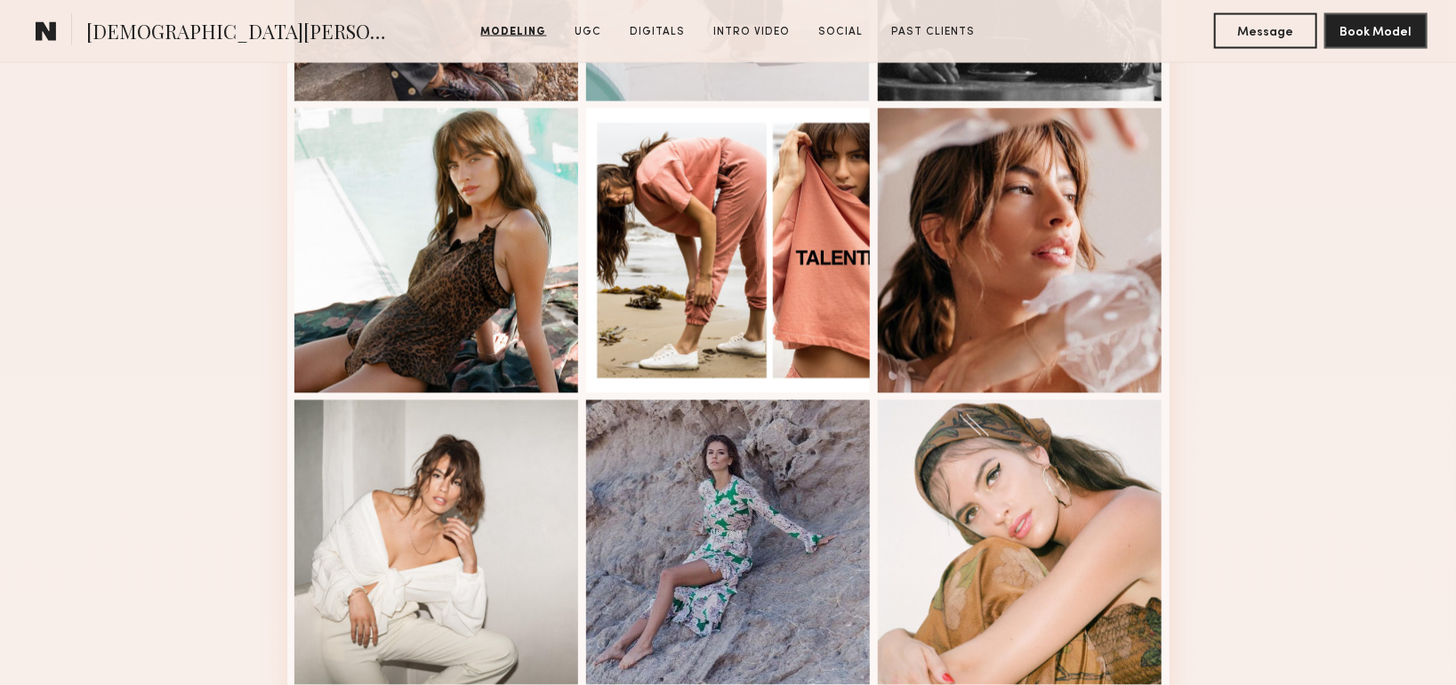
scroll to position [1601, 0]
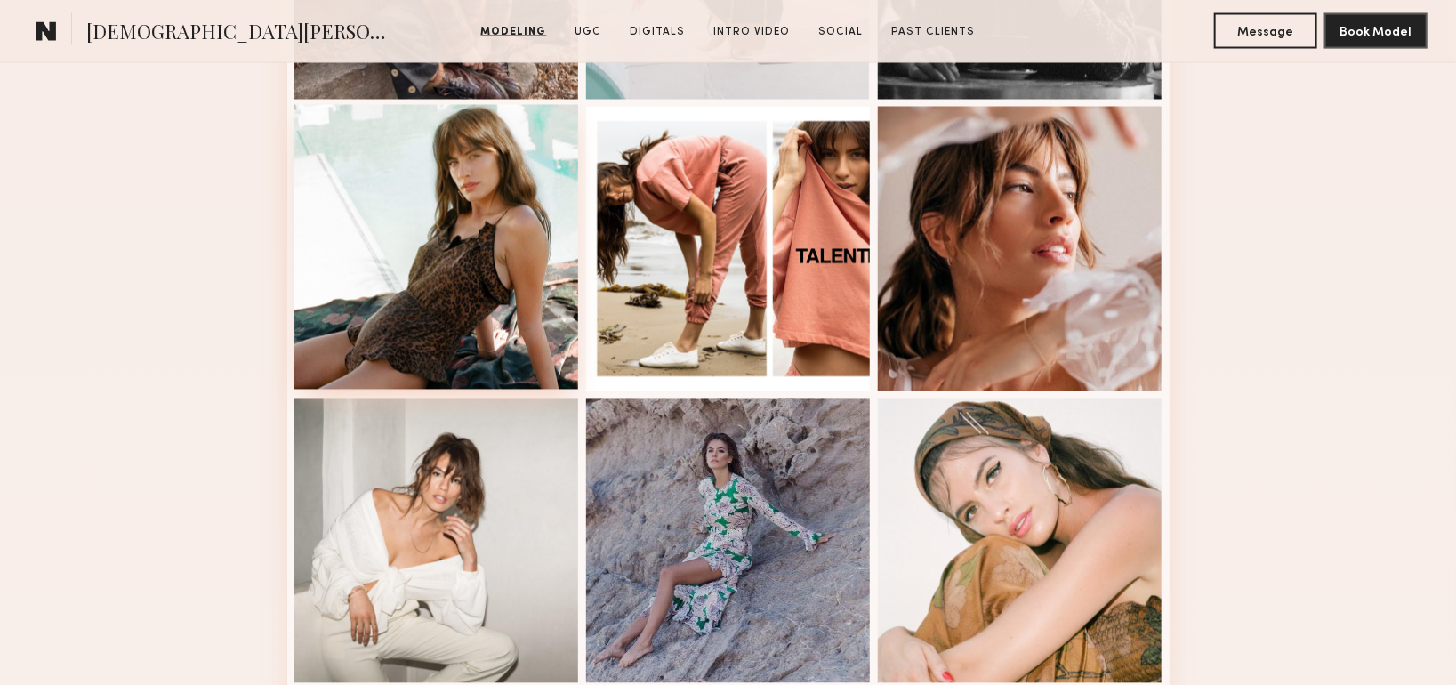
click at [460, 305] on div at bounding box center [436, 247] width 285 height 285
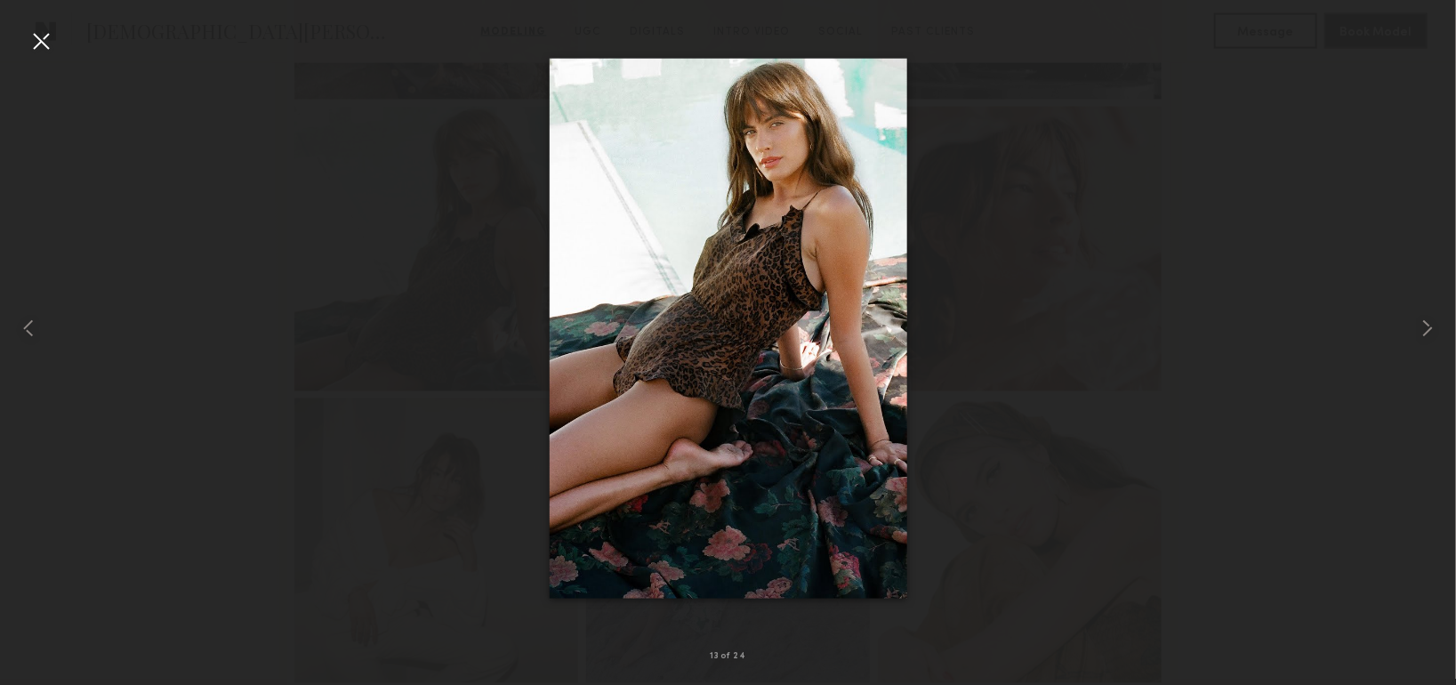
click at [52, 44] on div at bounding box center [41, 41] width 28 height 28
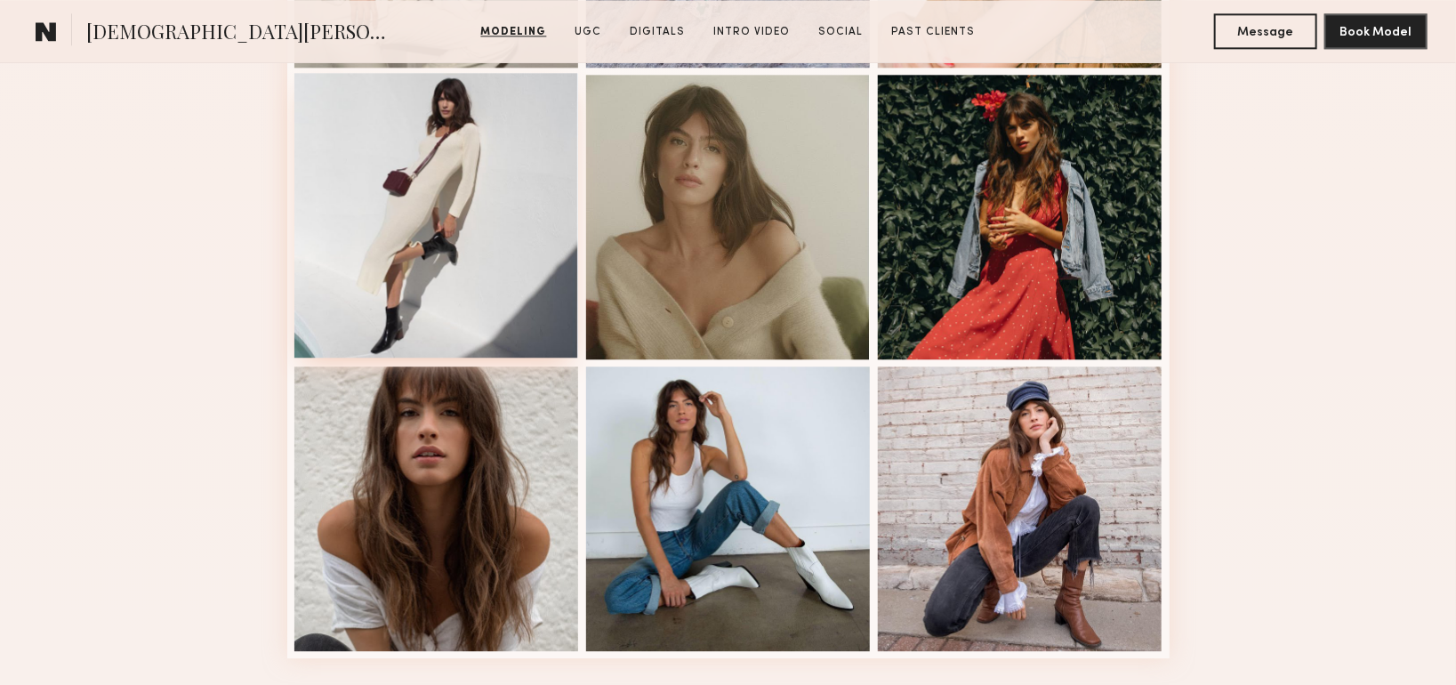
scroll to position [2223, 0]
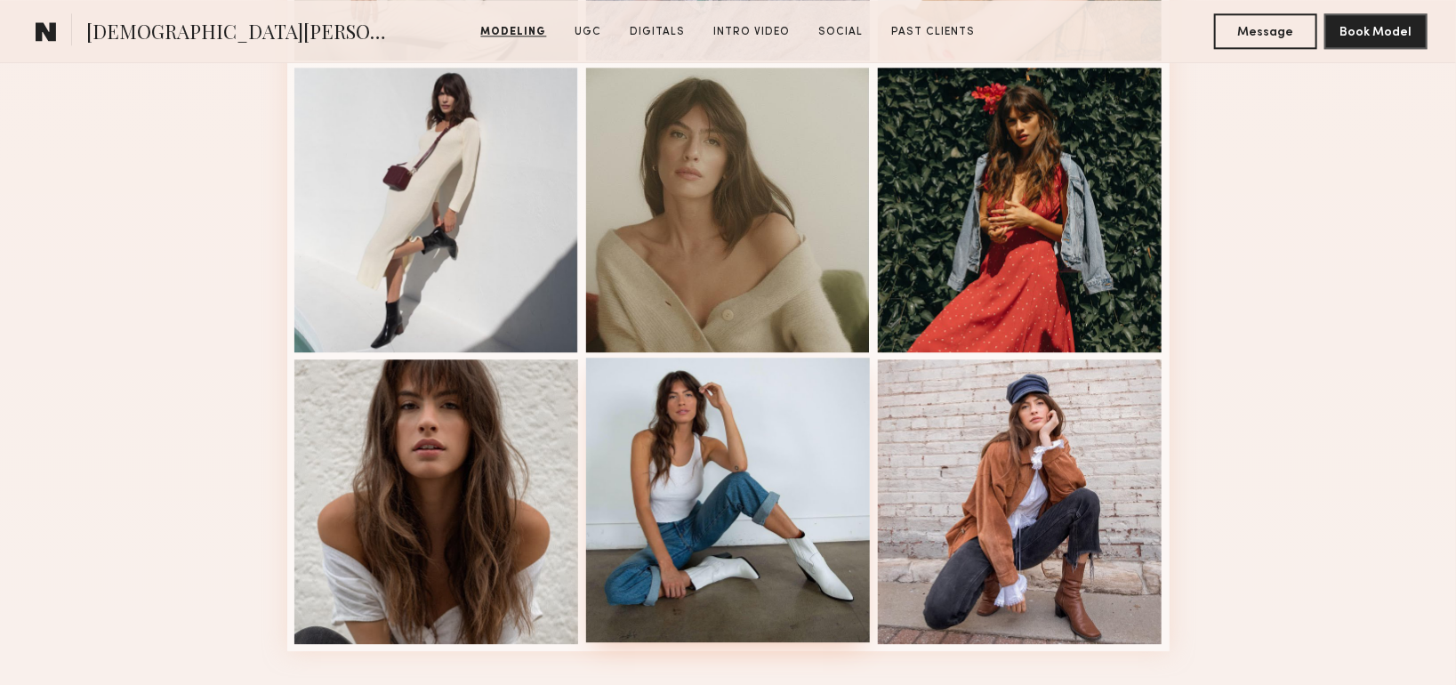
click at [700, 548] on div at bounding box center [728, 499] width 285 height 285
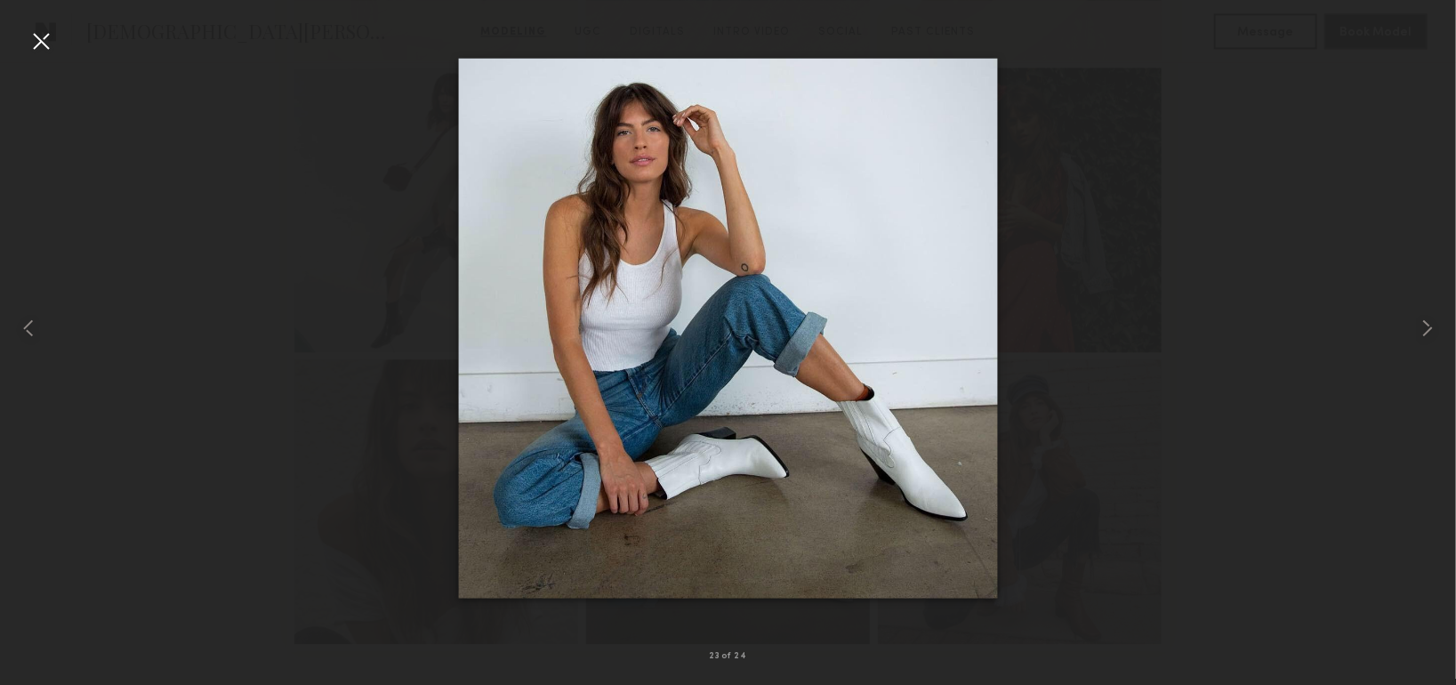
click at [38, 39] on div at bounding box center [41, 41] width 28 height 28
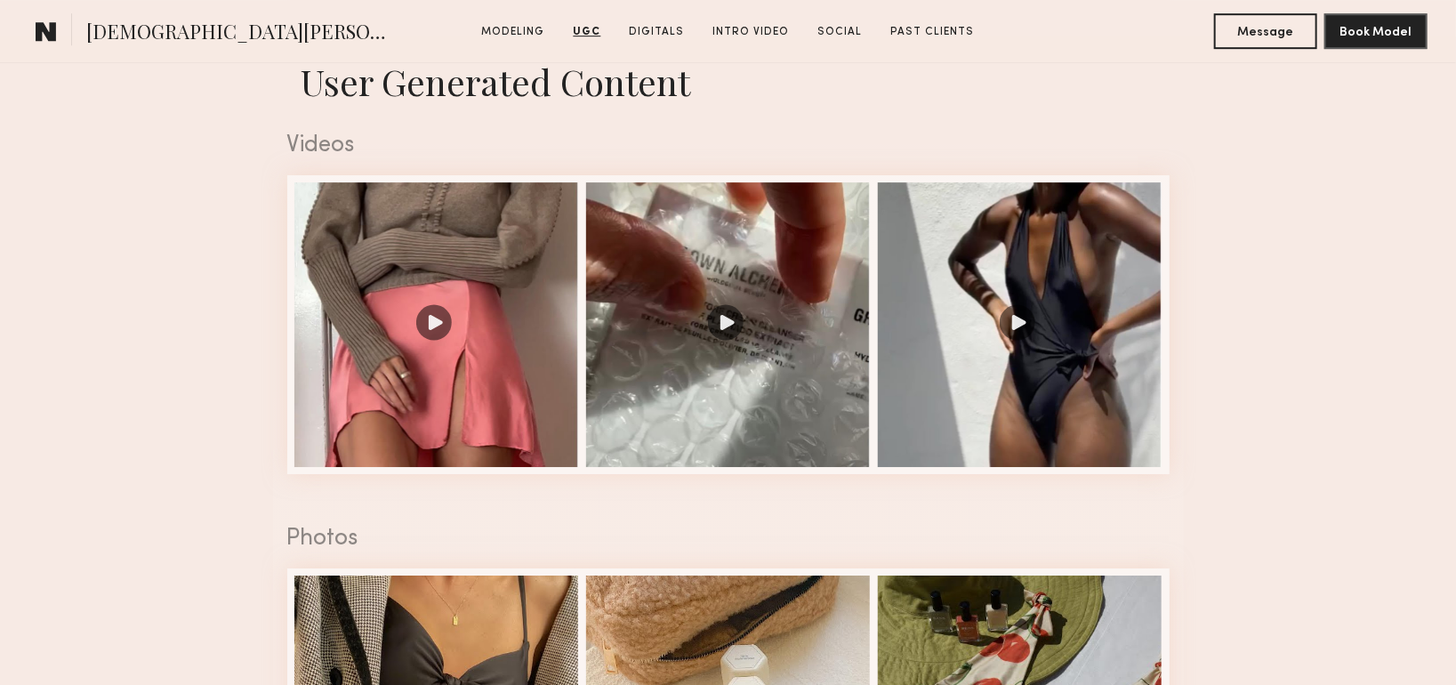
scroll to position [2757, 0]
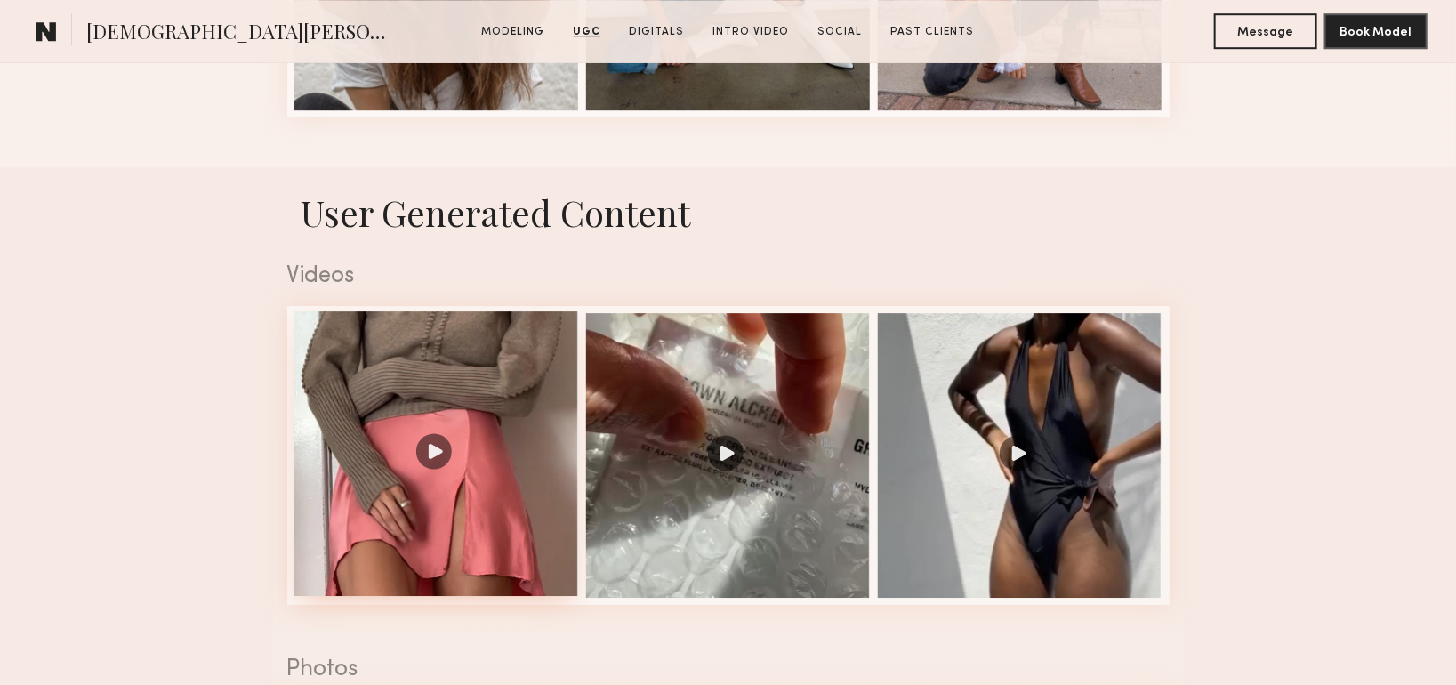
click at [433, 450] on div at bounding box center [436, 453] width 285 height 285
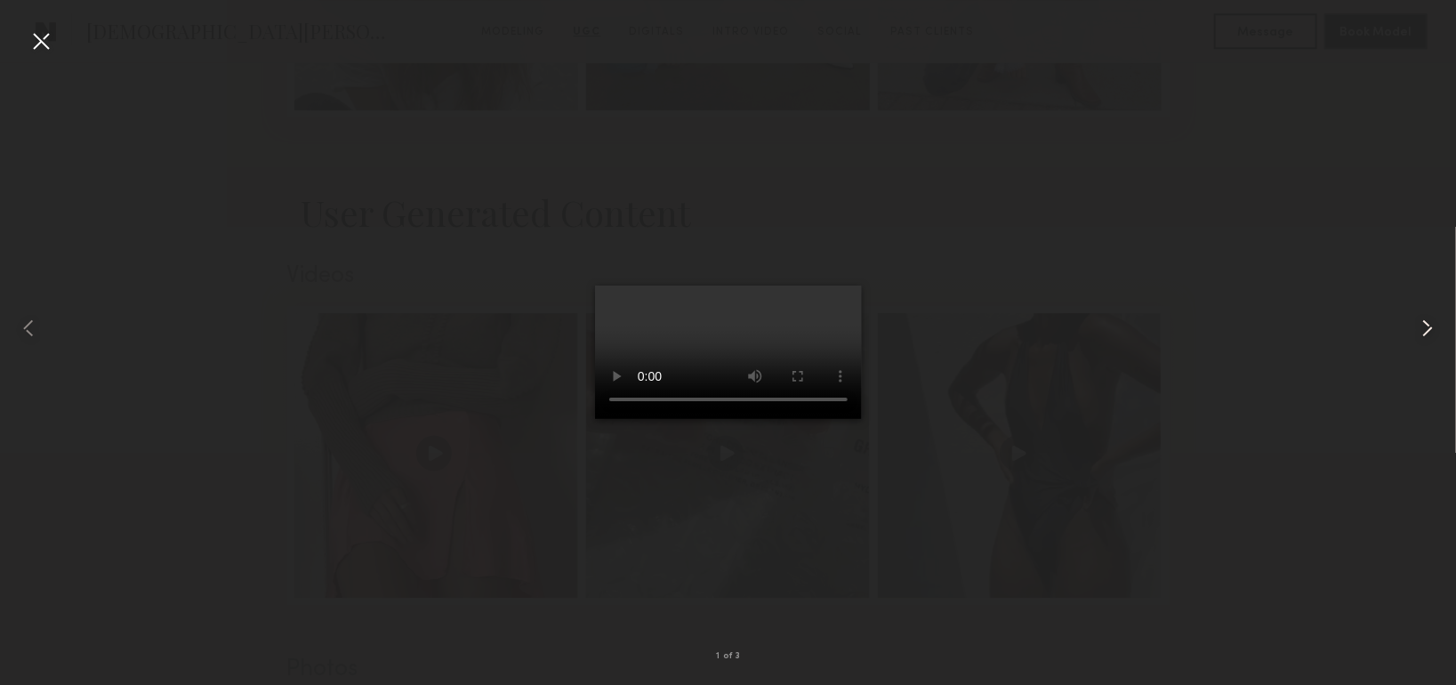
click at [1432, 327] on common-icon at bounding box center [1427, 328] width 28 height 28
click at [46, 43] on div at bounding box center [41, 41] width 28 height 28
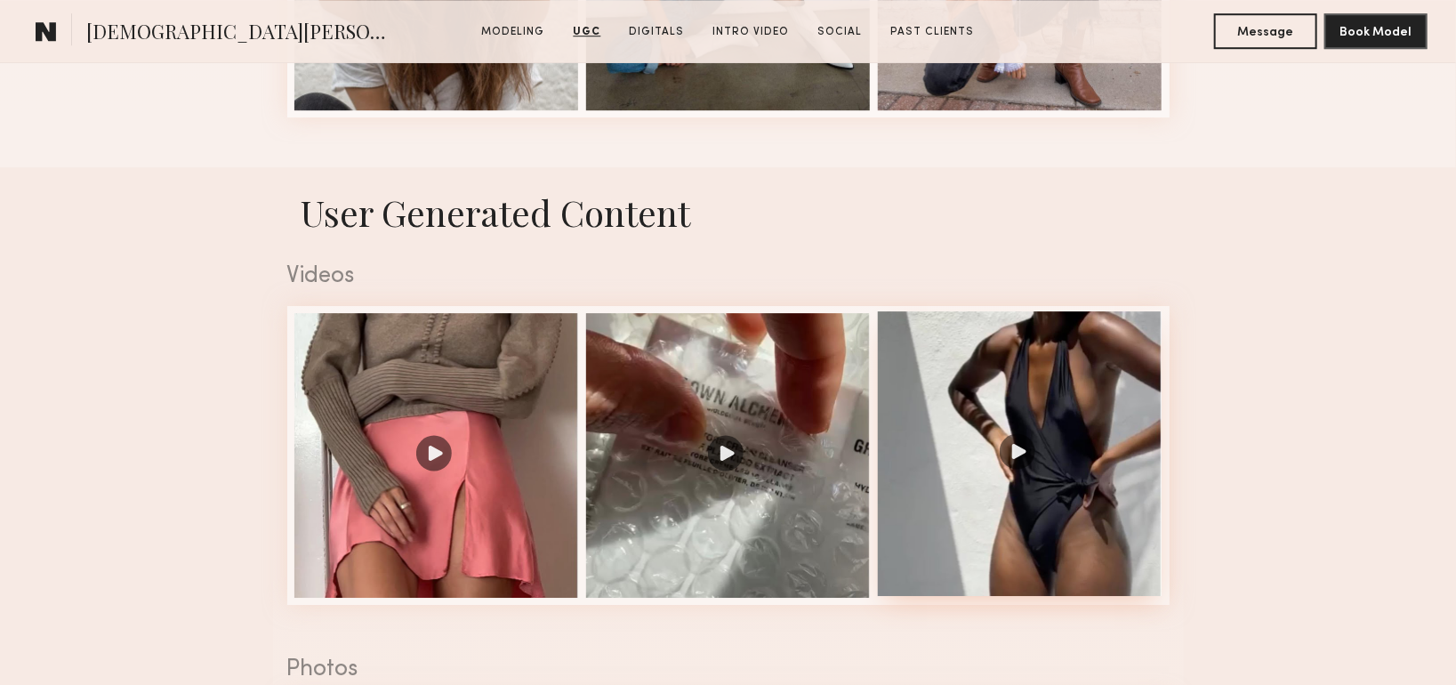
click at [1018, 450] on div at bounding box center [1020, 453] width 285 height 285
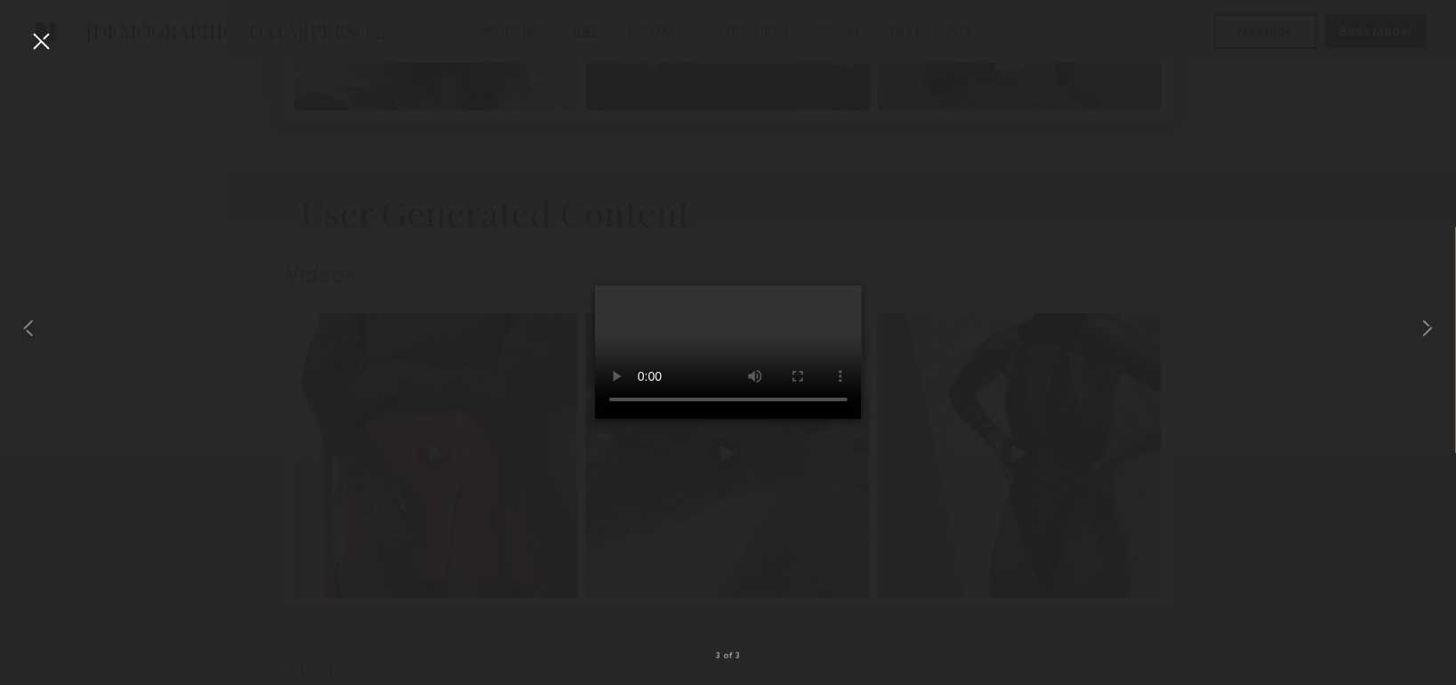
click at [36, 31] on div at bounding box center [41, 41] width 28 height 28
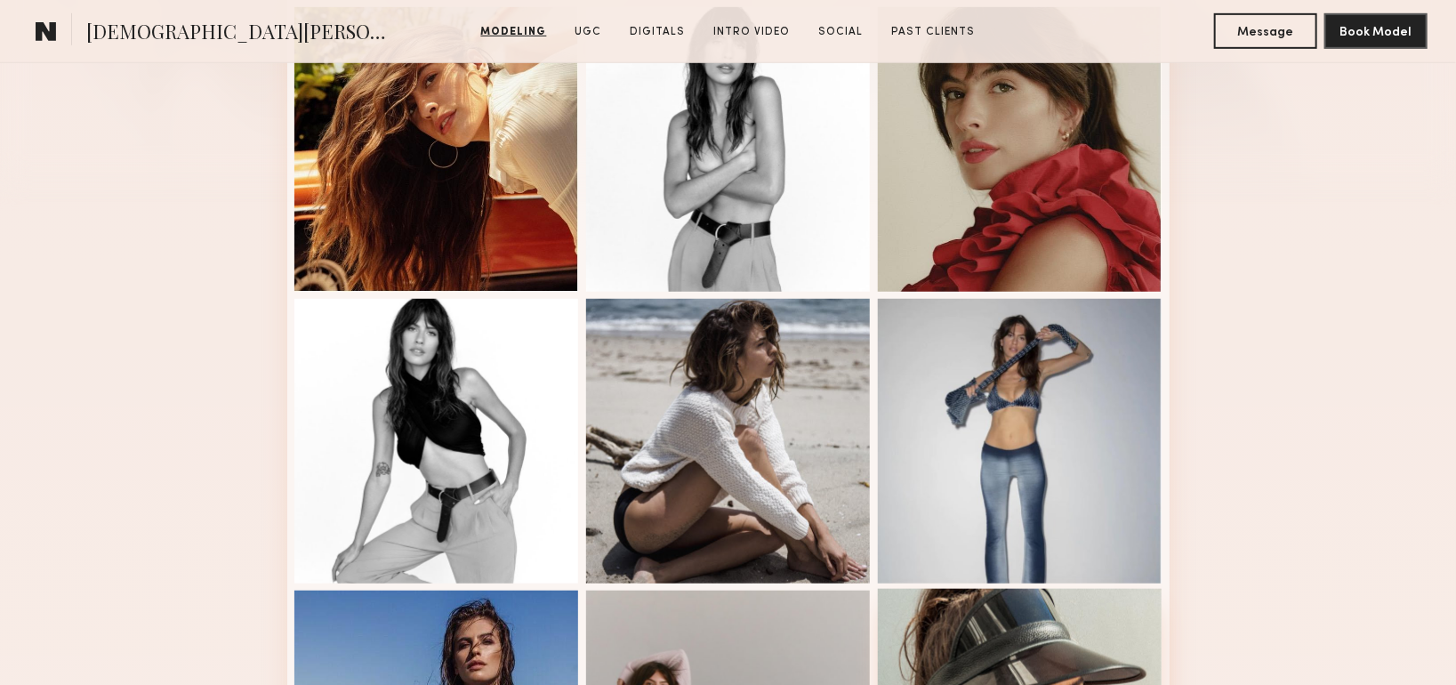
scroll to position [445, 0]
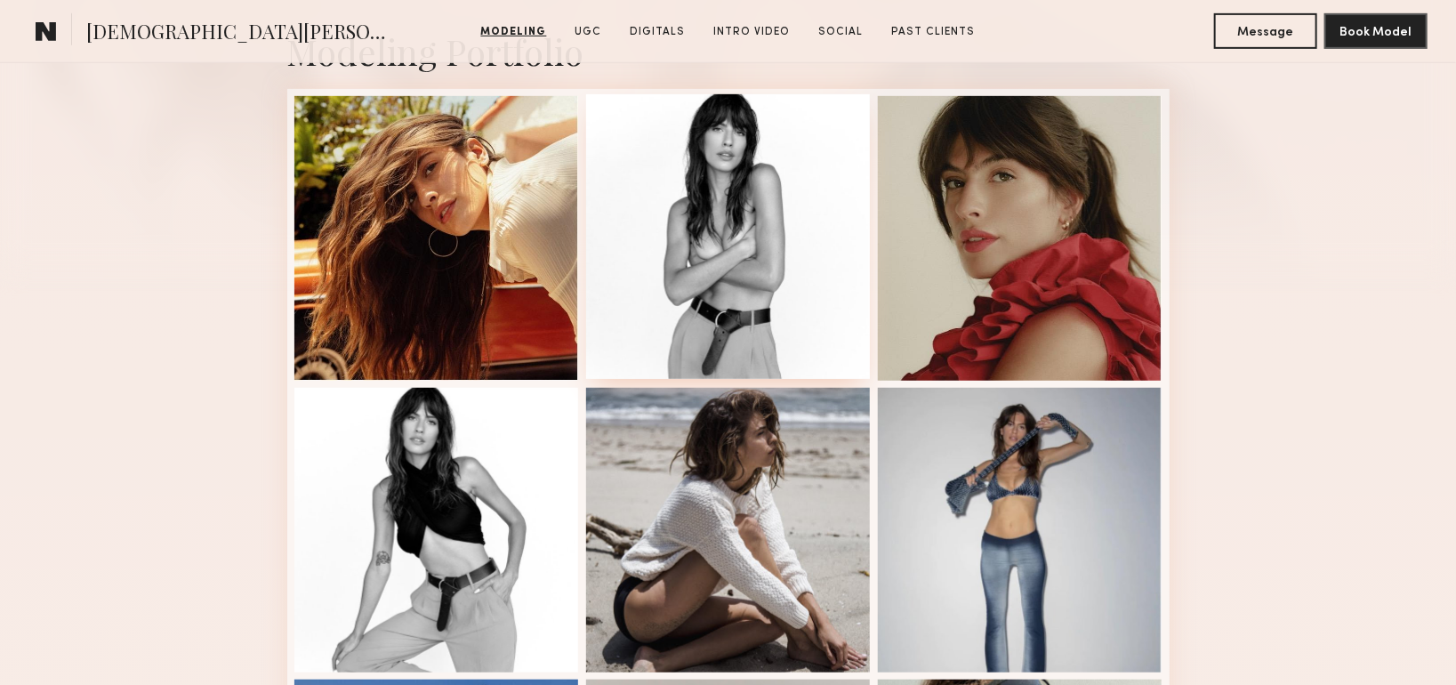
click at [772, 278] on div at bounding box center [728, 236] width 285 height 285
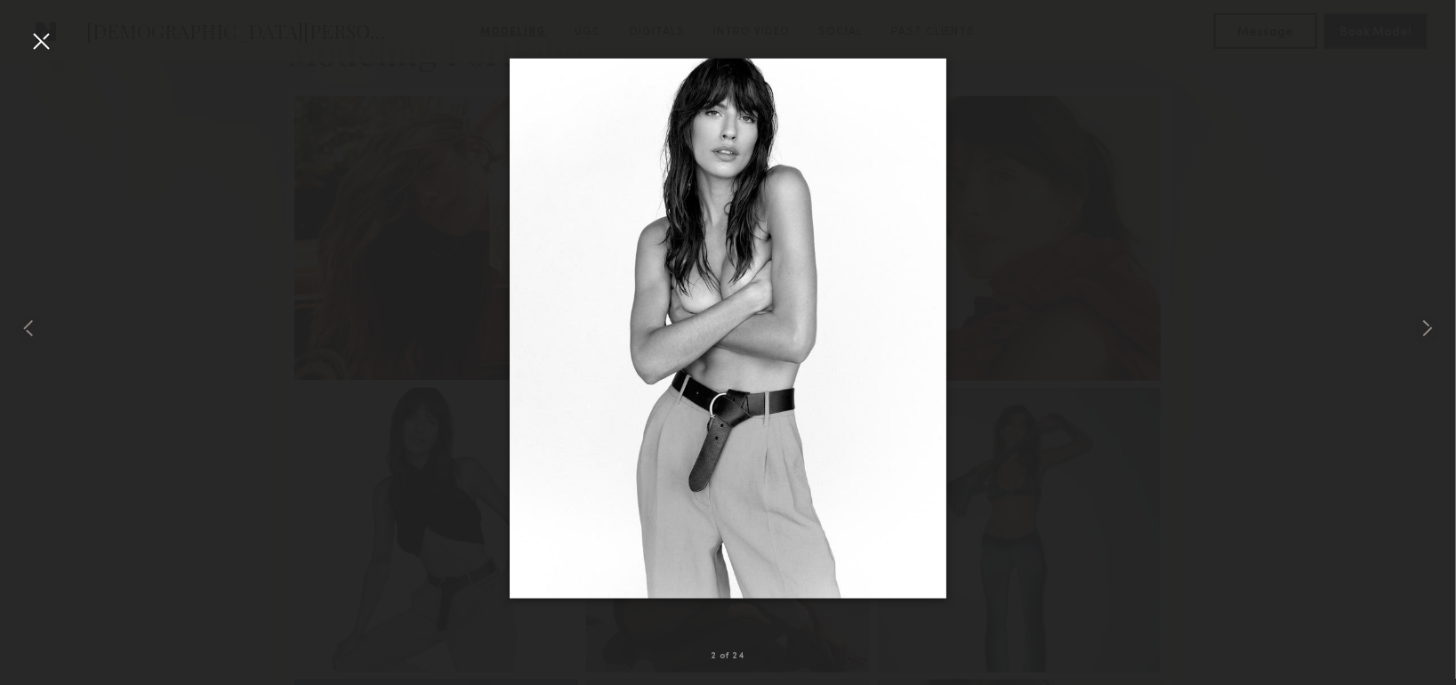
click at [45, 42] on div at bounding box center [41, 41] width 28 height 28
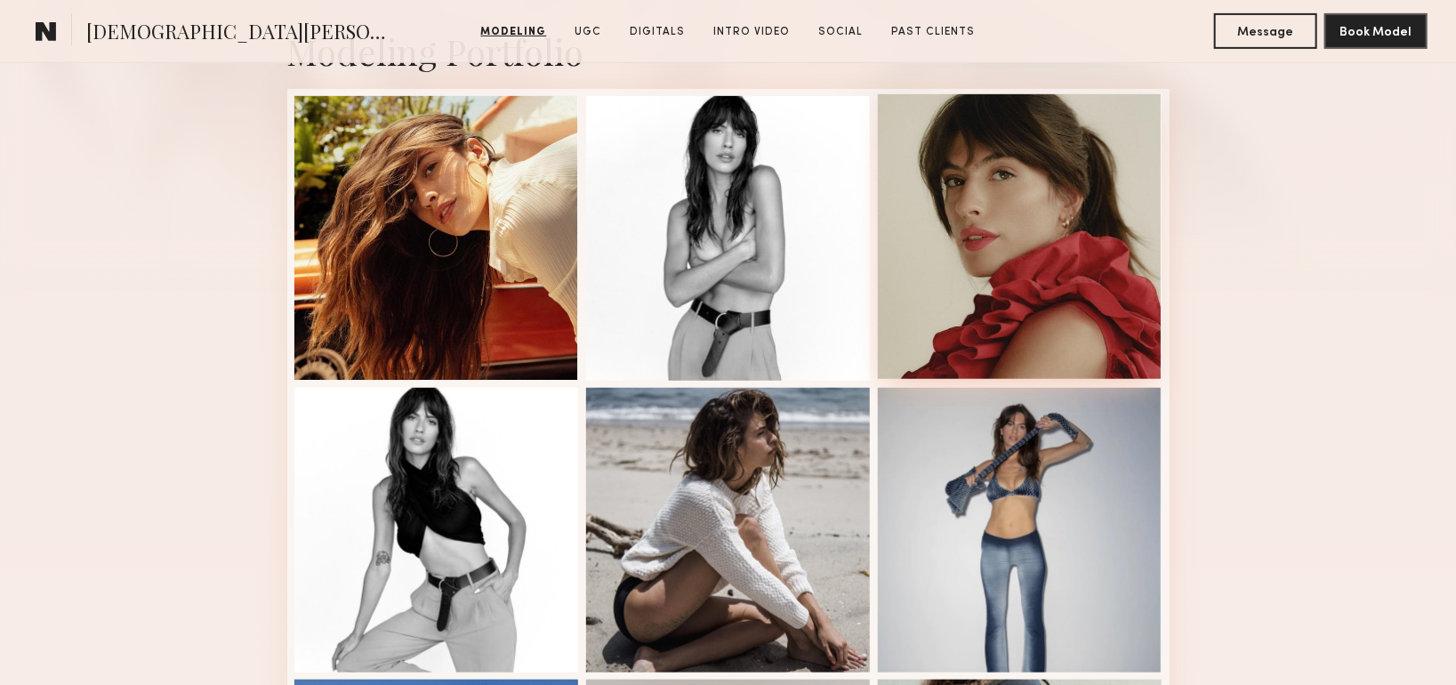
click at [1068, 253] on div at bounding box center [1020, 236] width 285 height 285
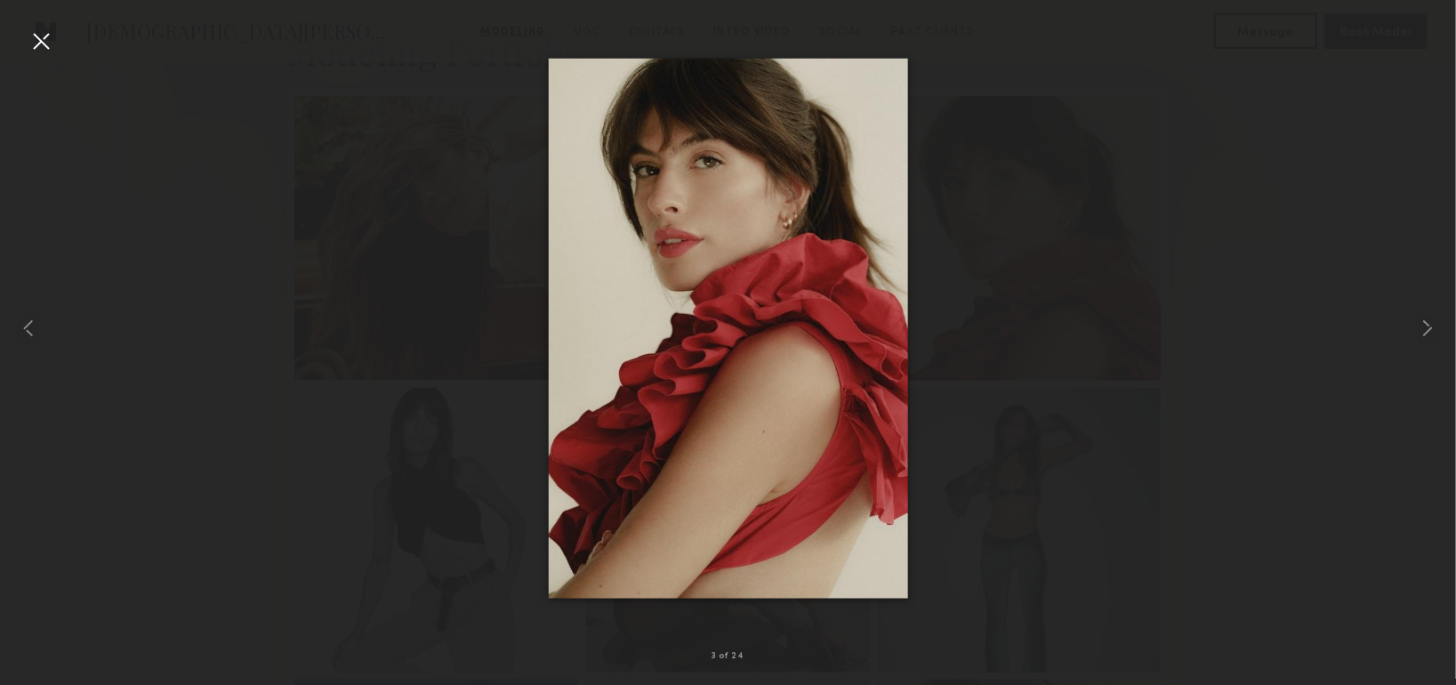
click at [47, 49] on div at bounding box center [41, 41] width 28 height 28
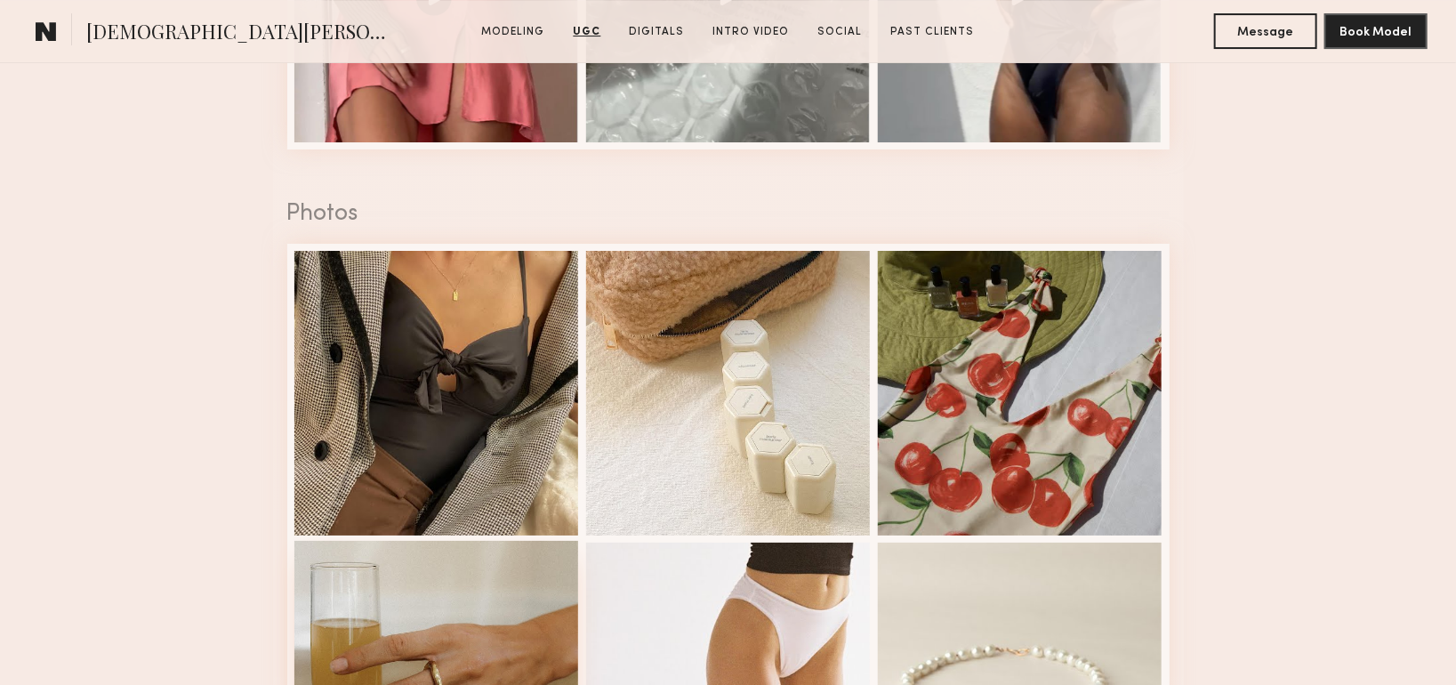
scroll to position [3023, 0]
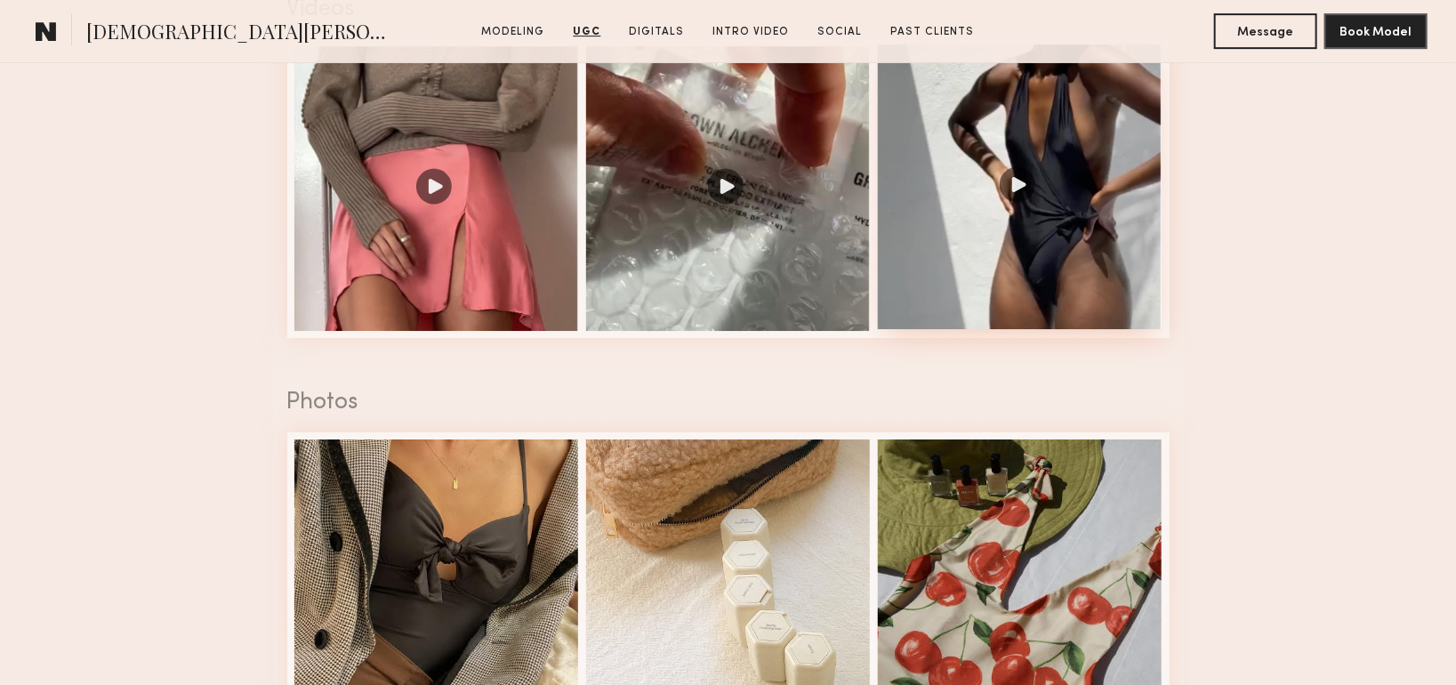
click at [1080, 246] on div at bounding box center [1020, 186] width 285 height 285
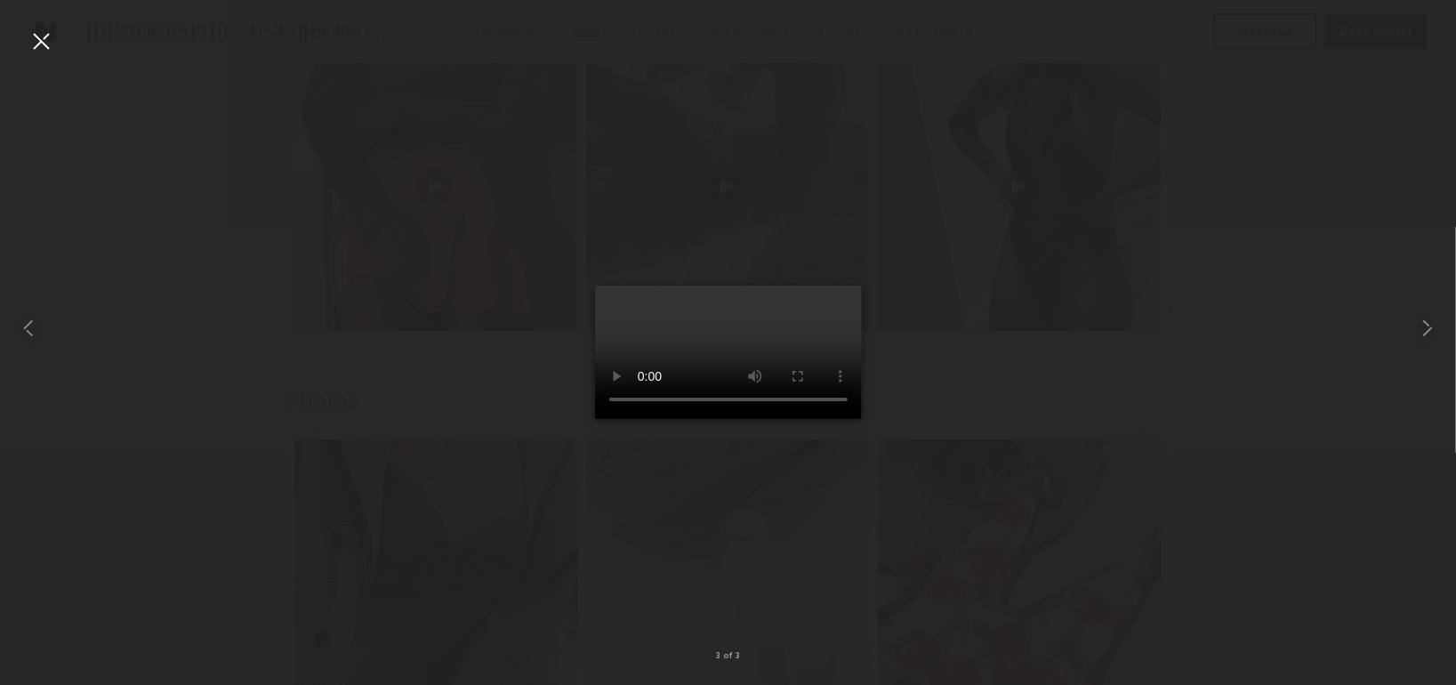
drag, startPoint x: 46, startPoint y: 39, endPoint x: 64, endPoint y: 49, distance: 20.3
click at [47, 39] on div at bounding box center [41, 41] width 28 height 28
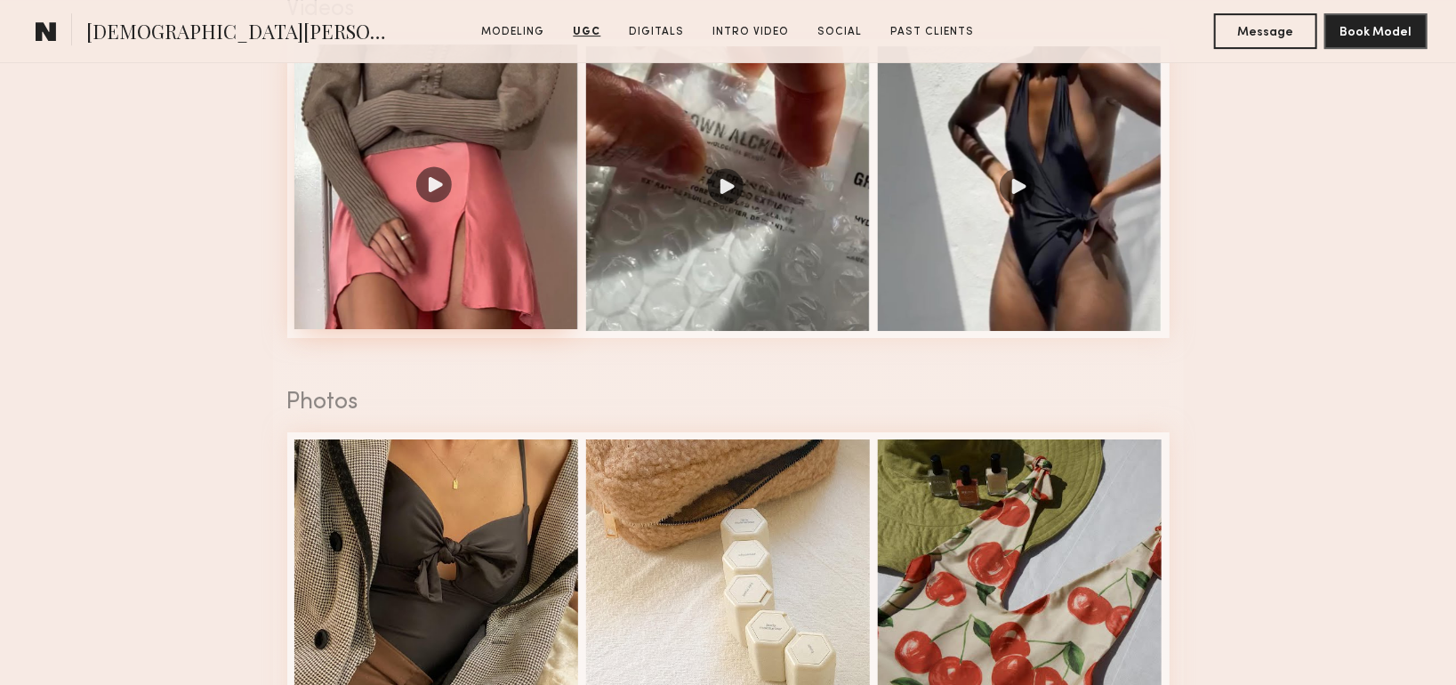
click at [434, 177] on div at bounding box center [436, 186] width 285 height 285
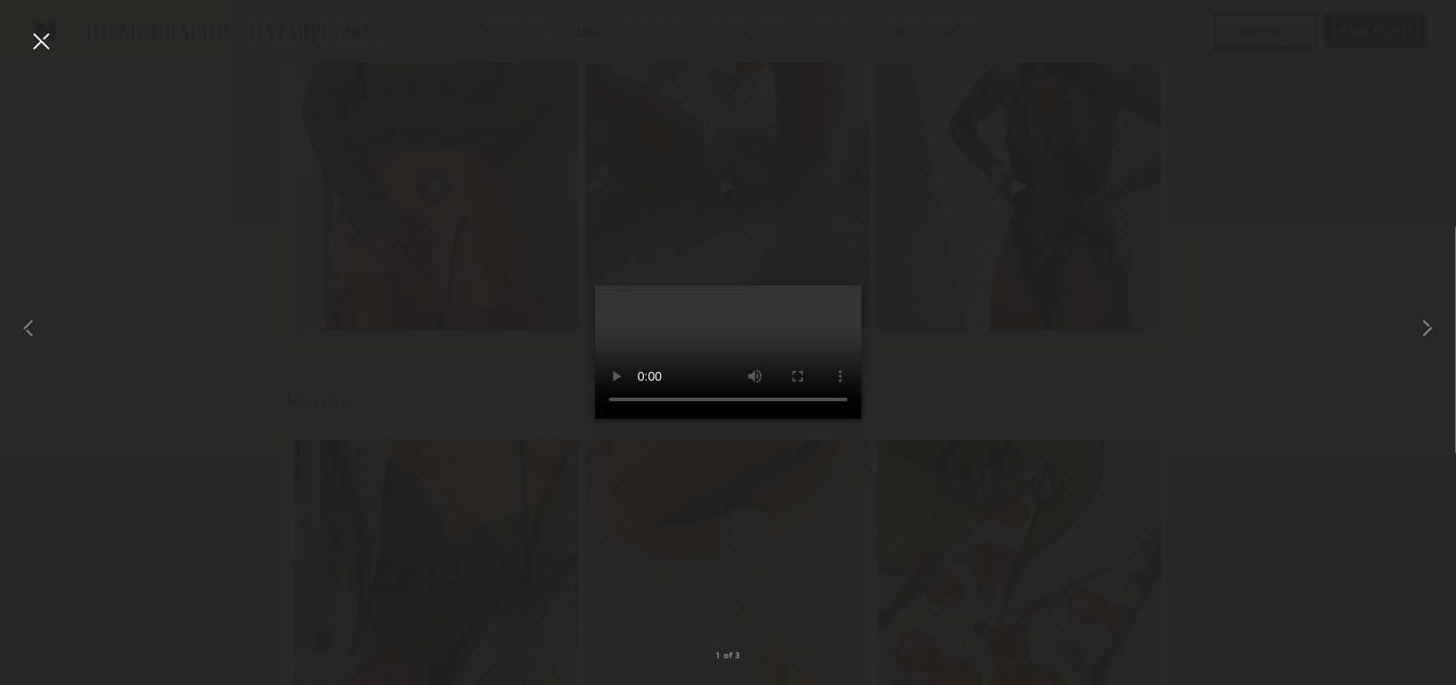
click at [48, 38] on div at bounding box center [41, 41] width 28 height 28
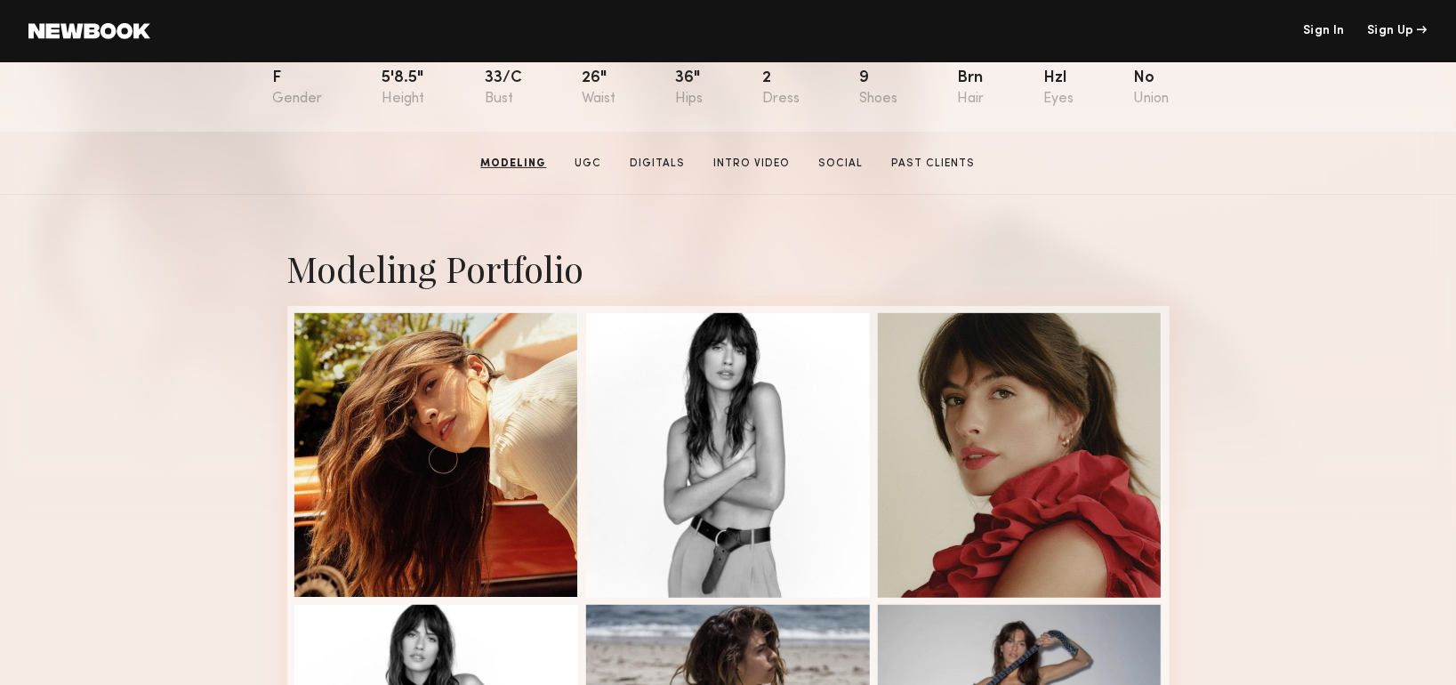
scroll to position [178, 0]
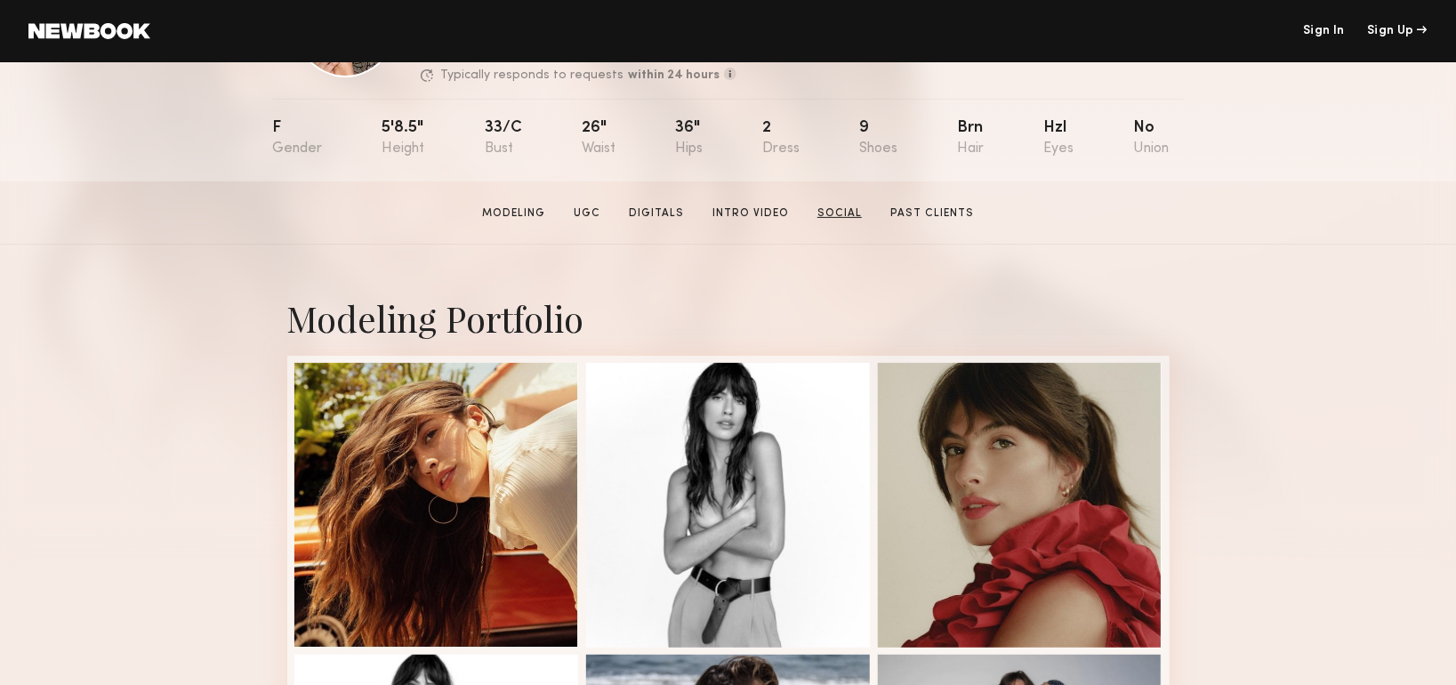
click at [849, 205] on link "Social" at bounding box center [839, 213] width 59 height 16
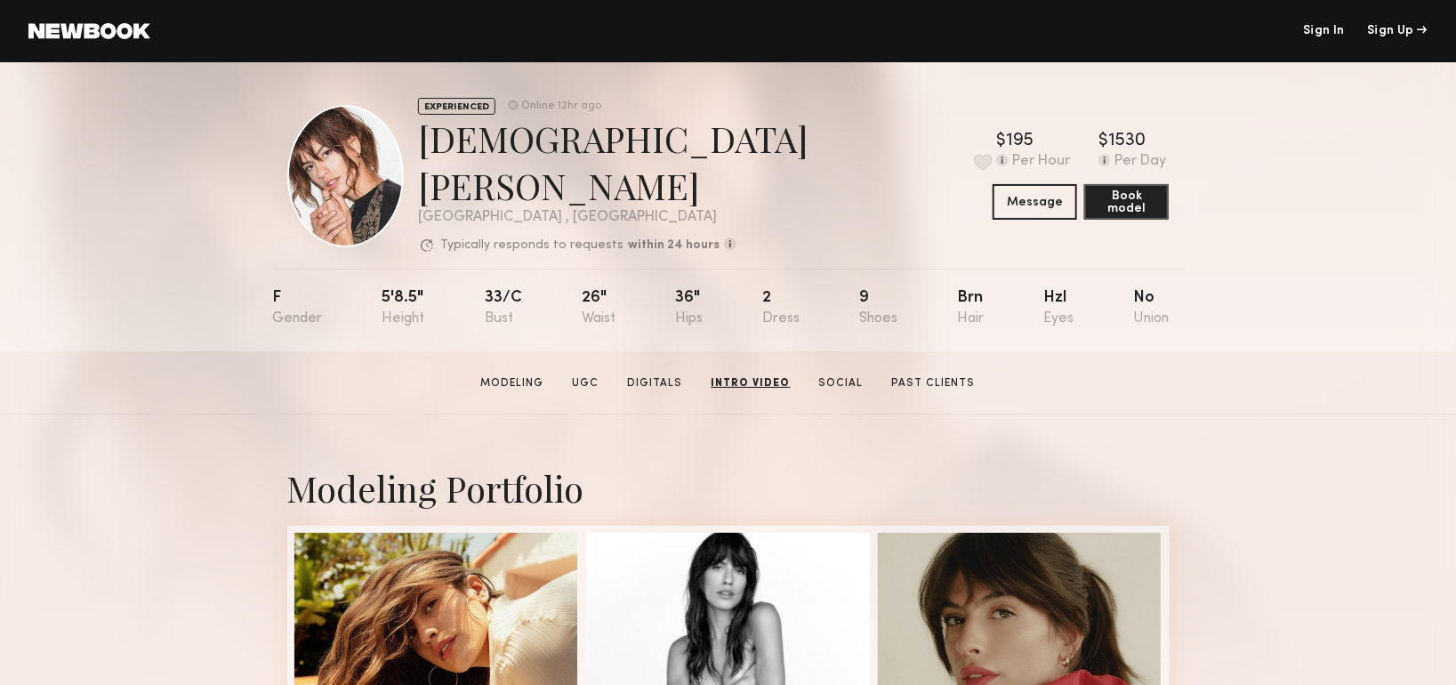
scroll to position [0, 0]
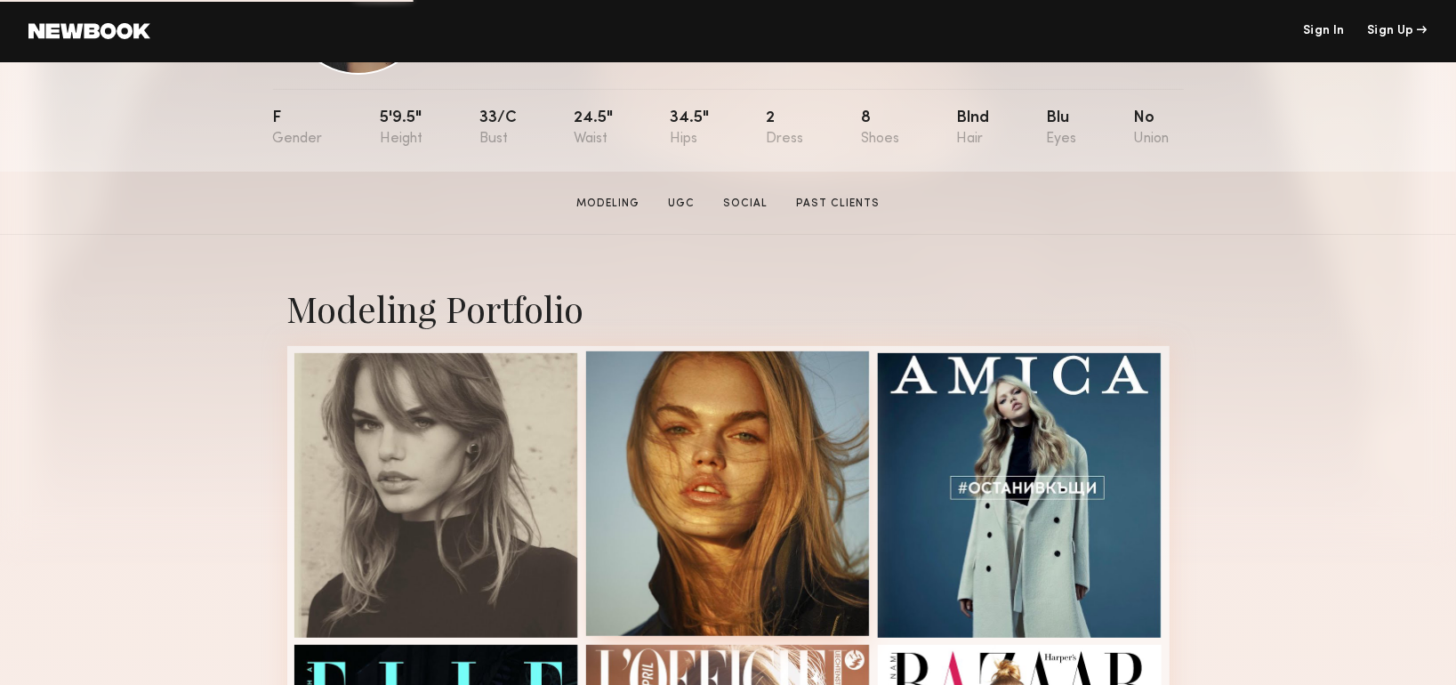
scroll to position [178, 0]
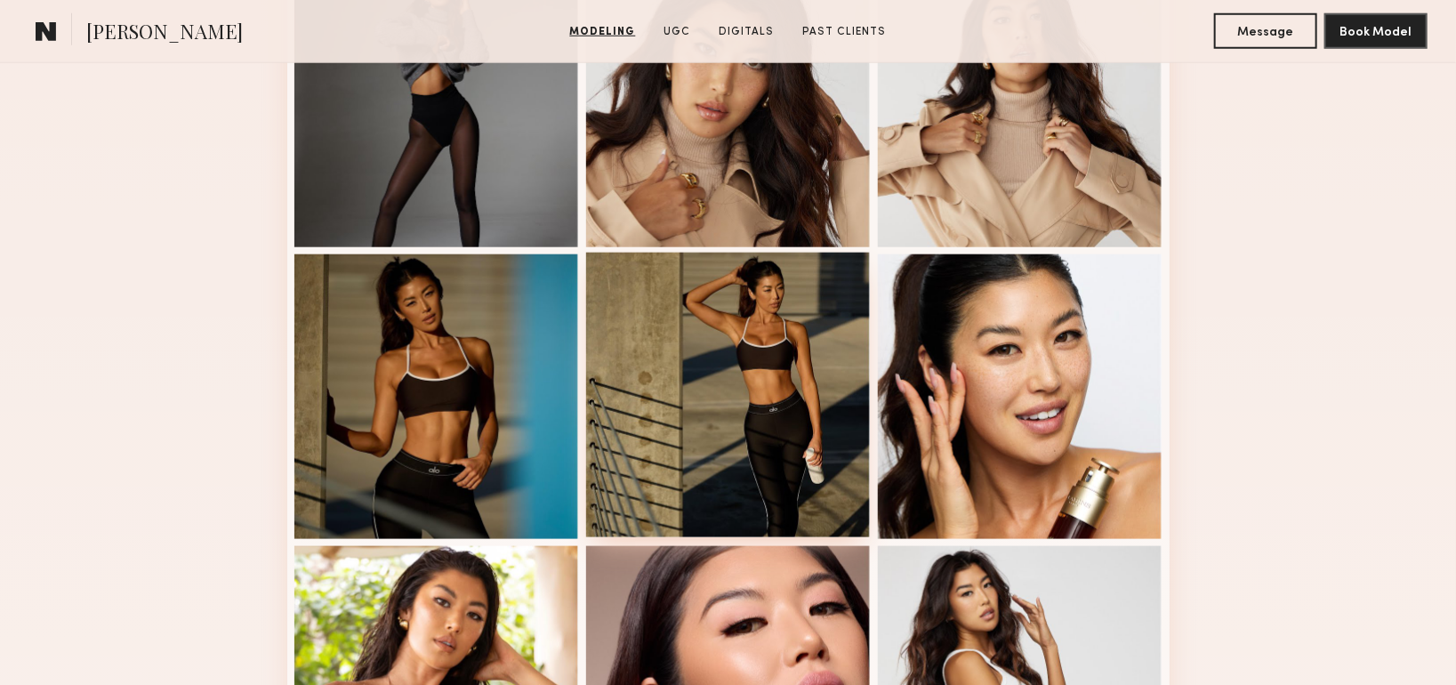
scroll to position [889, 0]
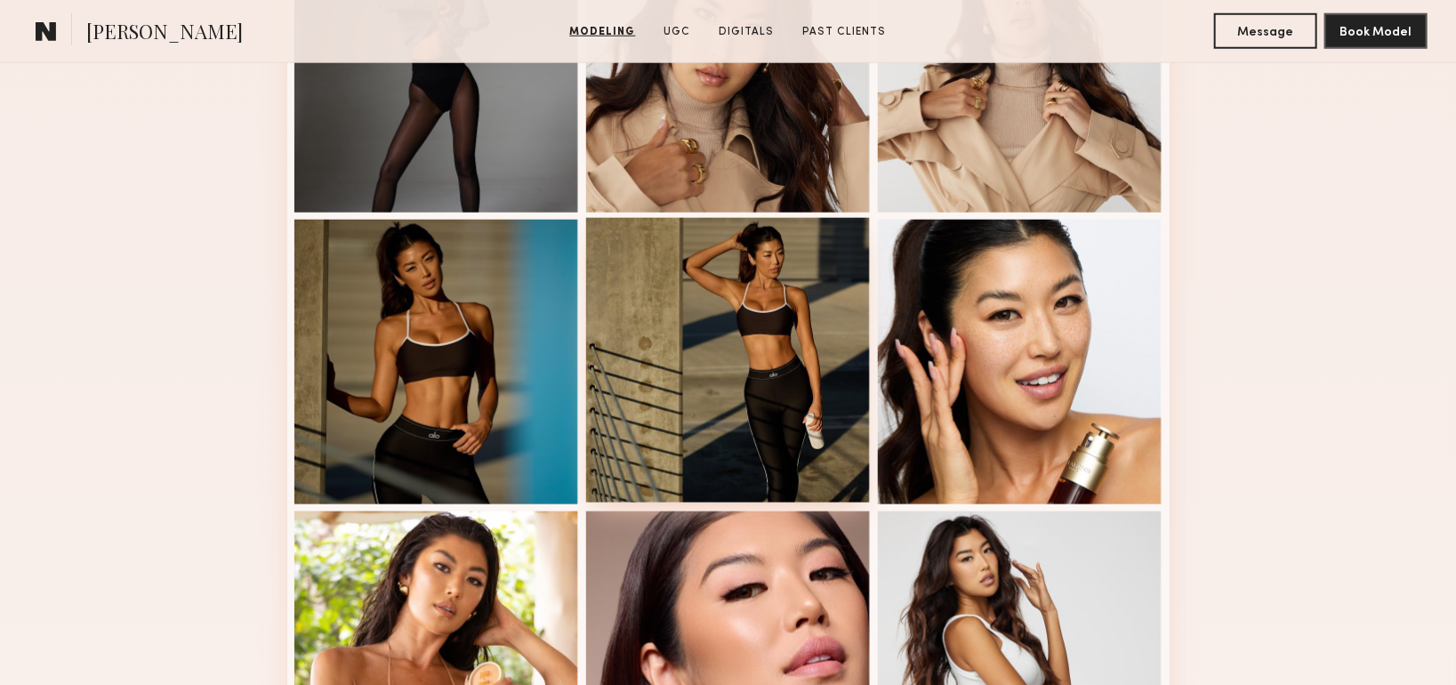
click at [755, 373] on div at bounding box center [728, 360] width 285 height 285
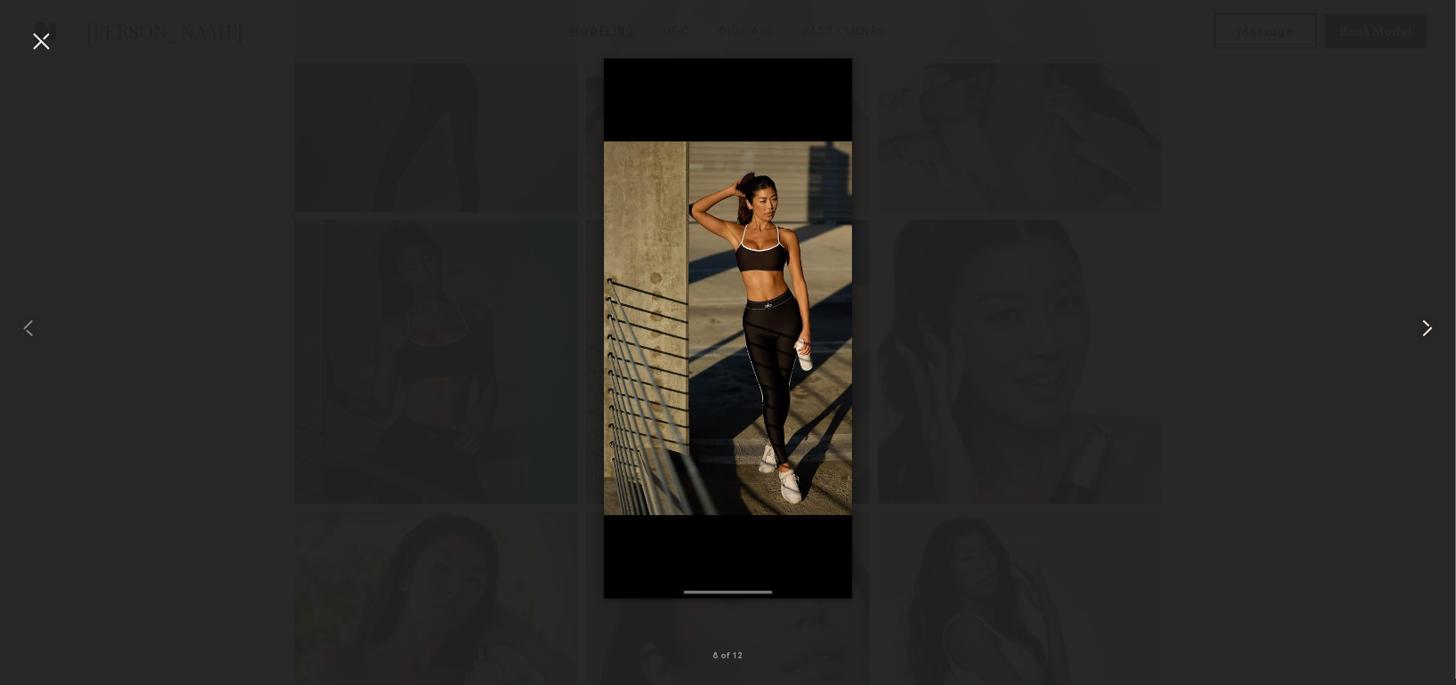
click at [1421, 325] on common-icon at bounding box center [1427, 328] width 28 height 28
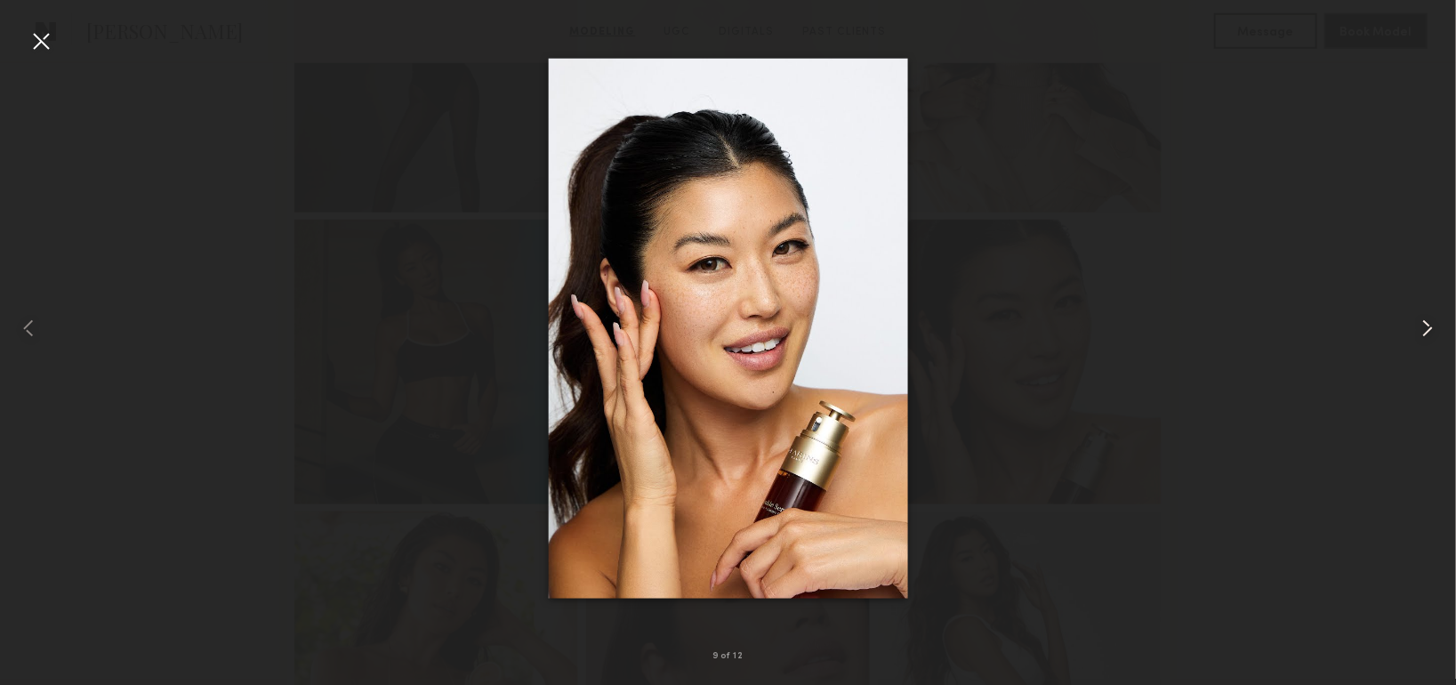
click at [1421, 324] on common-icon at bounding box center [1427, 328] width 28 height 28
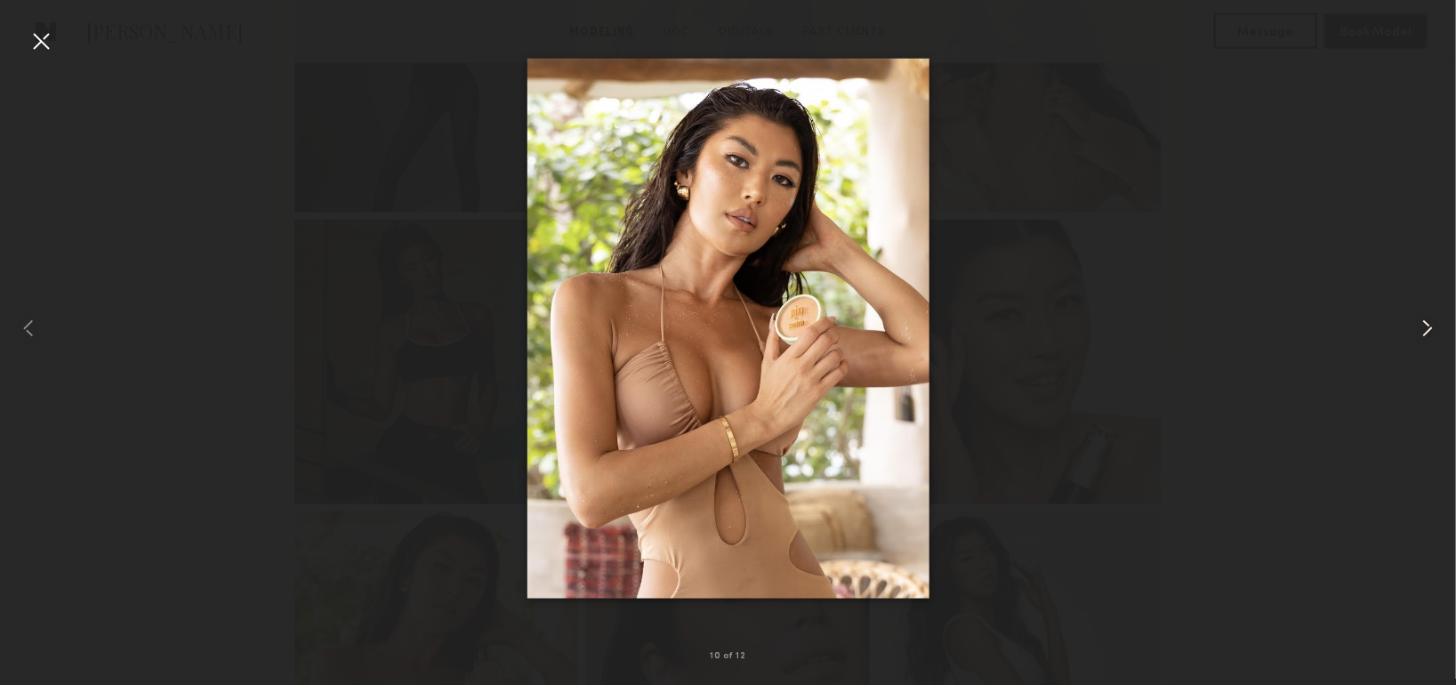
click at [1421, 324] on common-icon at bounding box center [1427, 328] width 28 height 28
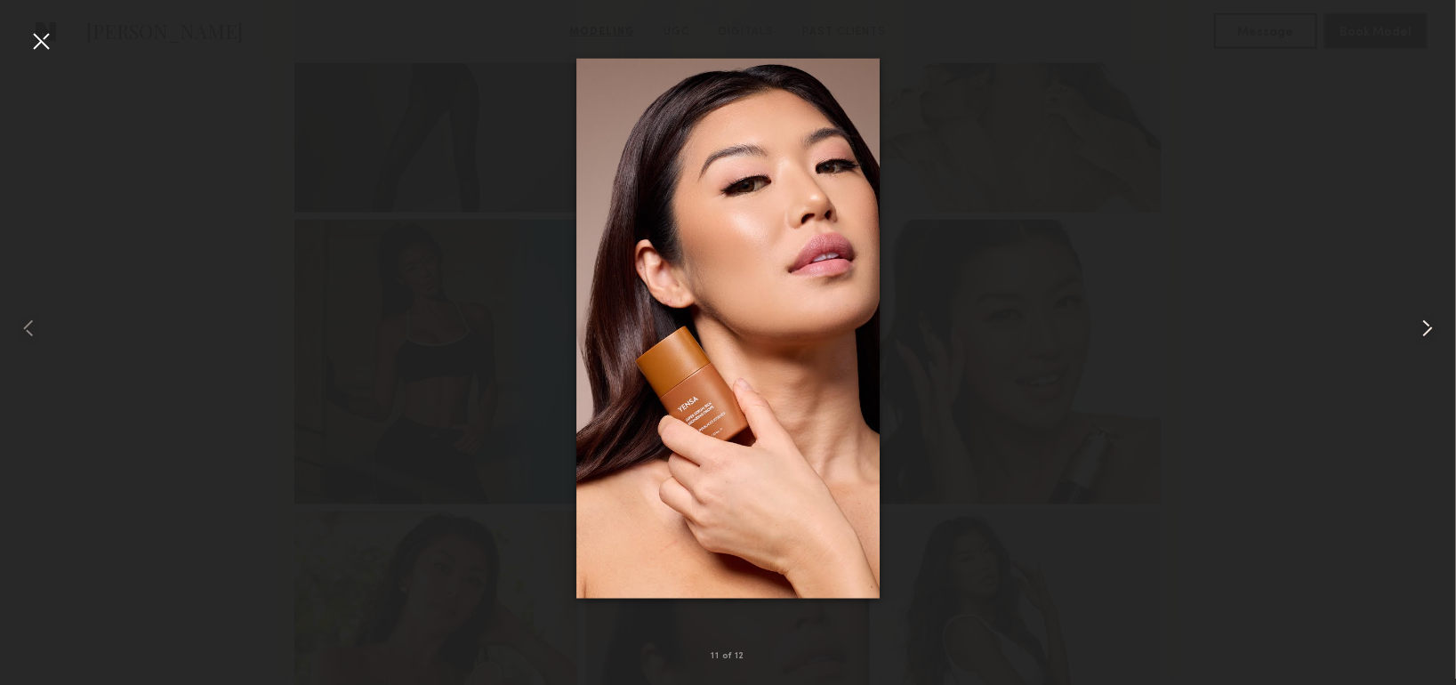
click at [1421, 324] on common-icon at bounding box center [1427, 328] width 28 height 28
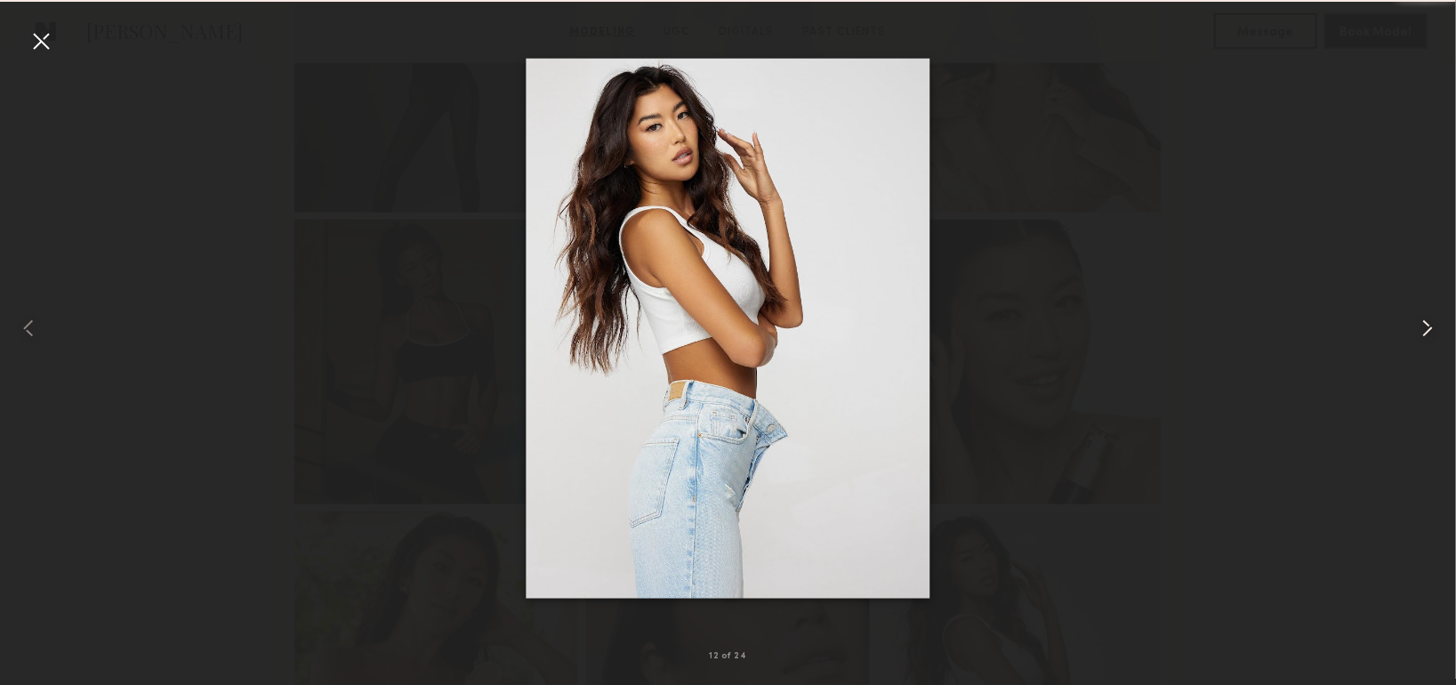
click at [1421, 324] on common-icon at bounding box center [1427, 328] width 28 height 28
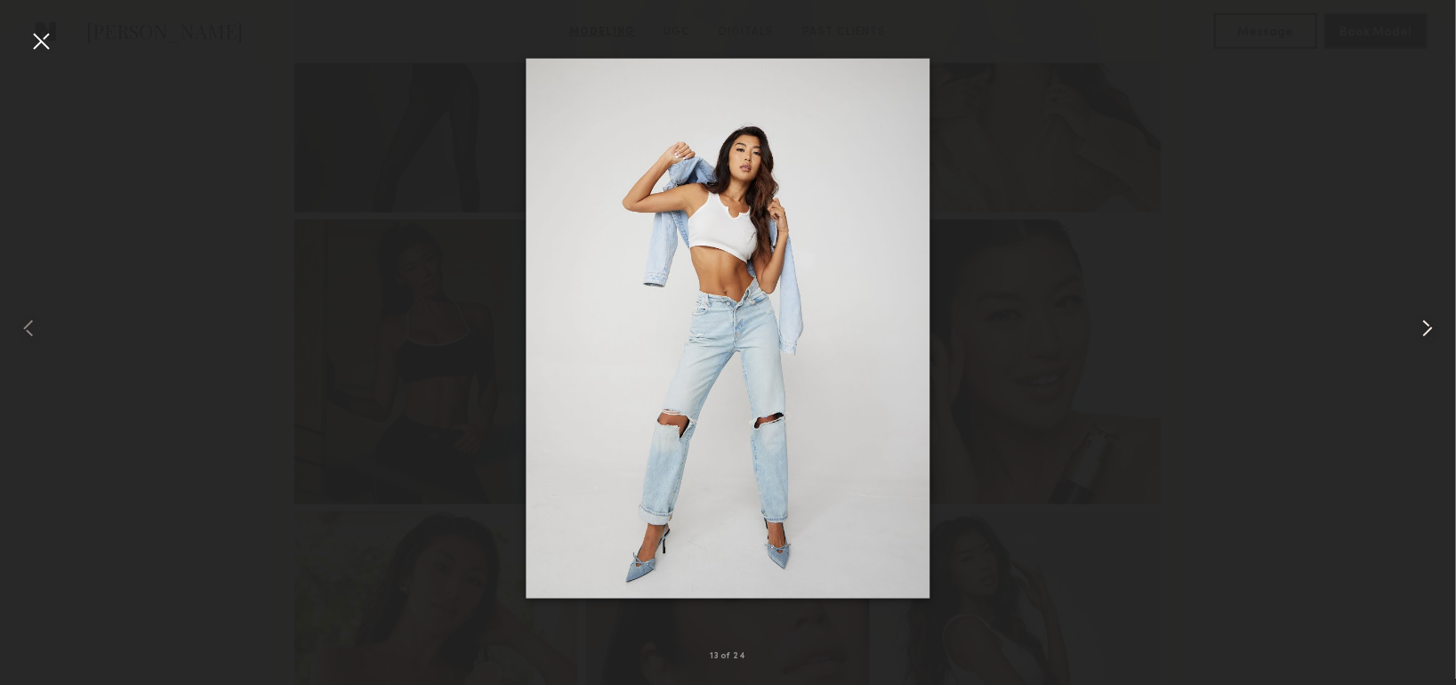
click at [1421, 324] on common-icon at bounding box center [1427, 328] width 28 height 28
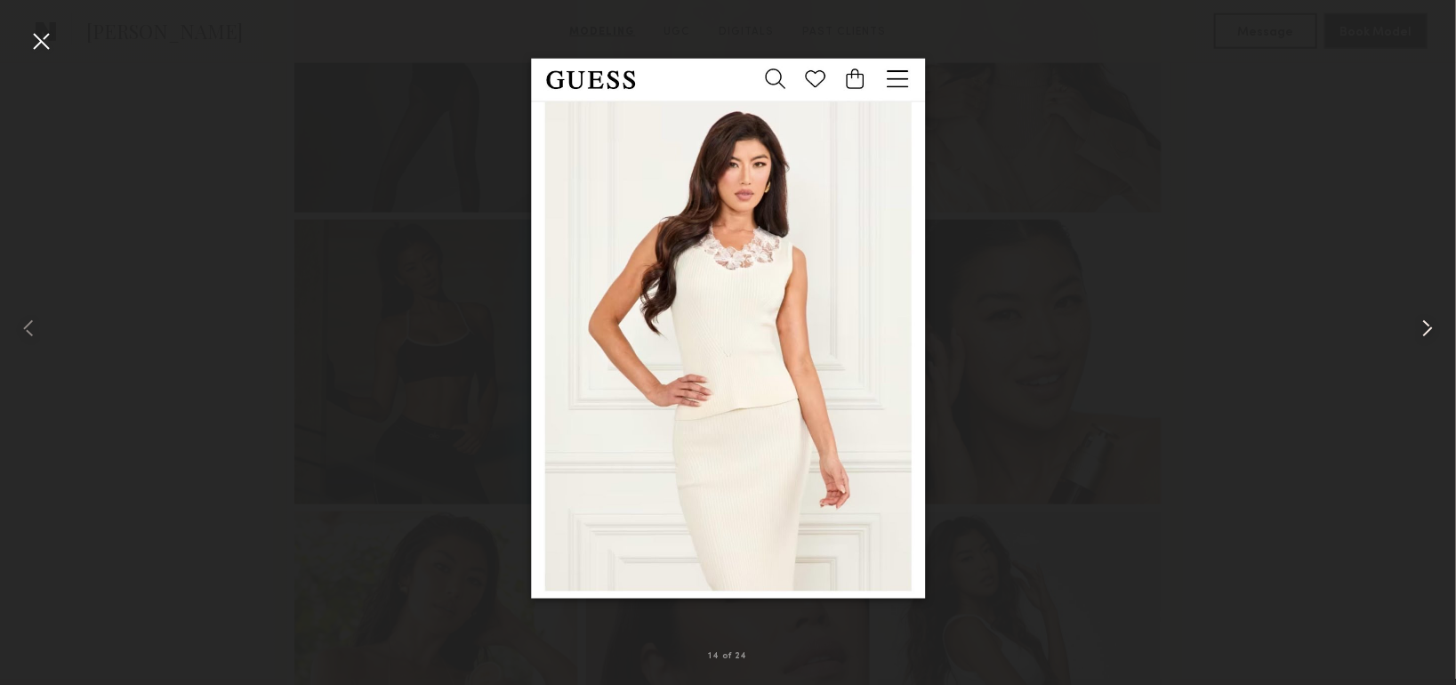
click at [1421, 324] on common-icon at bounding box center [1427, 328] width 28 height 28
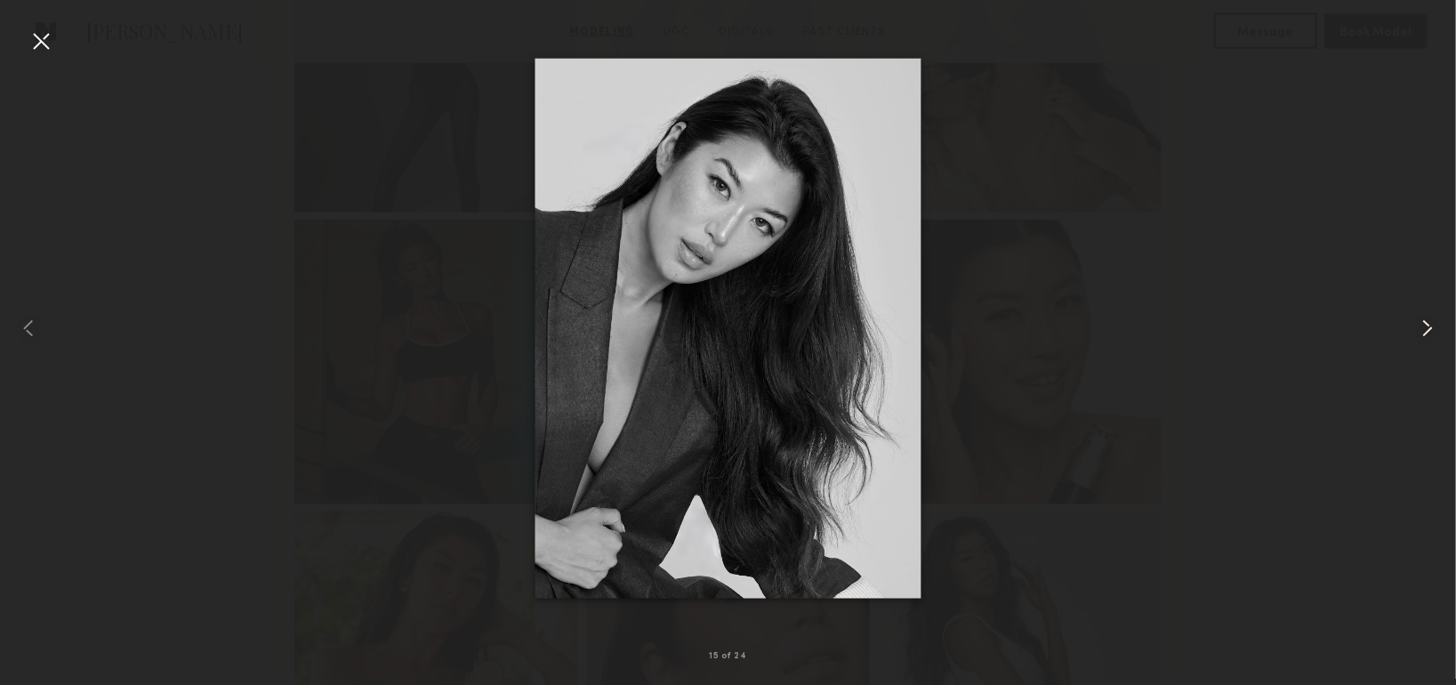
click at [1421, 324] on common-icon at bounding box center [1427, 328] width 28 height 28
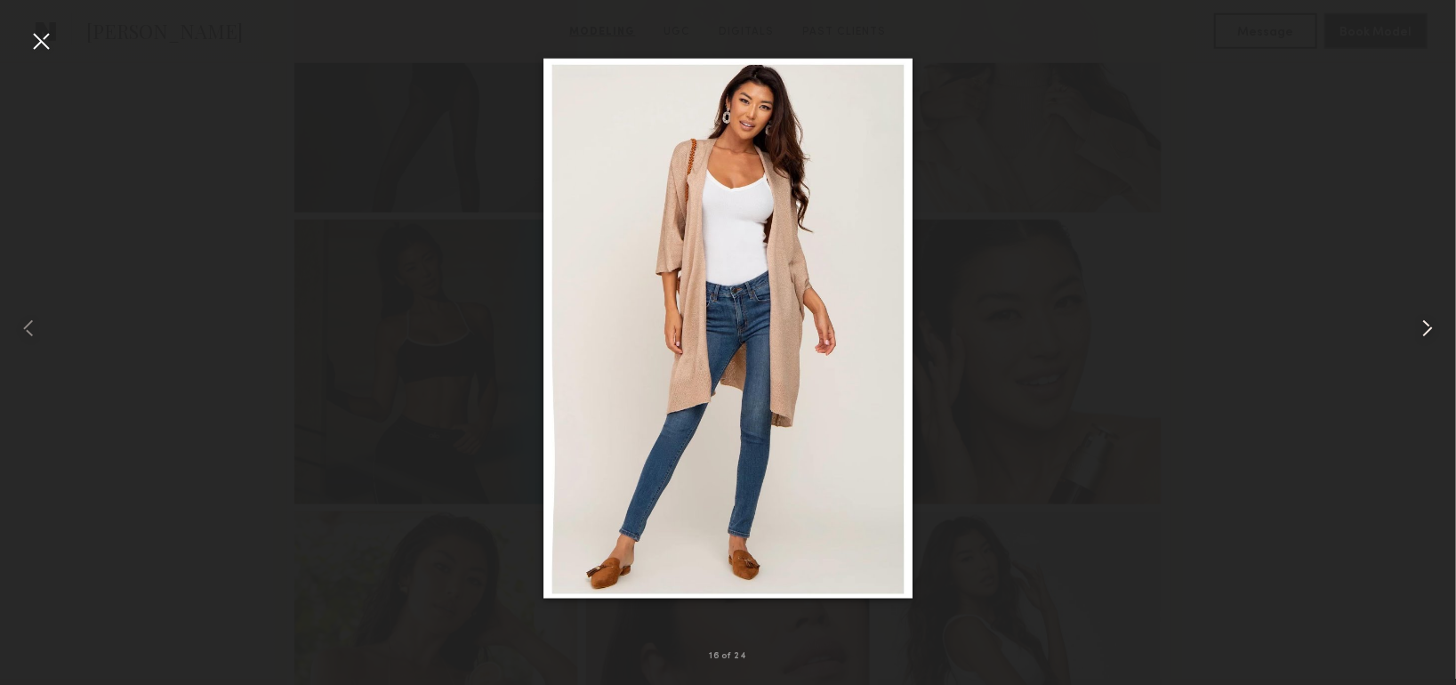
click at [1421, 324] on common-icon at bounding box center [1427, 328] width 28 height 28
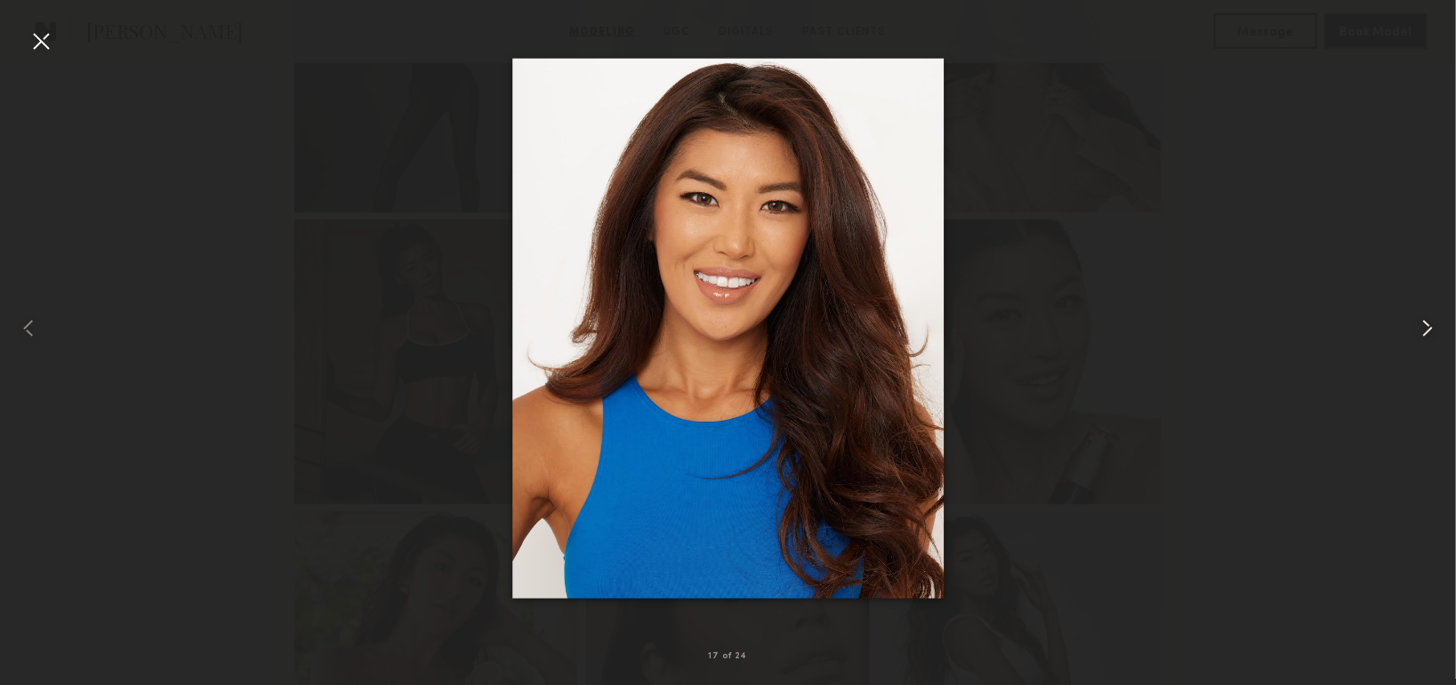
click at [1421, 324] on common-icon at bounding box center [1427, 328] width 28 height 28
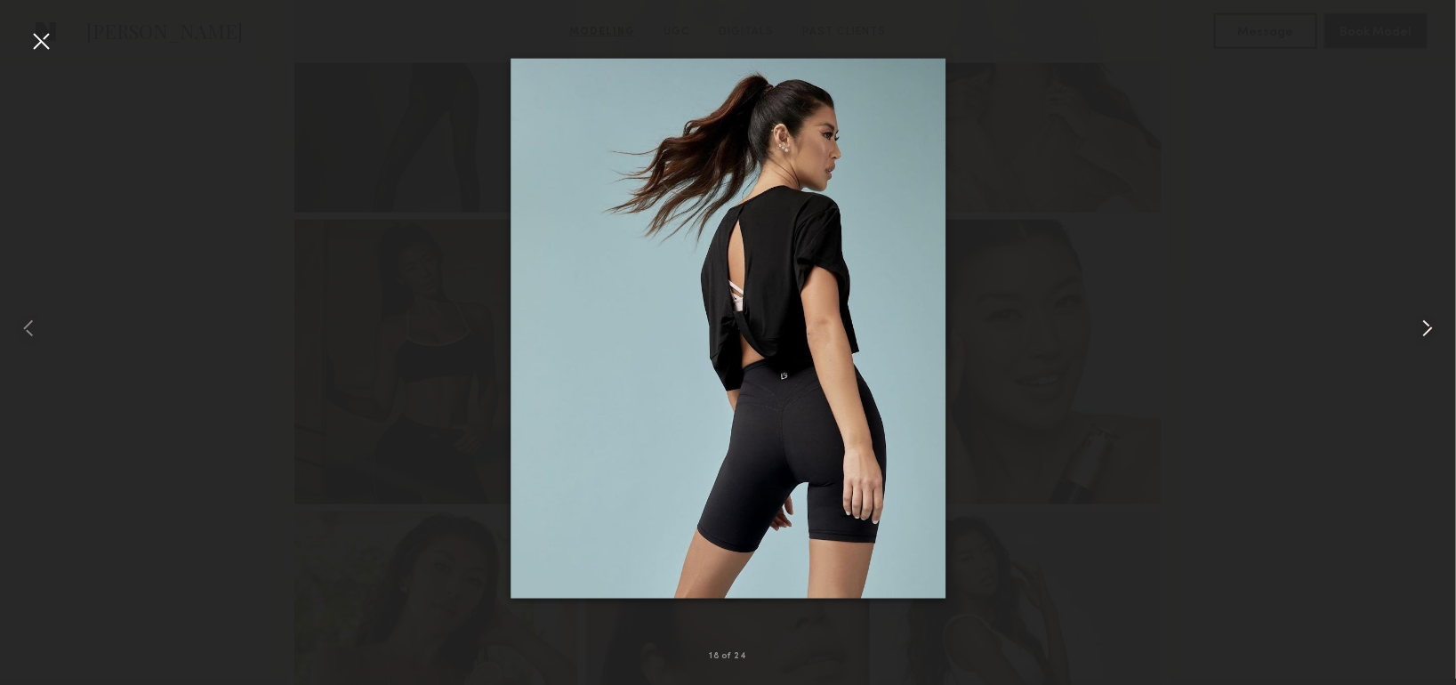
click at [1421, 324] on common-icon at bounding box center [1427, 328] width 28 height 28
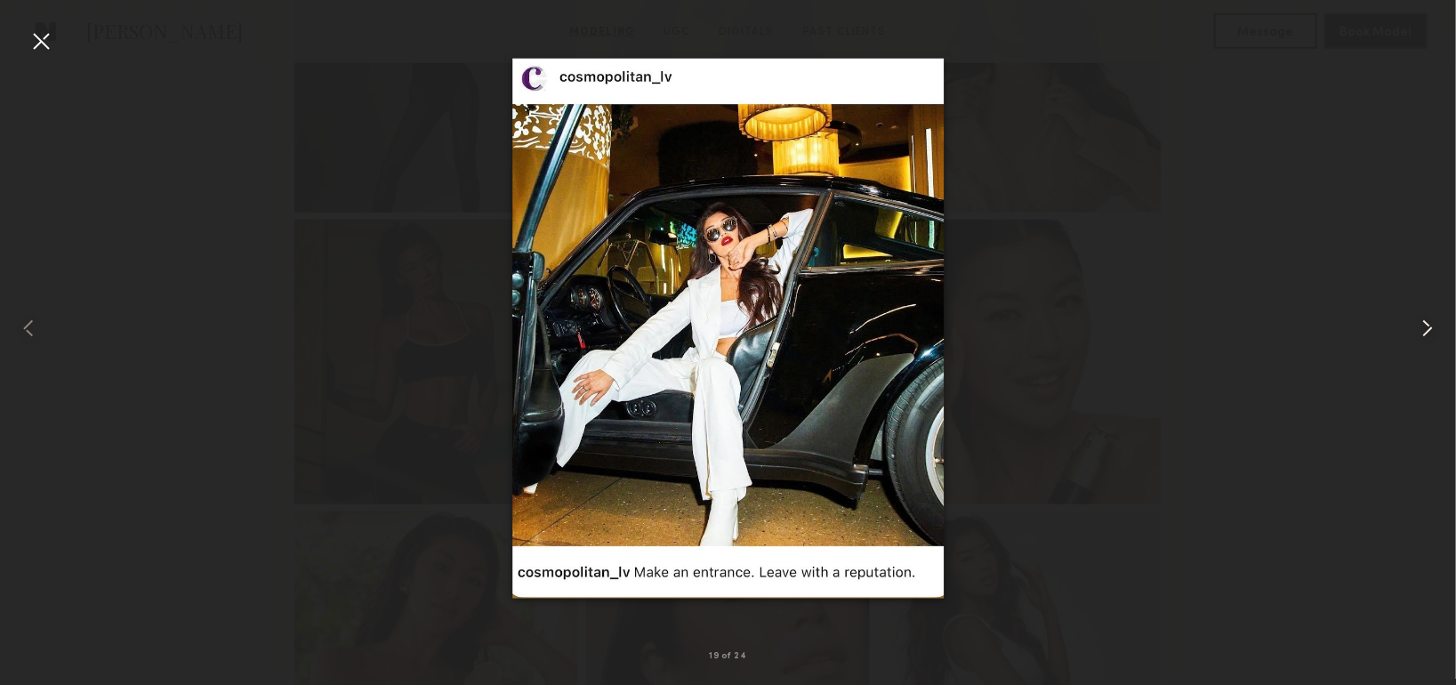
click at [1421, 324] on common-icon at bounding box center [1427, 328] width 28 height 28
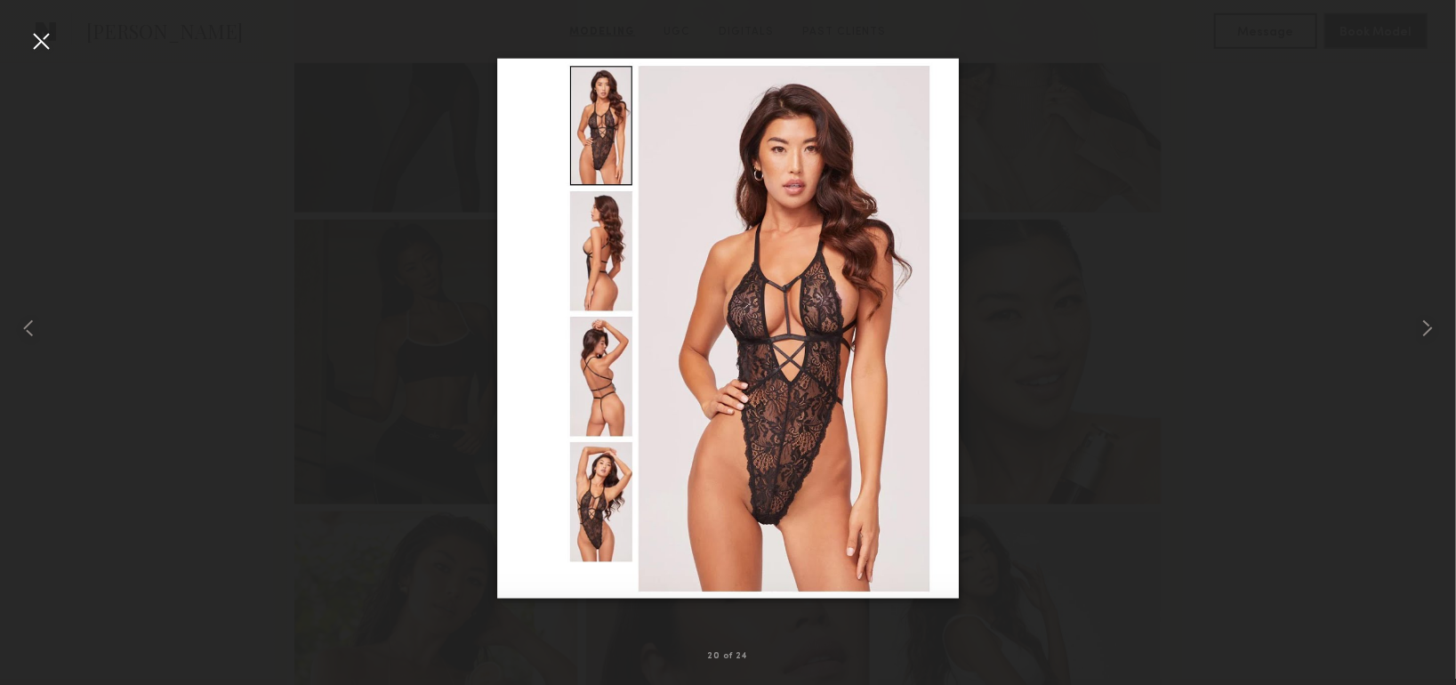
click at [593, 252] on img at bounding box center [728, 329] width 462 height 540
click at [591, 377] on img at bounding box center [728, 329] width 462 height 540
click at [589, 513] on img at bounding box center [728, 329] width 462 height 540
click at [1416, 325] on common-icon at bounding box center [1427, 328] width 28 height 28
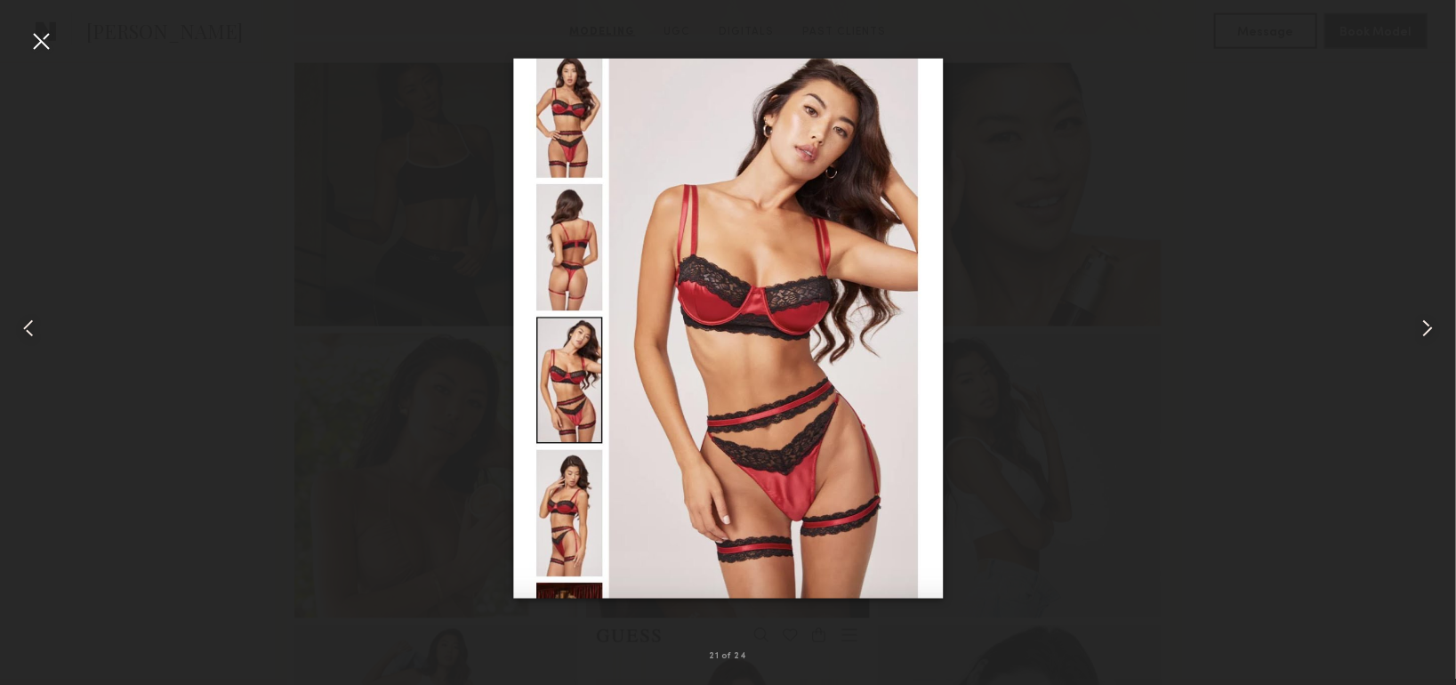
click at [1414, 325] on common-icon at bounding box center [1427, 328] width 28 height 28
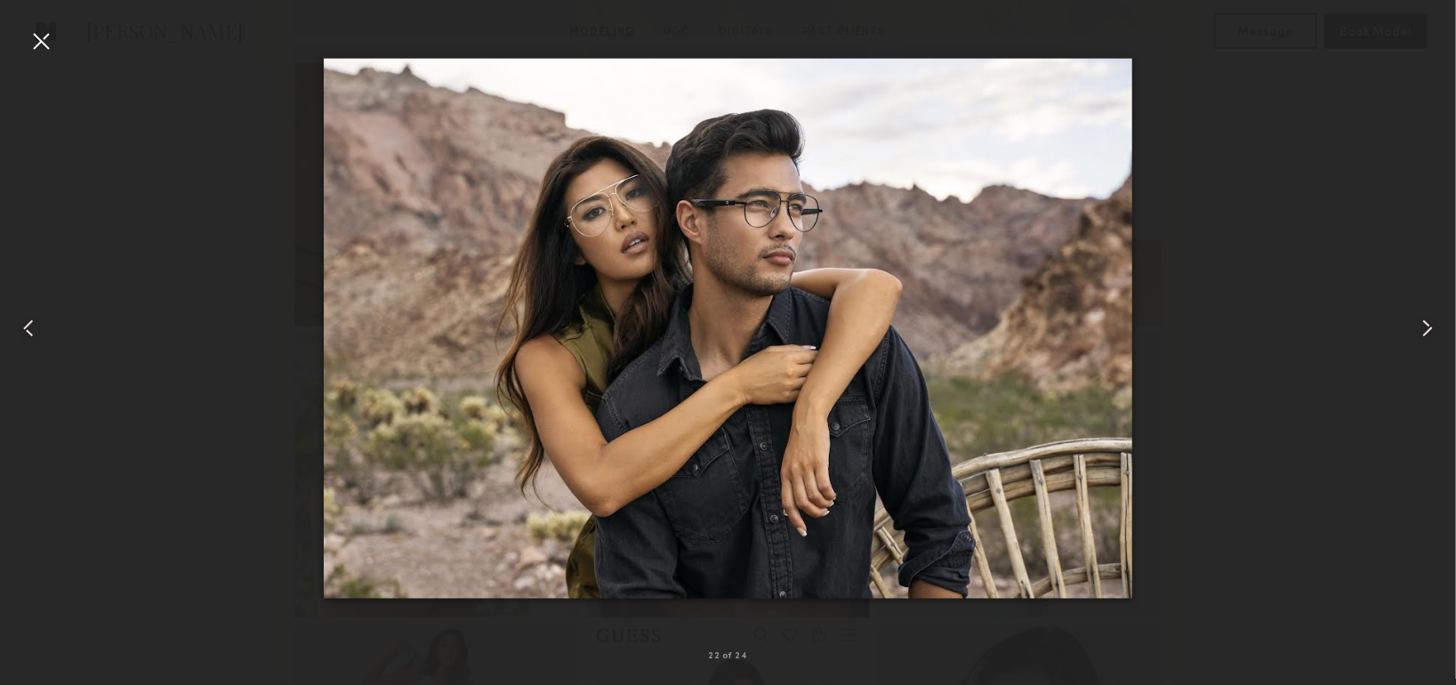
click at [1415, 325] on common-icon at bounding box center [1427, 328] width 28 height 28
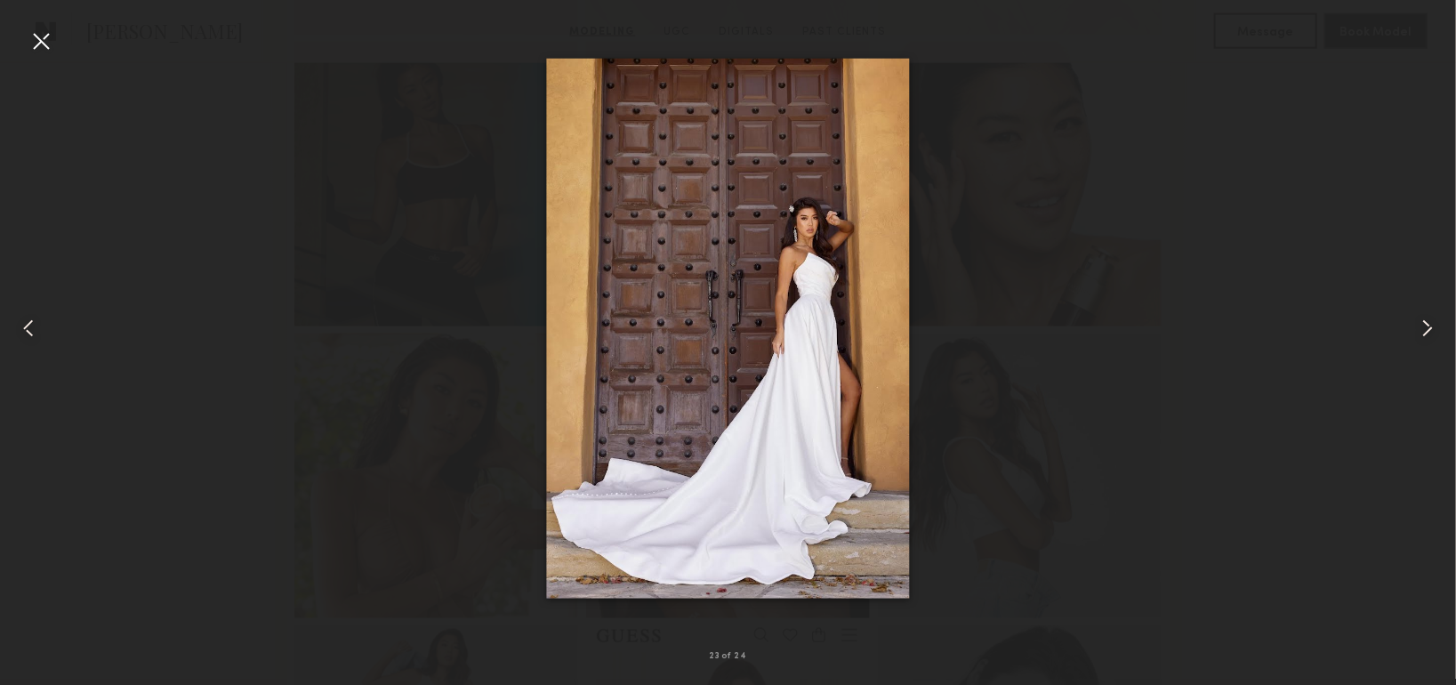
click at [1415, 325] on common-icon at bounding box center [1427, 328] width 28 height 28
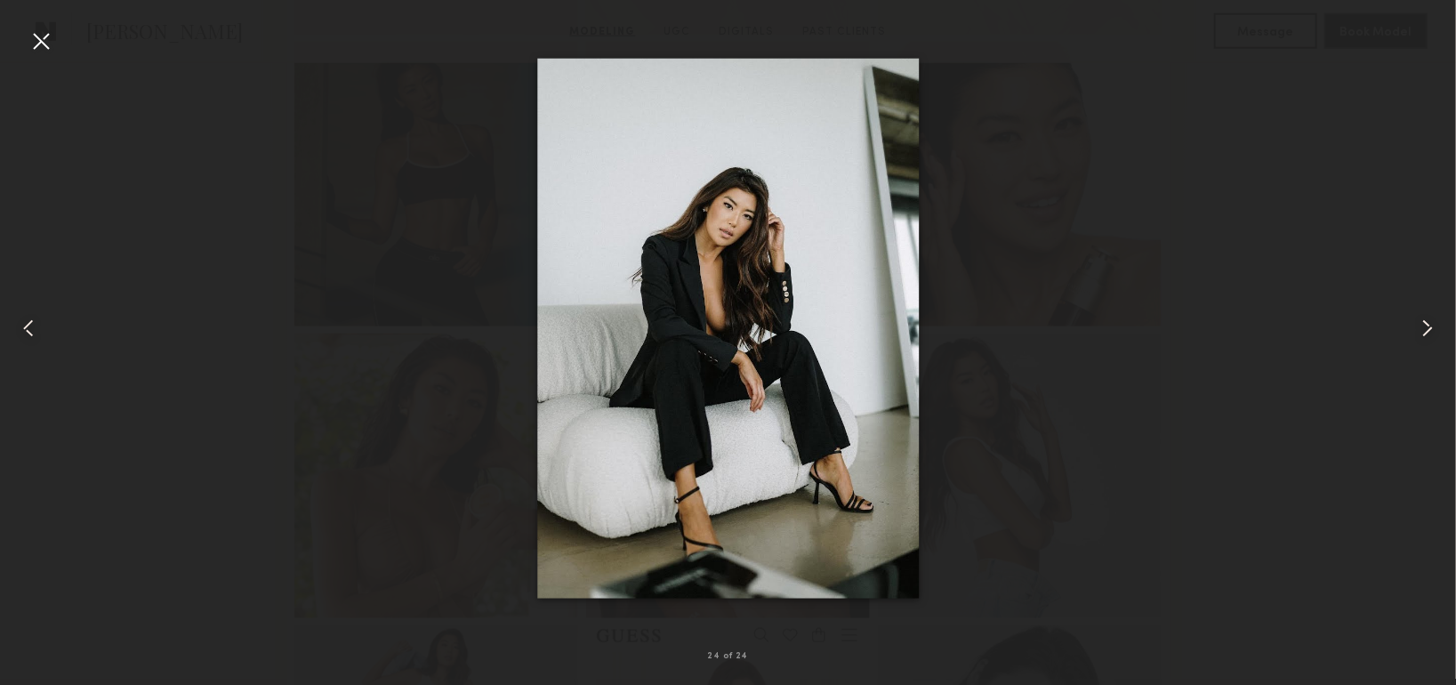
click at [1415, 325] on common-icon at bounding box center [1427, 328] width 28 height 28
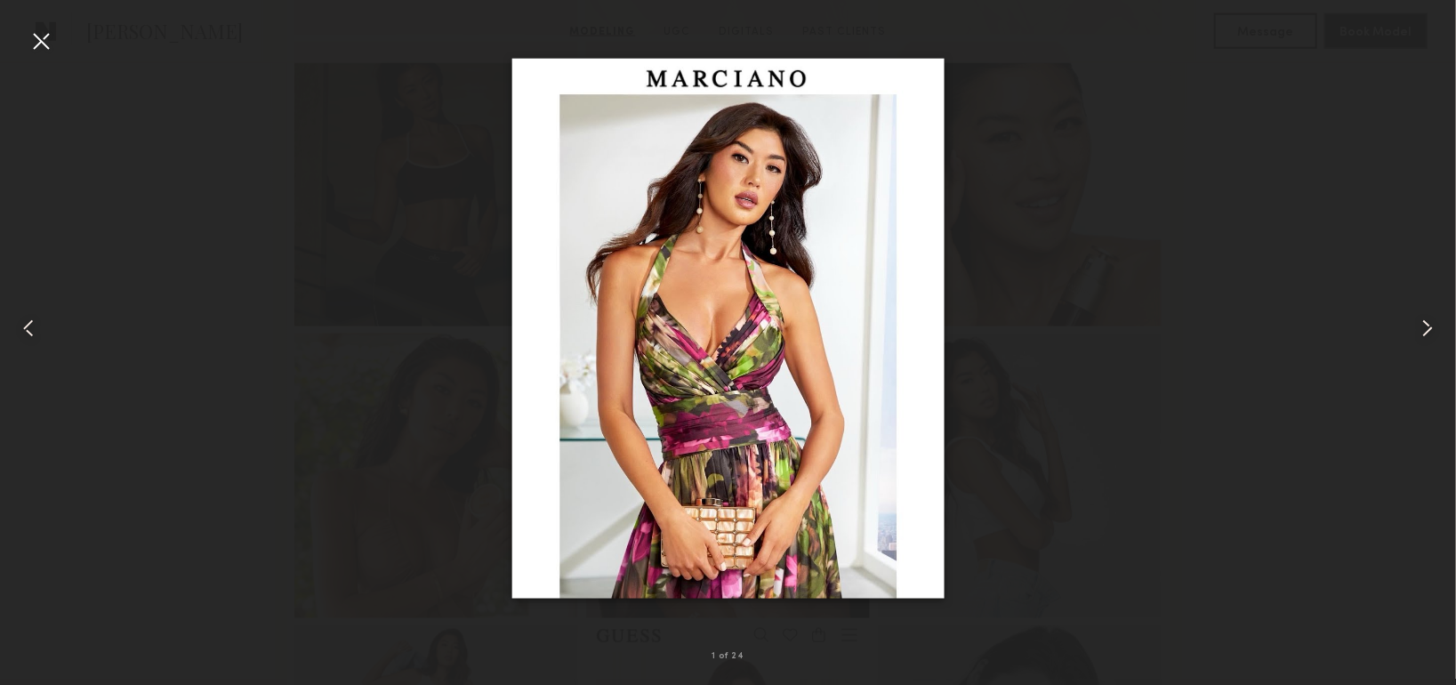
click at [1415, 325] on common-icon at bounding box center [1427, 328] width 28 height 28
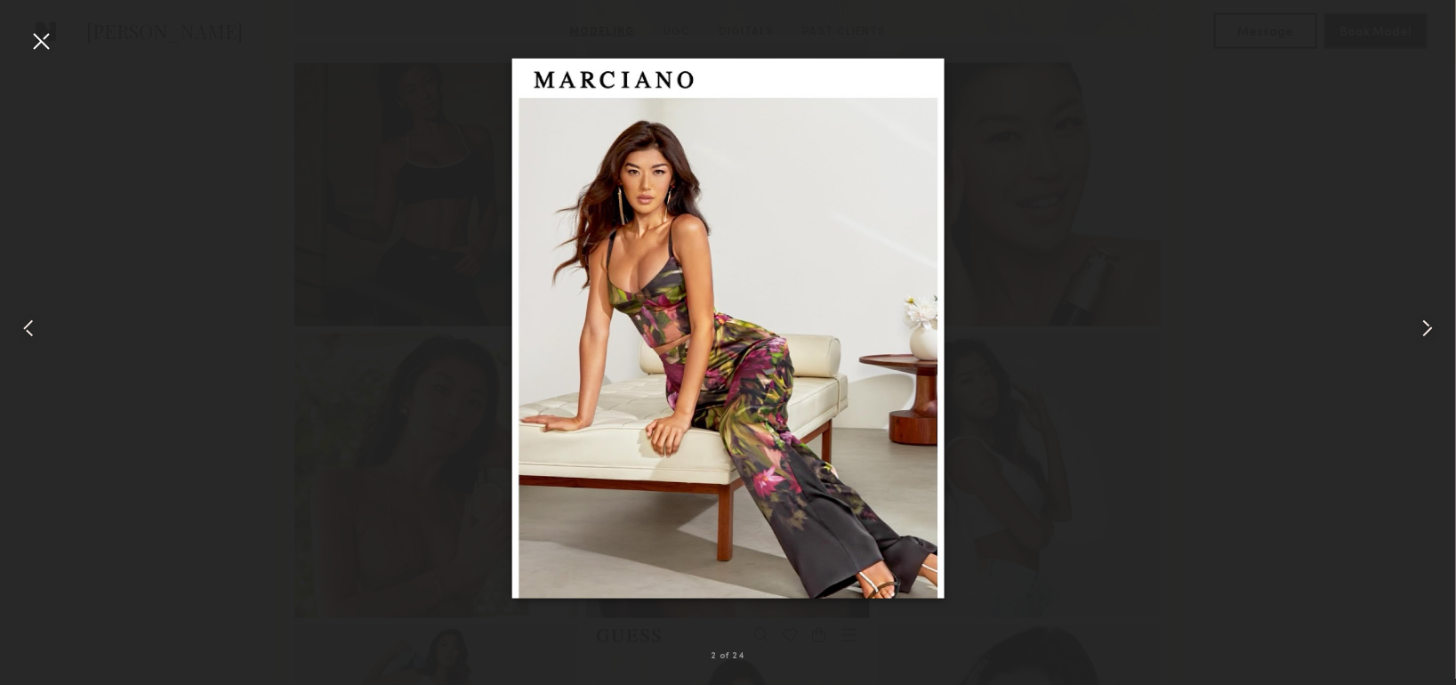
click at [1415, 325] on common-icon at bounding box center [1427, 328] width 28 height 28
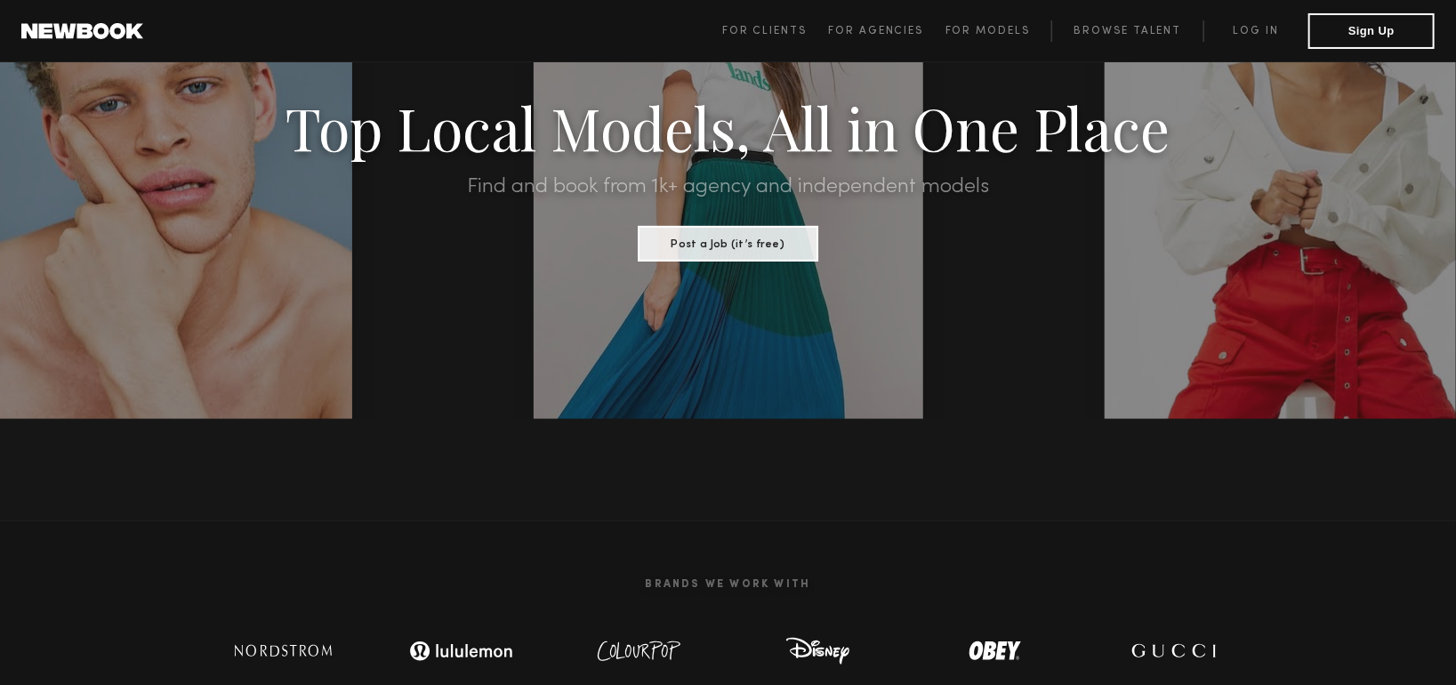
scroll to position [89, 0]
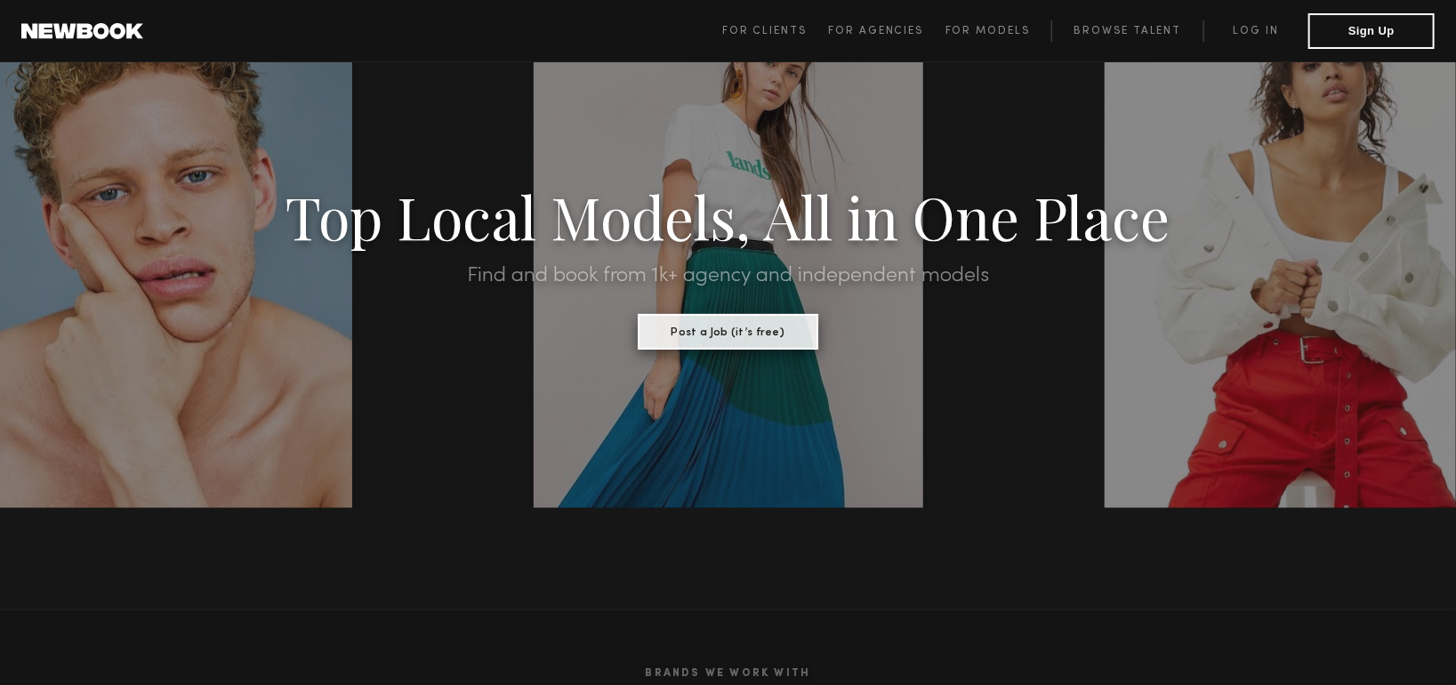
click at [725, 333] on button "Post a Job (it’s free)" at bounding box center [728, 332] width 181 height 36
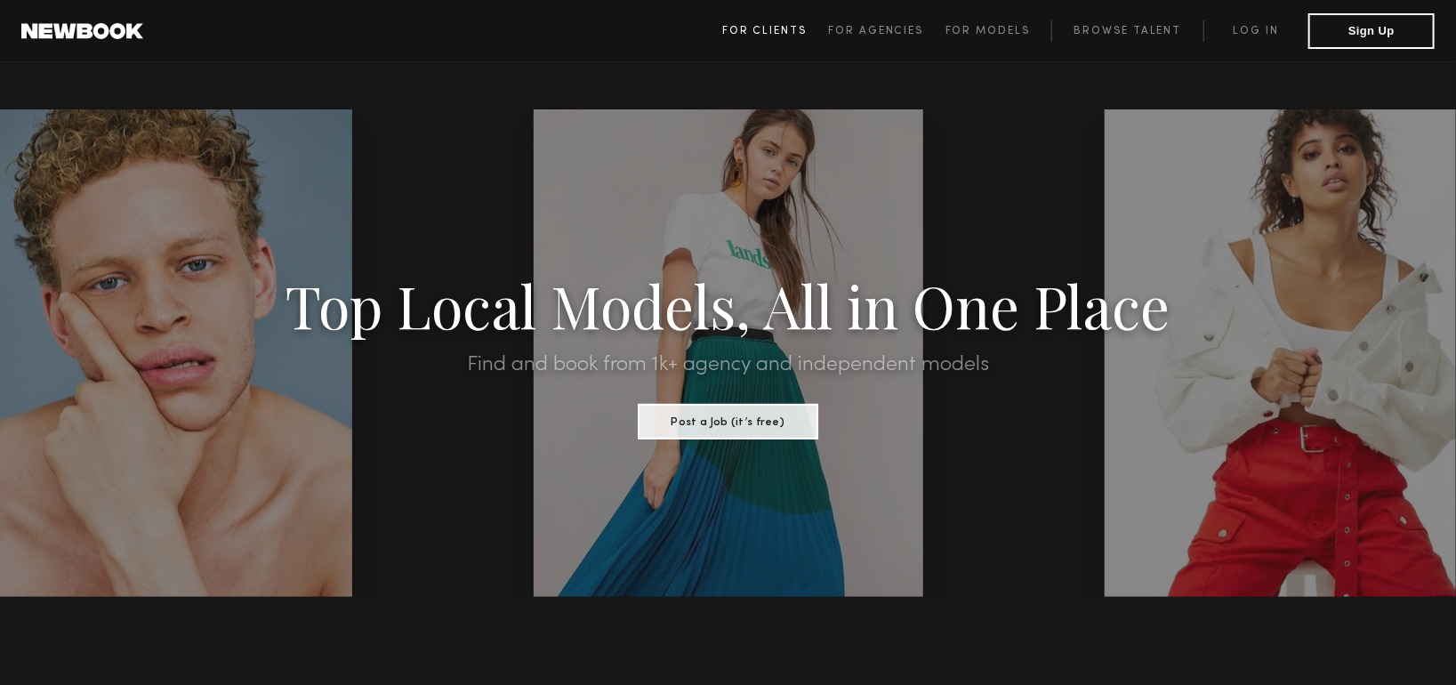
click at [792, 32] on span "For Clients" at bounding box center [764, 31] width 84 height 11
click at [1000, 28] on span "For Models" at bounding box center [987, 31] width 84 height 11
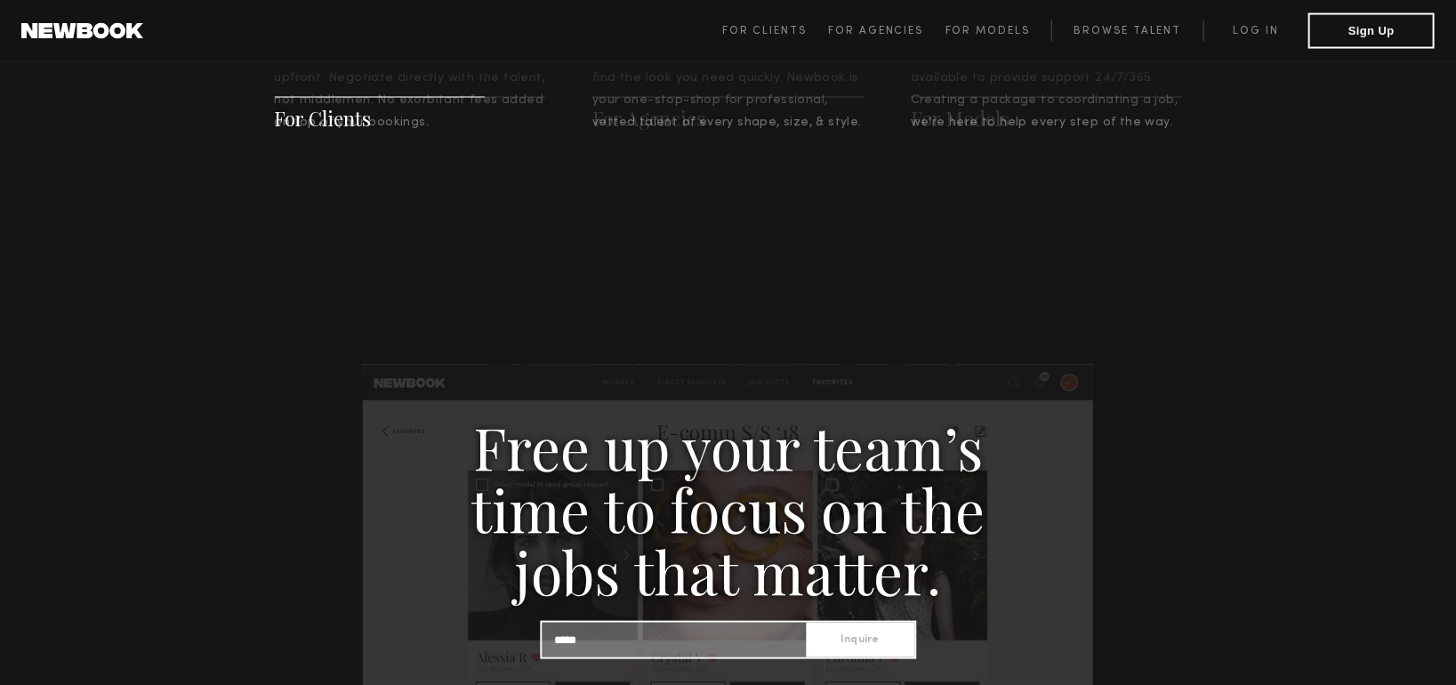
scroll to position [1490, 0]
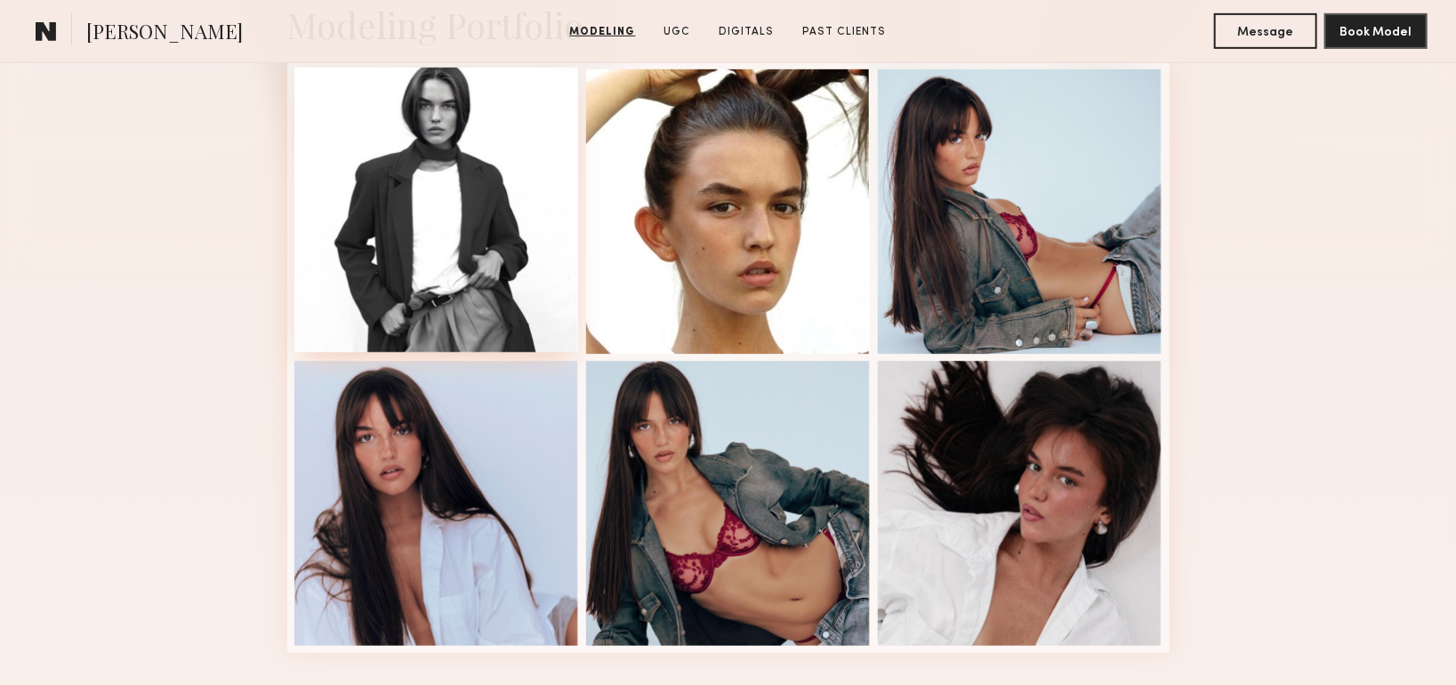
scroll to position [445, 0]
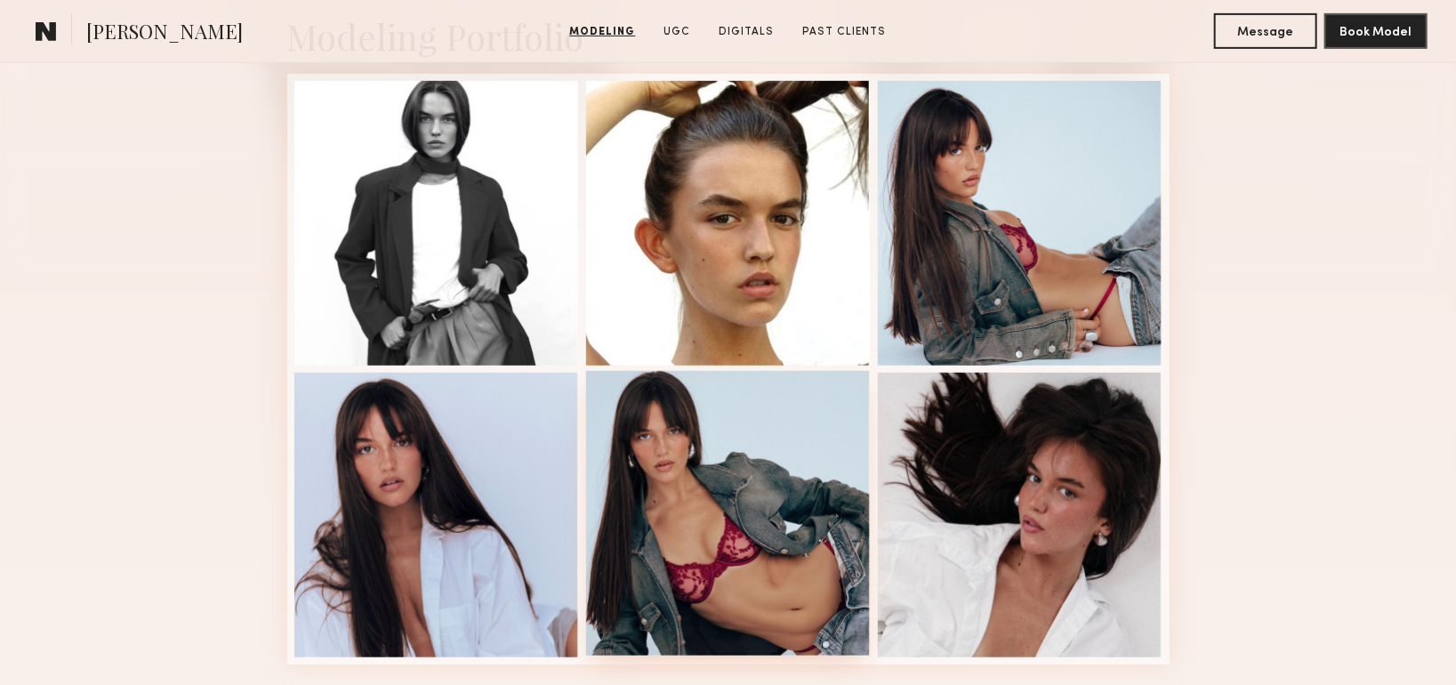
click at [674, 573] on div at bounding box center [728, 513] width 285 height 285
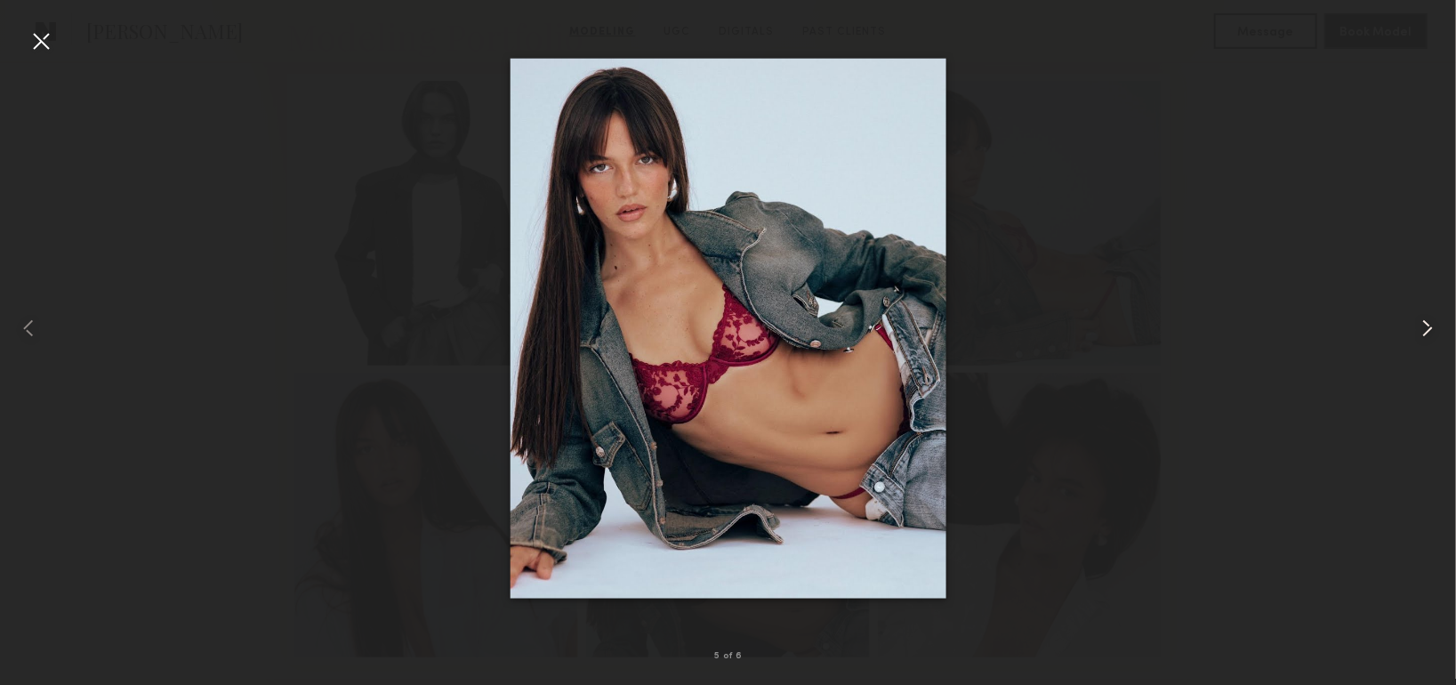
click at [1427, 330] on common-icon at bounding box center [1427, 328] width 28 height 28
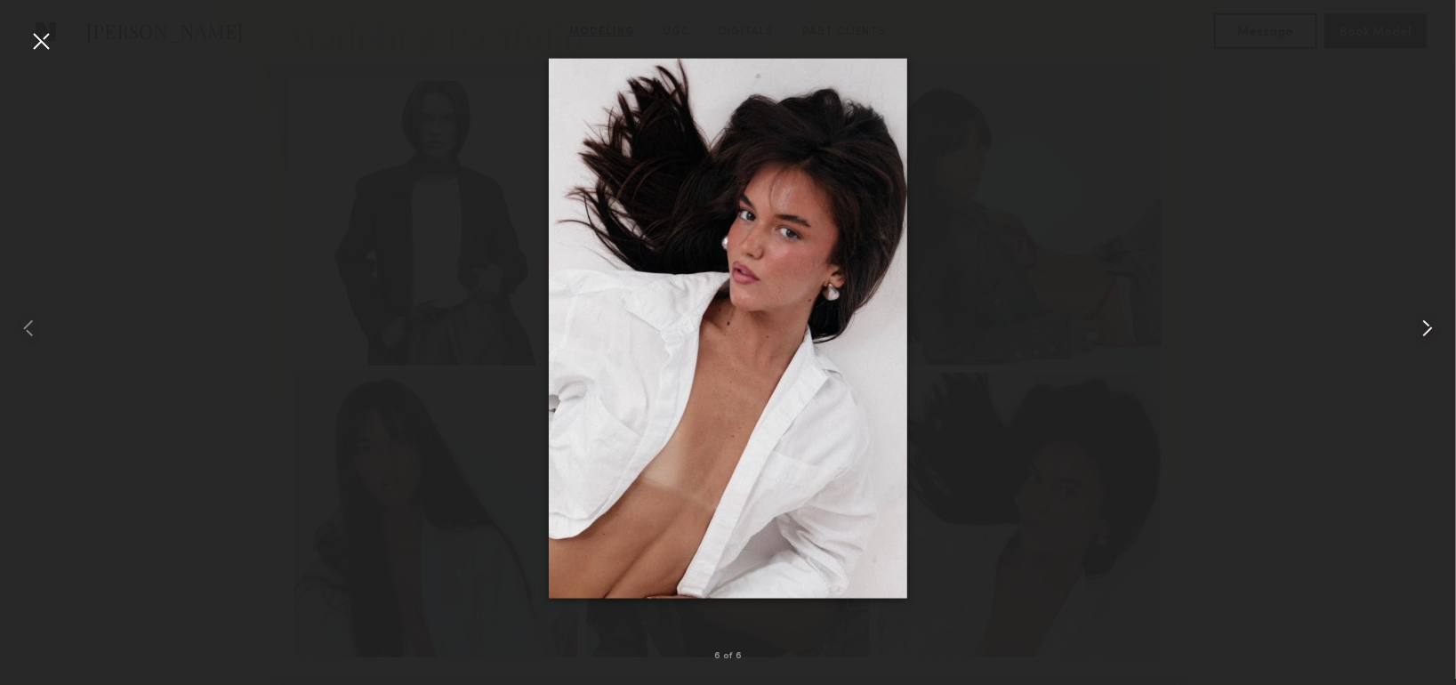
click at [1417, 328] on common-icon at bounding box center [1427, 328] width 28 height 28
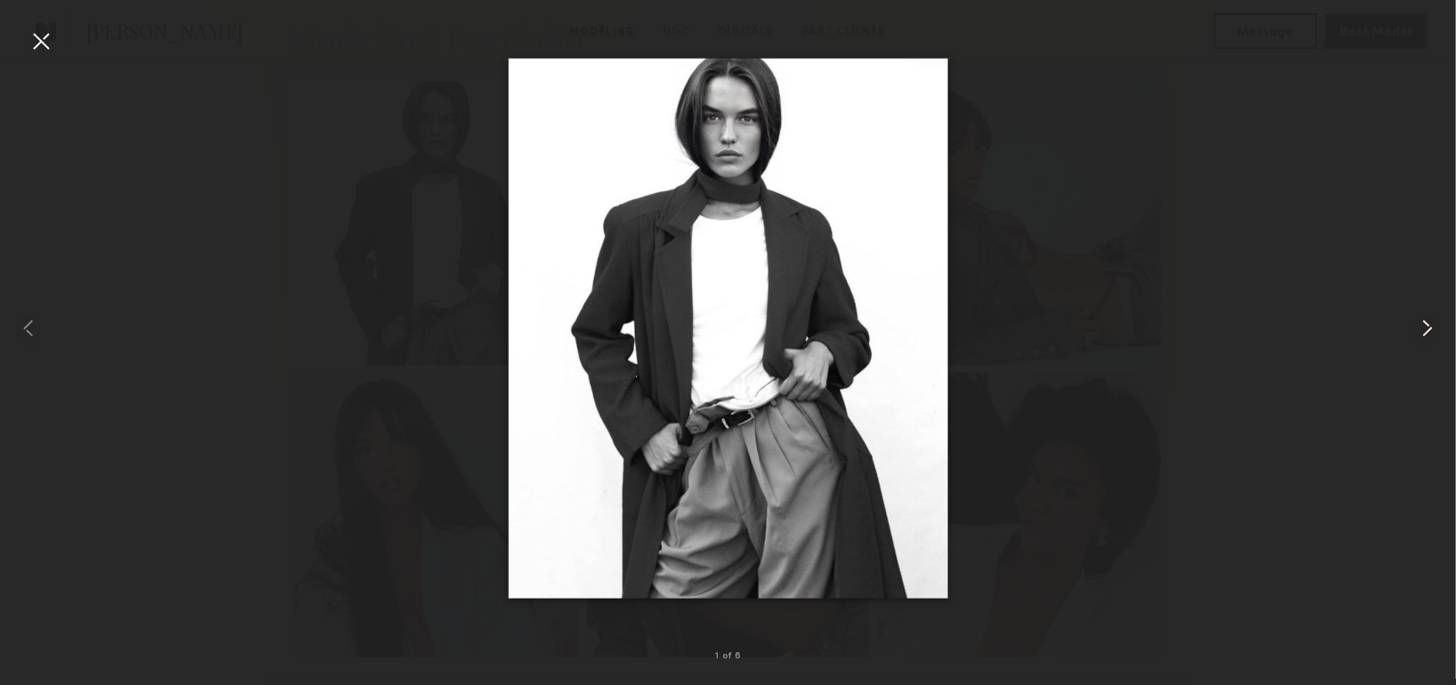
click at [1417, 328] on common-icon at bounding box center [1427, 328] width 28 height 28
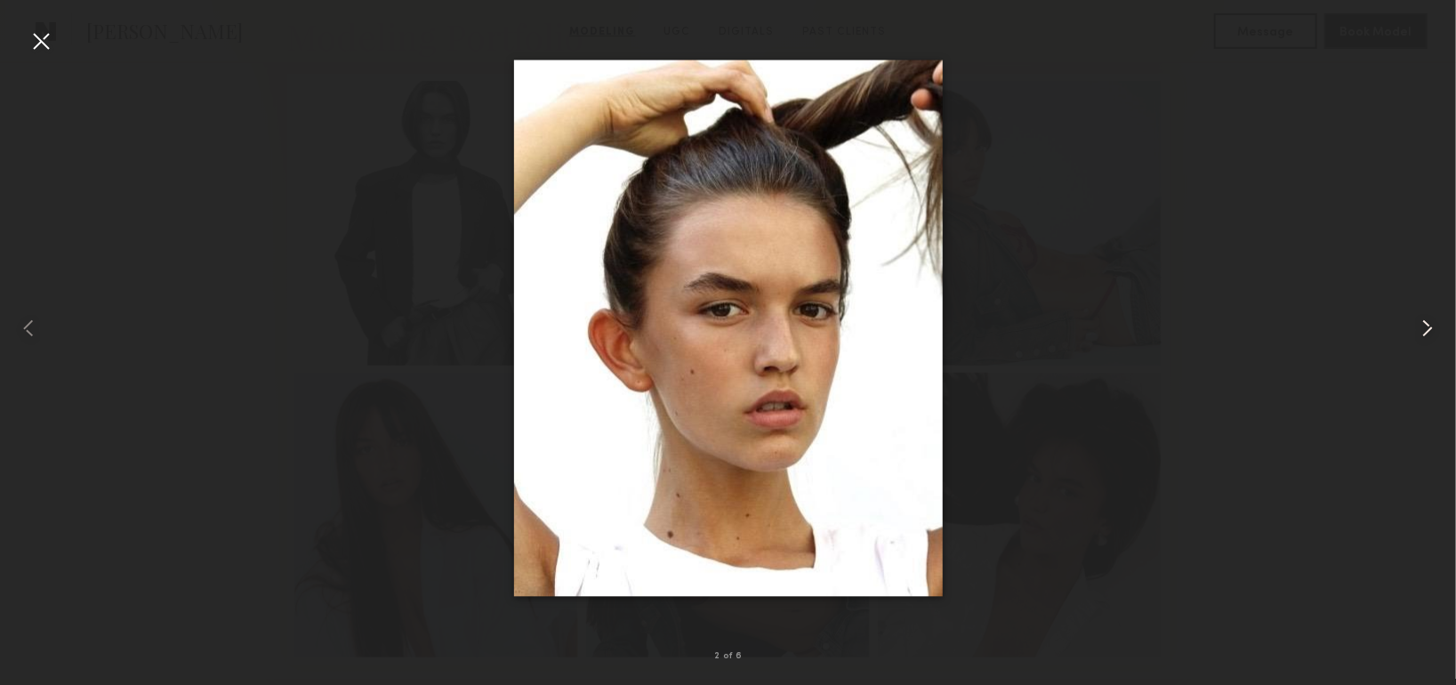
click at [1417, 328] on common-icon at bounding box center [1427, 328] width 28 height 28
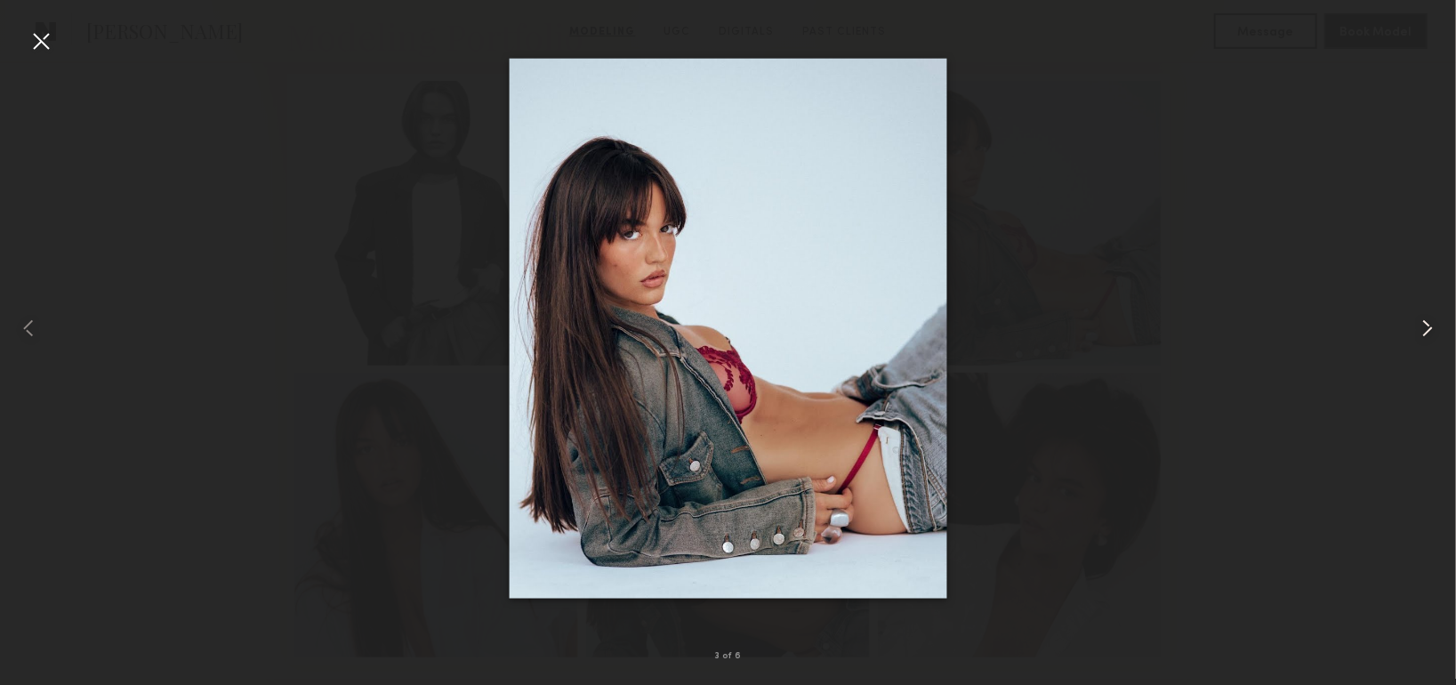
click at [1417, 328] on common-icon at bounding box center [1427, 328] width 28 height 28
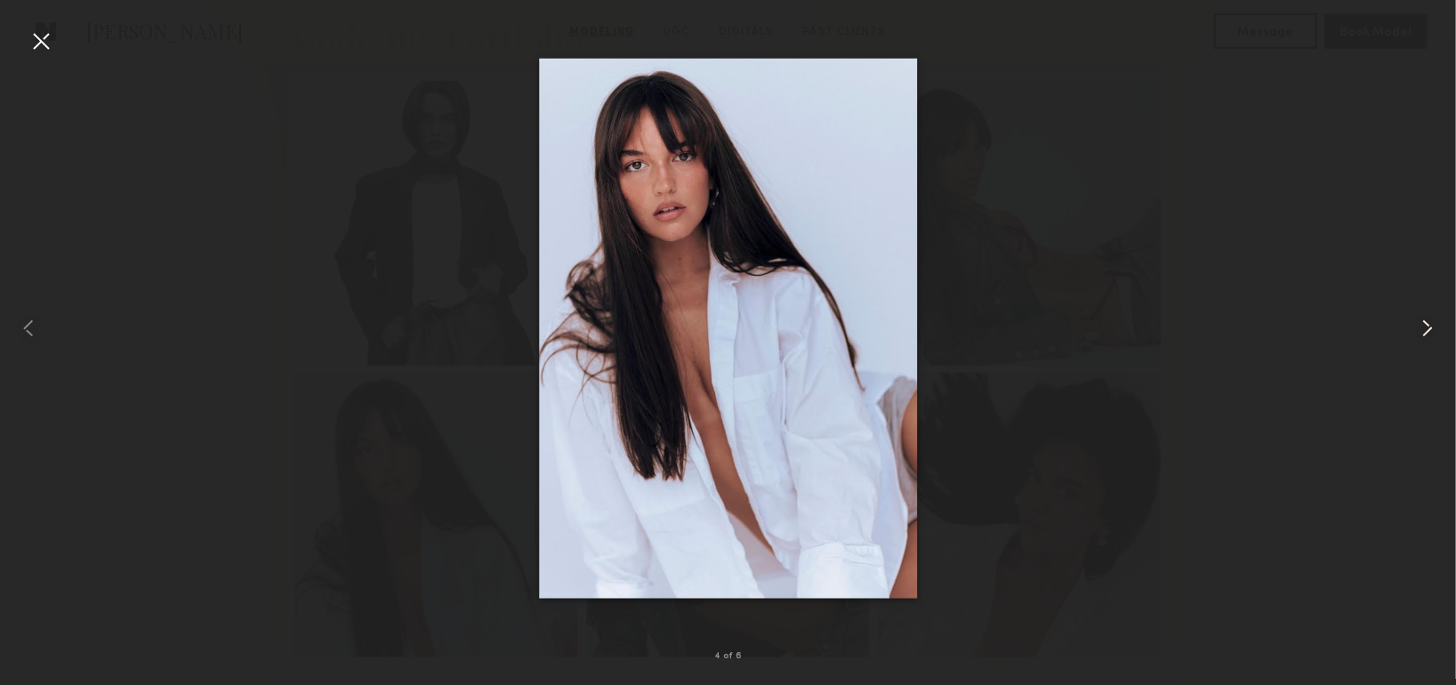
click at [1417, 328] on common-icon at bounding box center [1427, 328] width 28 height 28
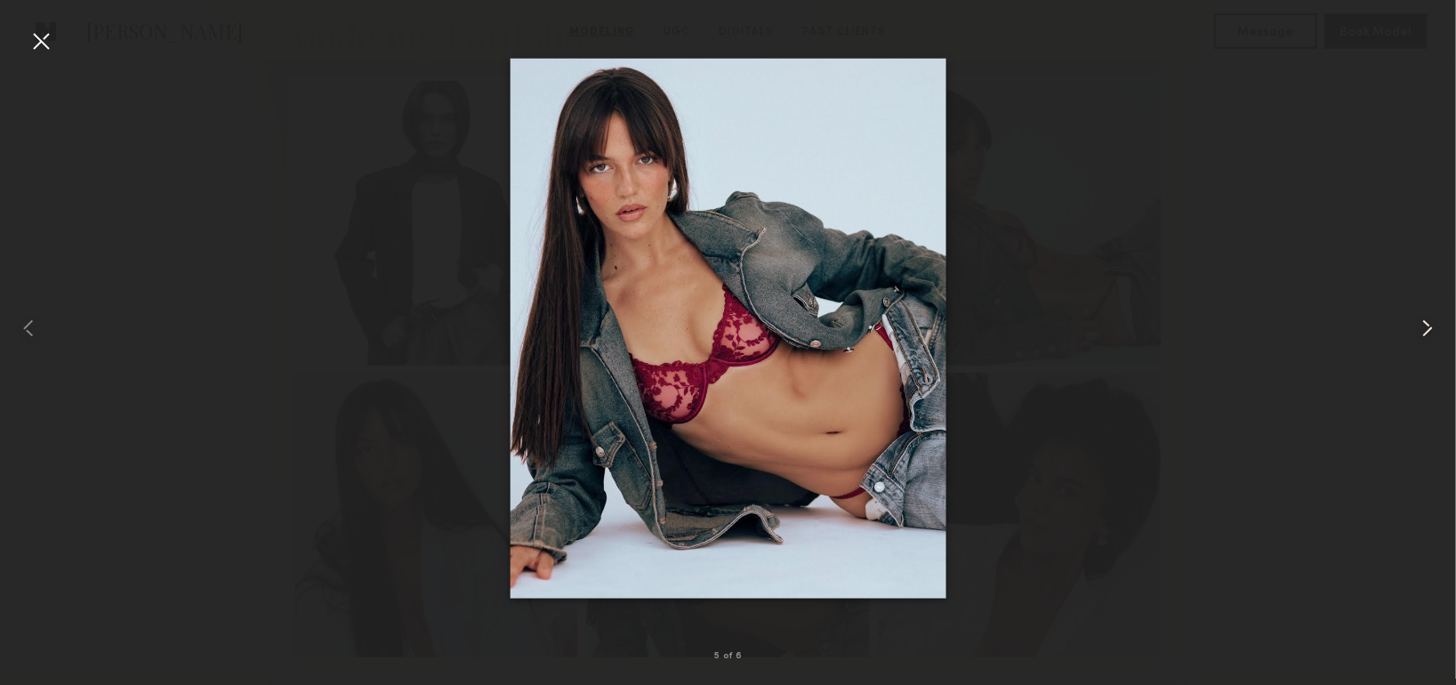
click at [1417, 328] on common-icon at bounding box center [1427, 328] width 28 height 28
